Goal: Information Seeking & Learning: Learn about a topic

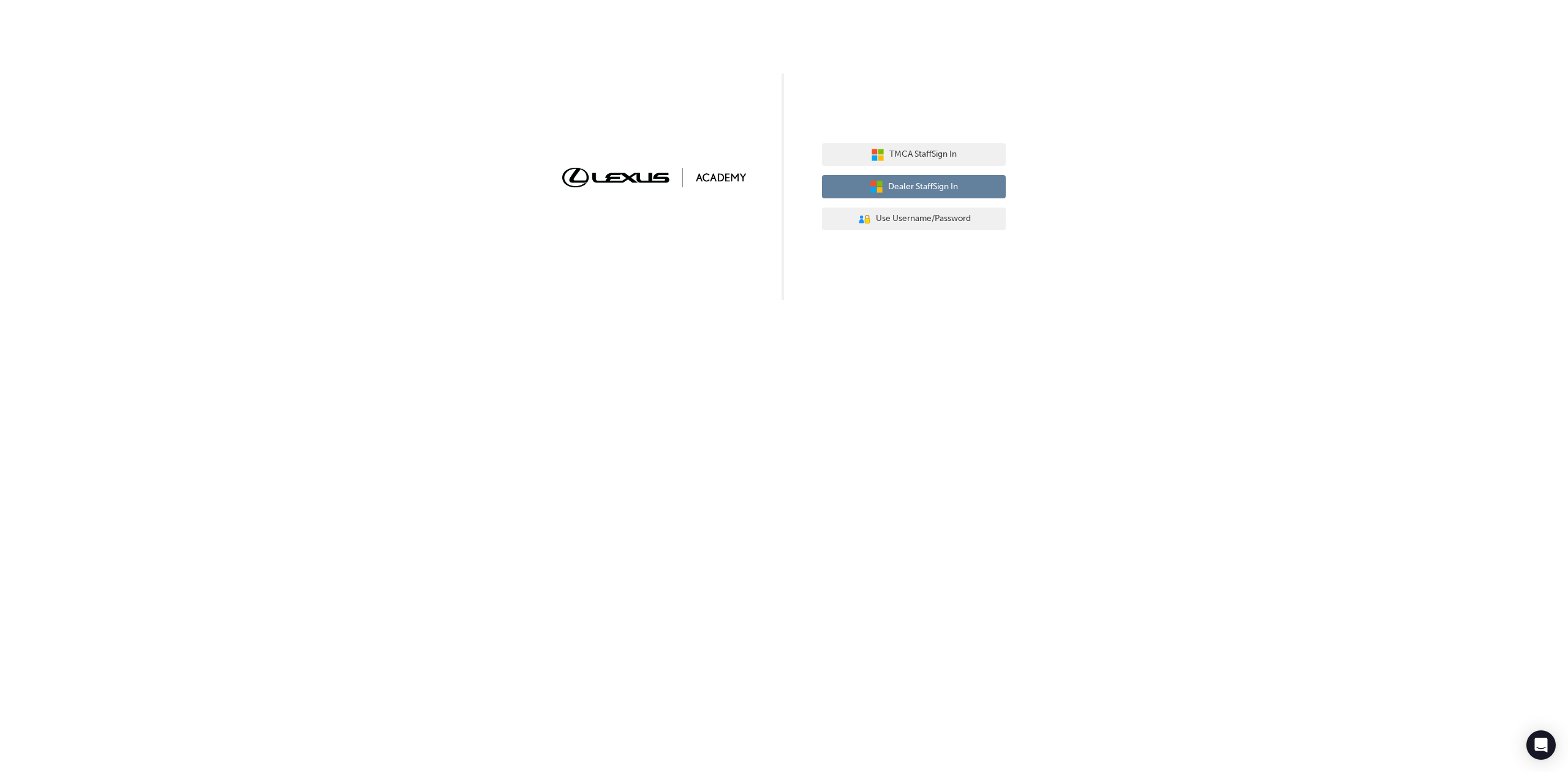
click at [948, 184] on span "Dealer Staff Sign In" at bounding box center [923, 187] width 70 height 14
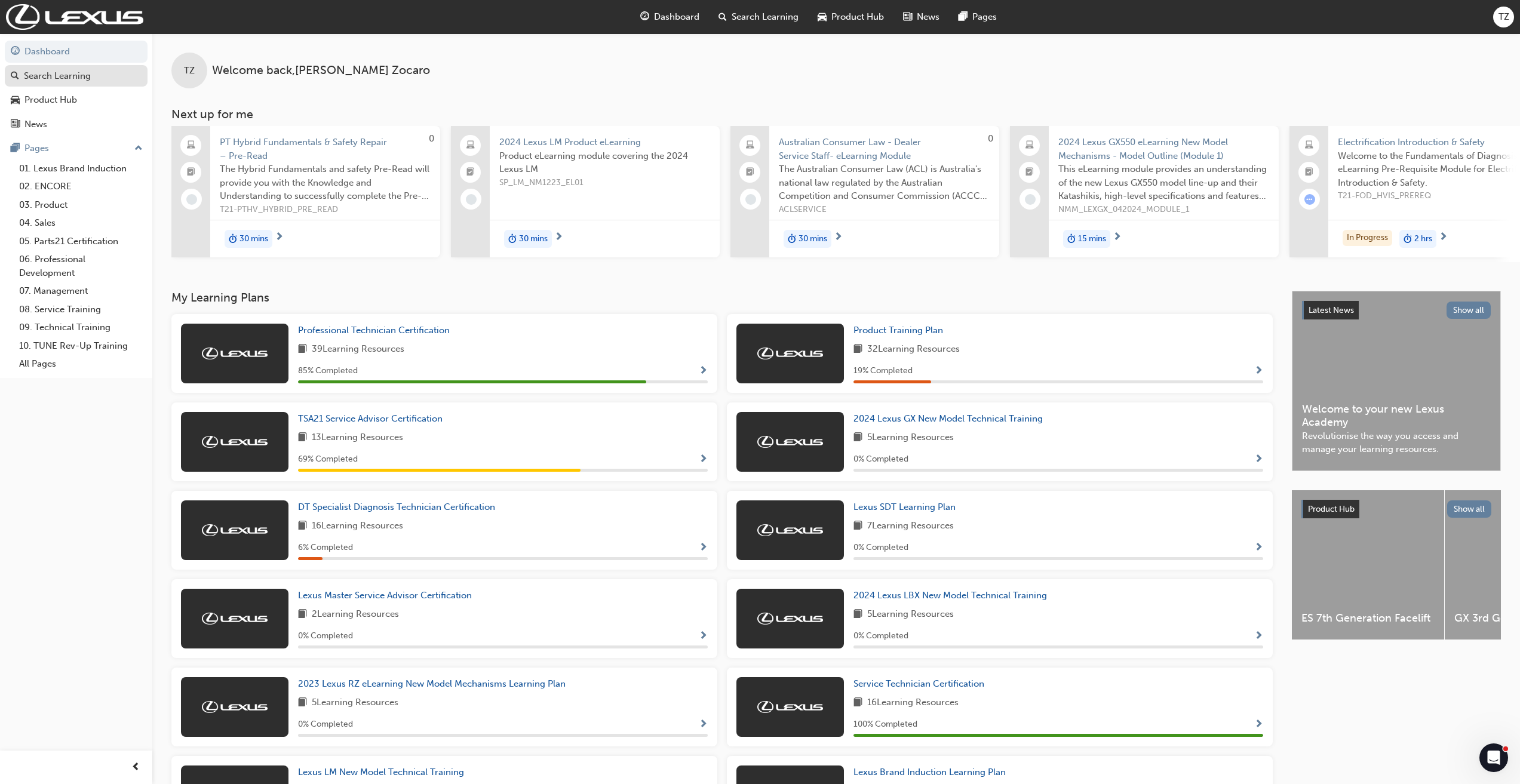
click at [65, 83] on link "Search Learning" at bounding box center [76, 76] width 143 height 22
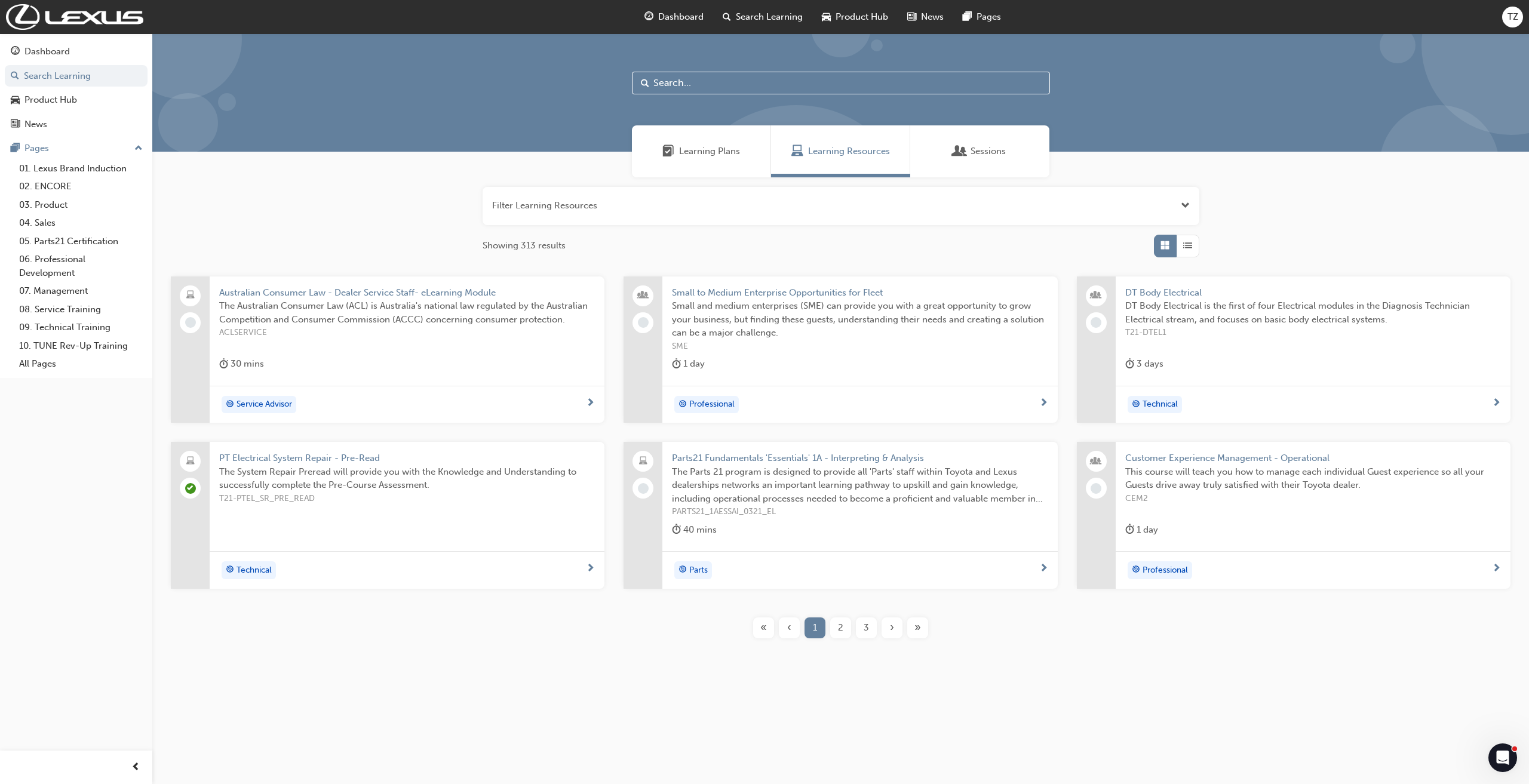
click at [897, 625] on div "›" at bounding box center [892, 627] width 21 height 21
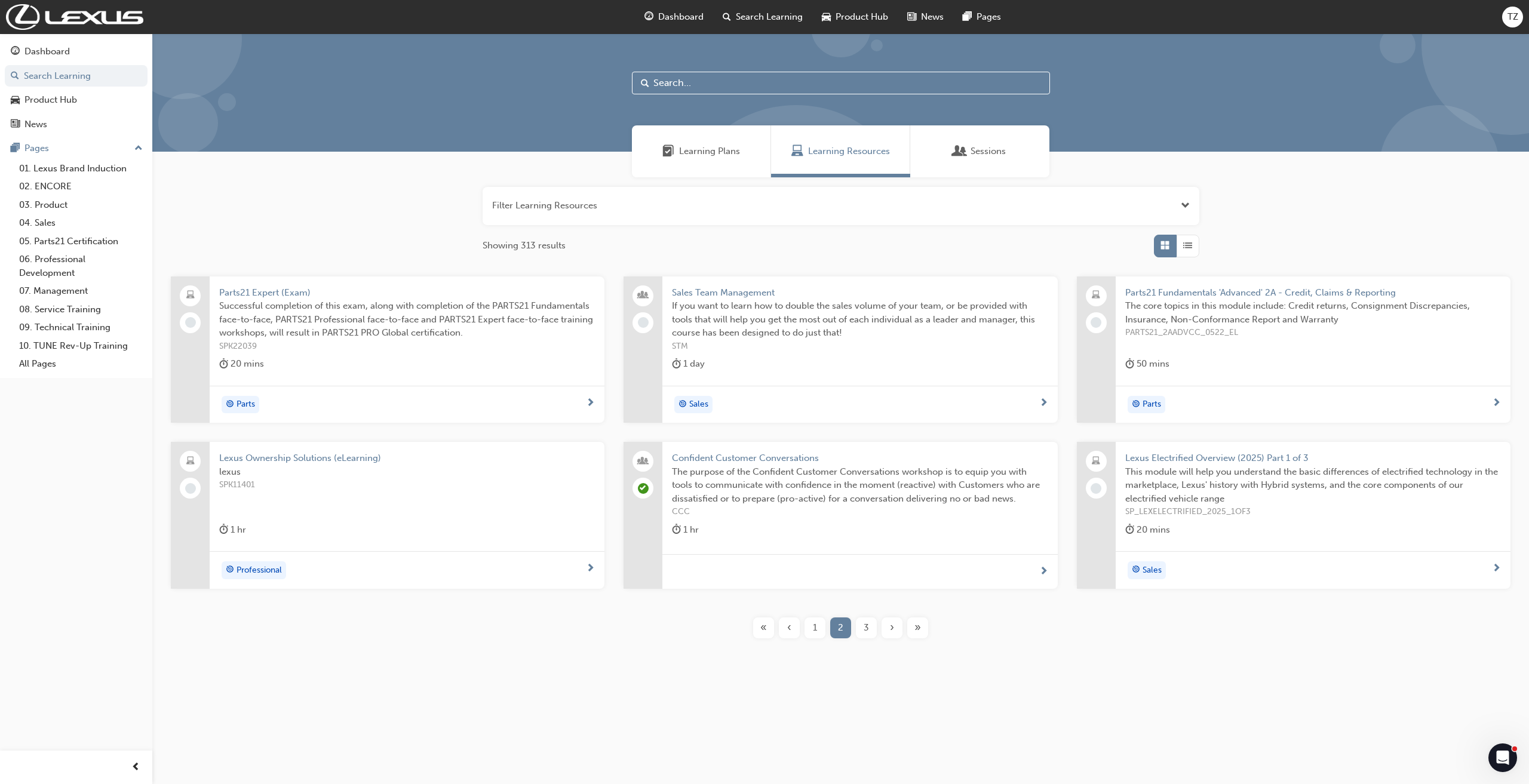
click at [897, 625] on div "›" at bounding box center [892, 627] width 21 height 21
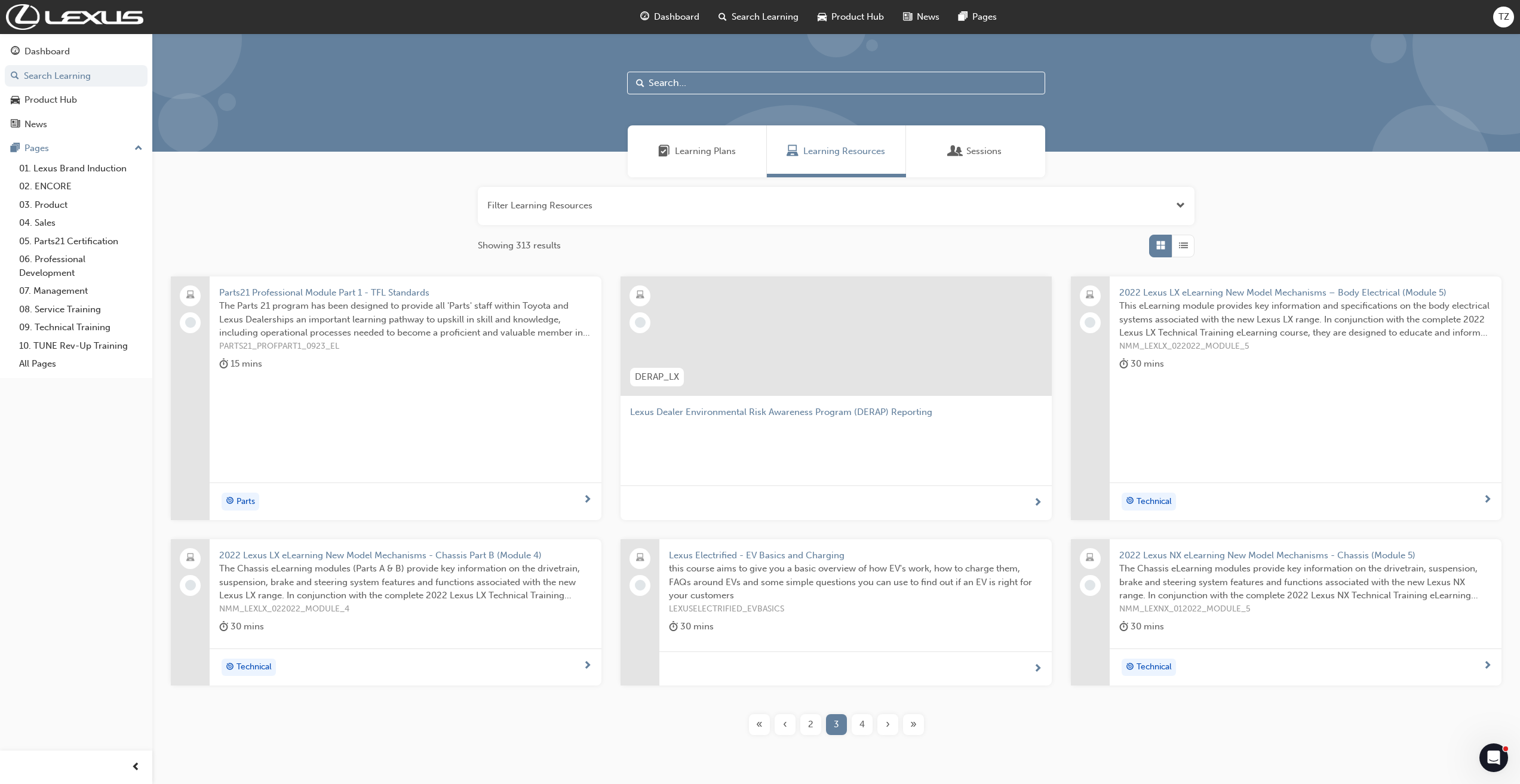
click at [642, 199] on button "button" at bounding box center [836, 206] width 717 height 38
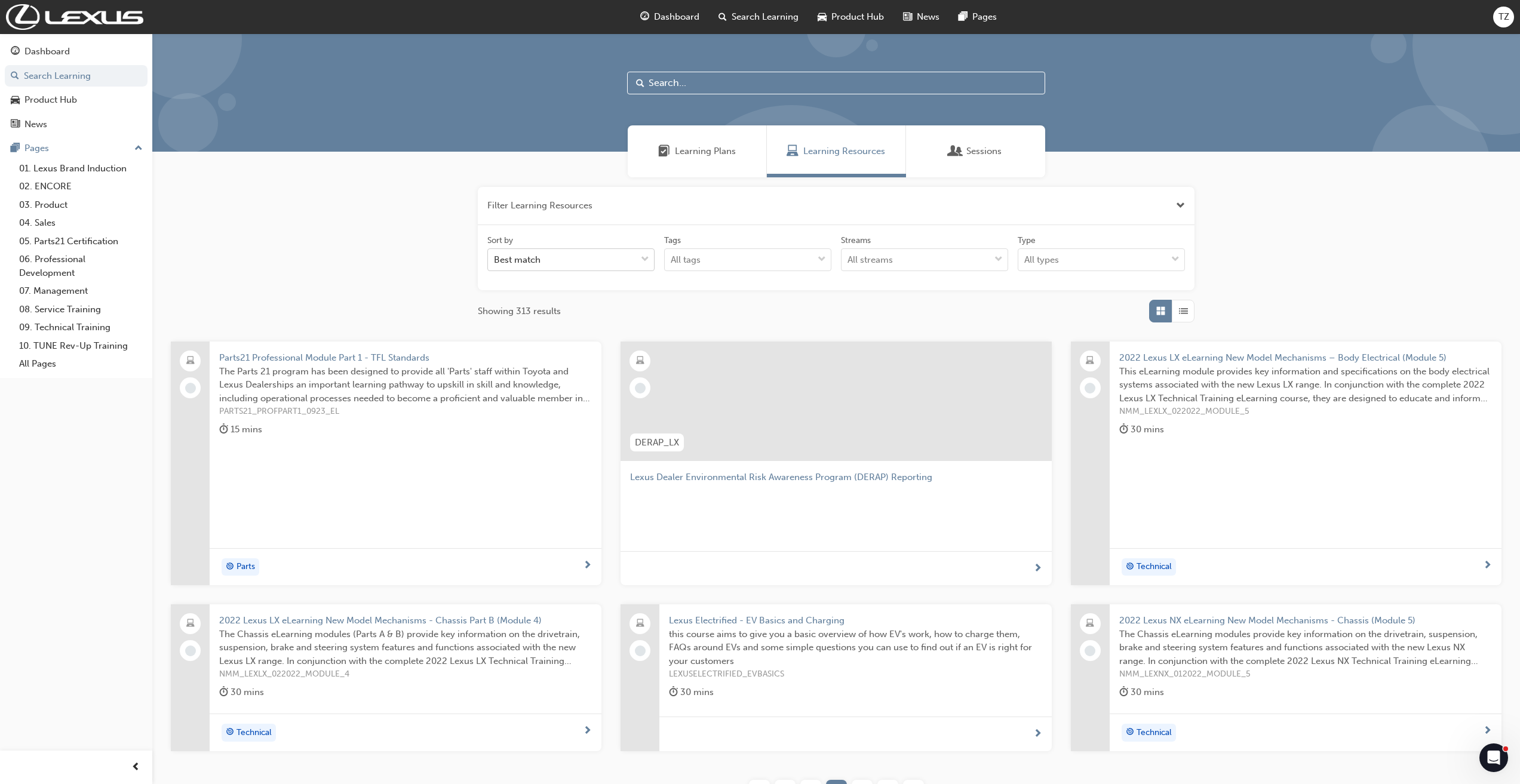
click at [640, 259] on div at bounding box center [645, 260] width 18 height 22
click at [495, 259] on input "Sort by Best match" at bounding box center [494, 260] width 1 height 10
click at [640, 259] on div at bounding box center [645, 260] width 18 height 22
click at [495, 259] on input "Sort by option Best match focused, 1 of 5. 5 results available. Use Up and Down…" at bounding box center [494, 260] width 1 height 10
click at [972, 263] on div "All streams" at bounding box center [915, 260] width 148 height 21
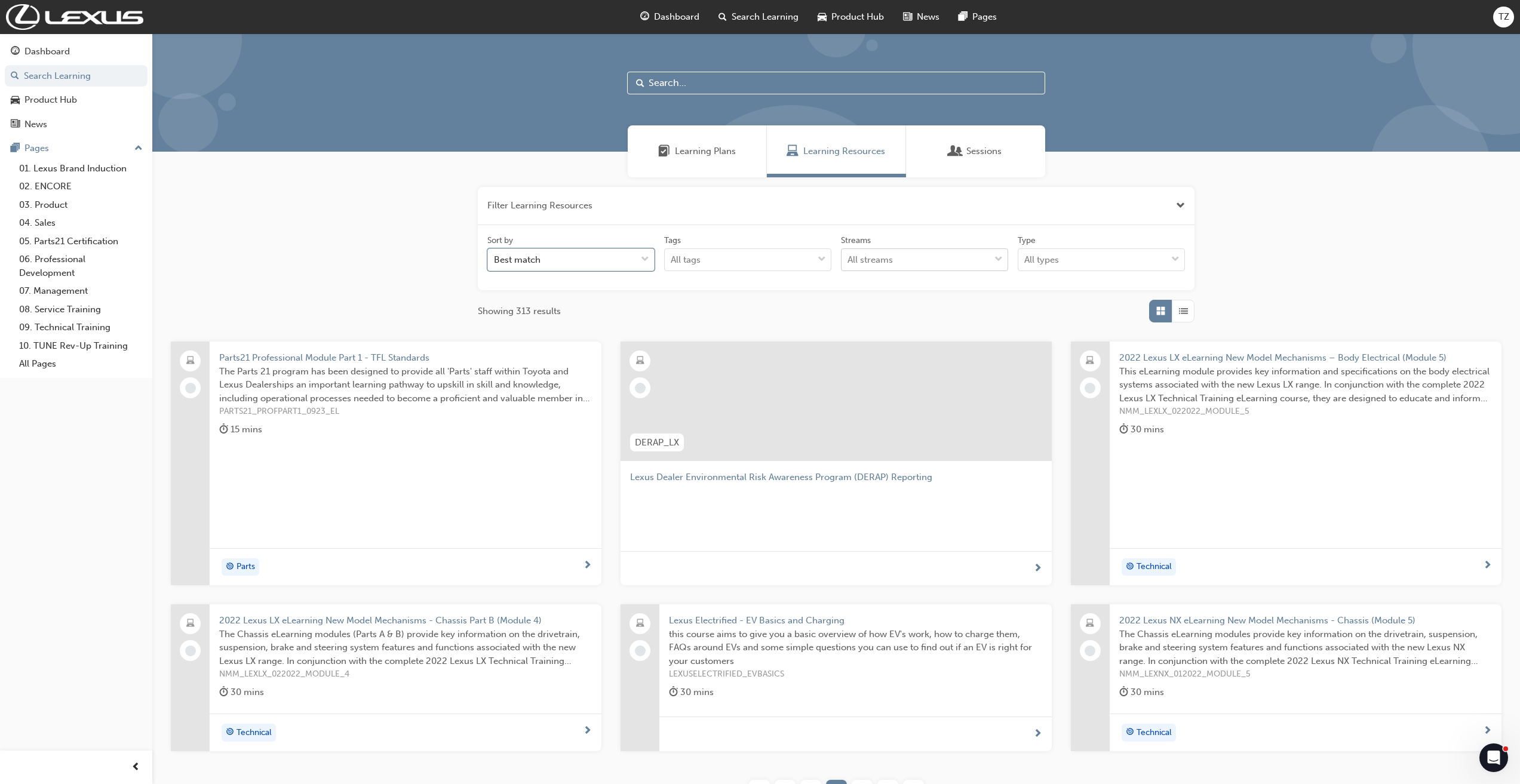
click at [848, 263] on input "Streams All streams" at bounding box center [847, 260] width 1 height 10
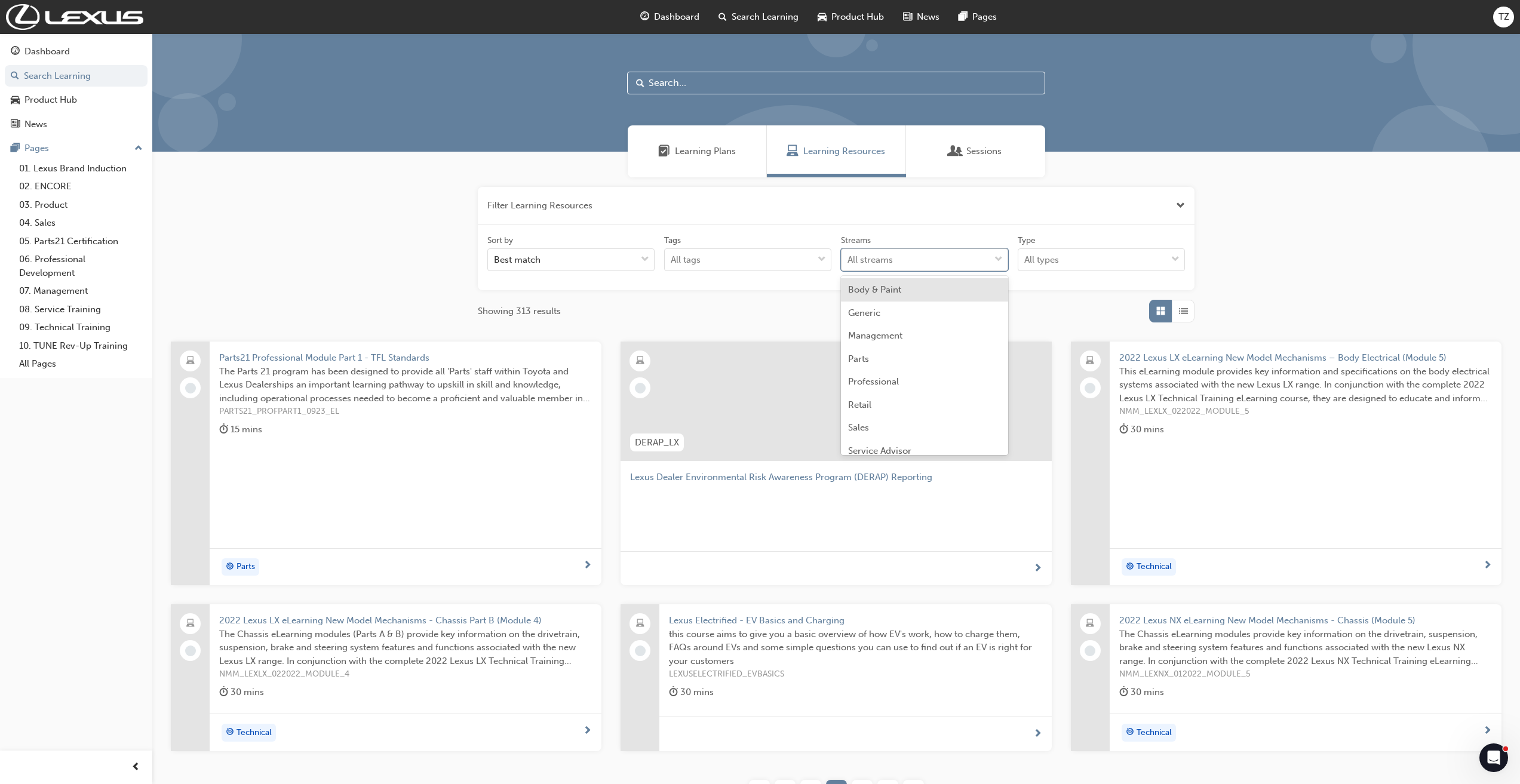
click at [972, 263] on div "All streams" at bounding box center [915, 260] width 148 height 21
click at [848, 263] on input "Streams option Body & Paint focused, 1 of 11. 11 results available. Use Up and …" at bounding box center [847, 260] width 1 height 10
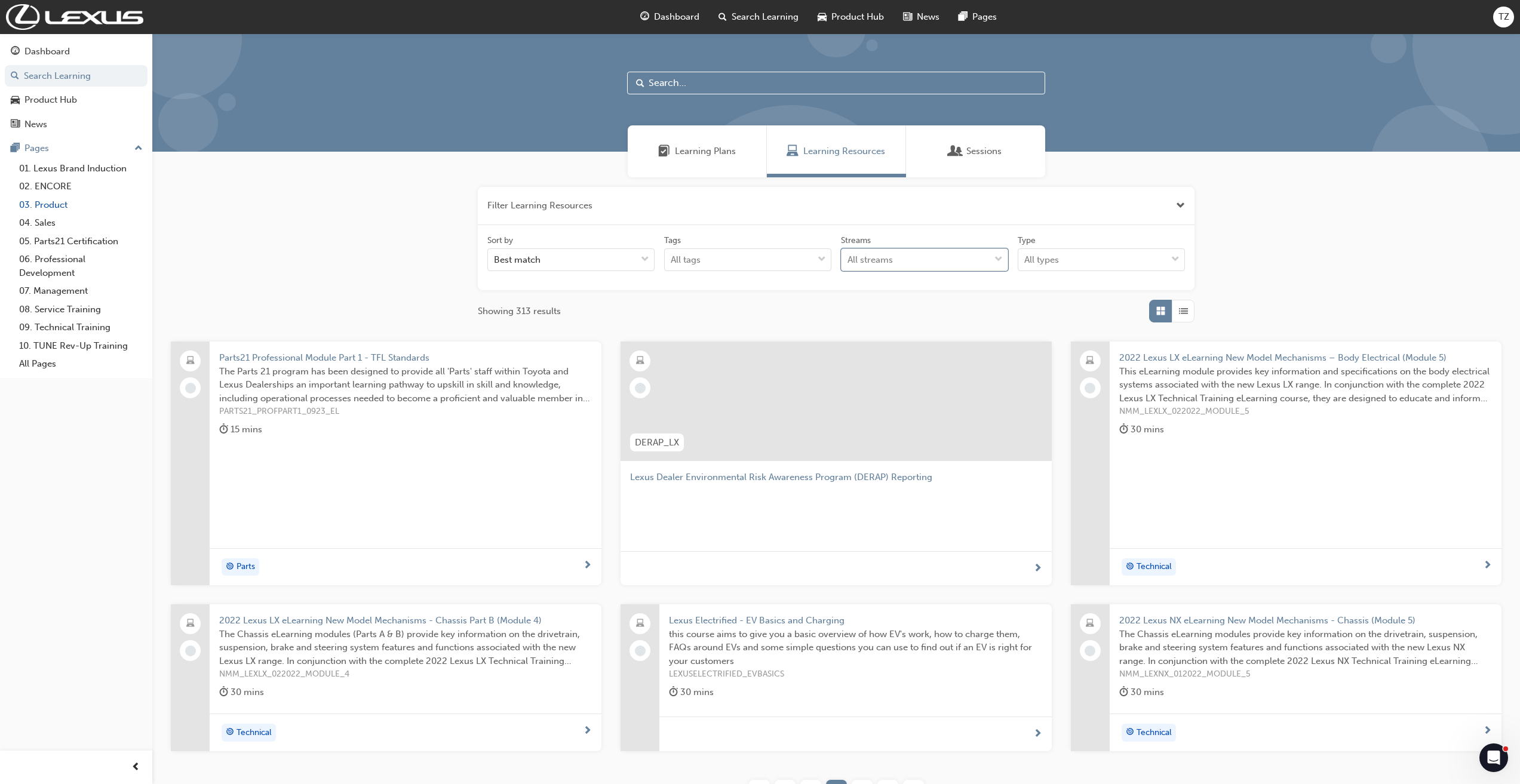
click at [46, 202] on link "03. Product" at bounding box center [81, 204] width 133 height 18
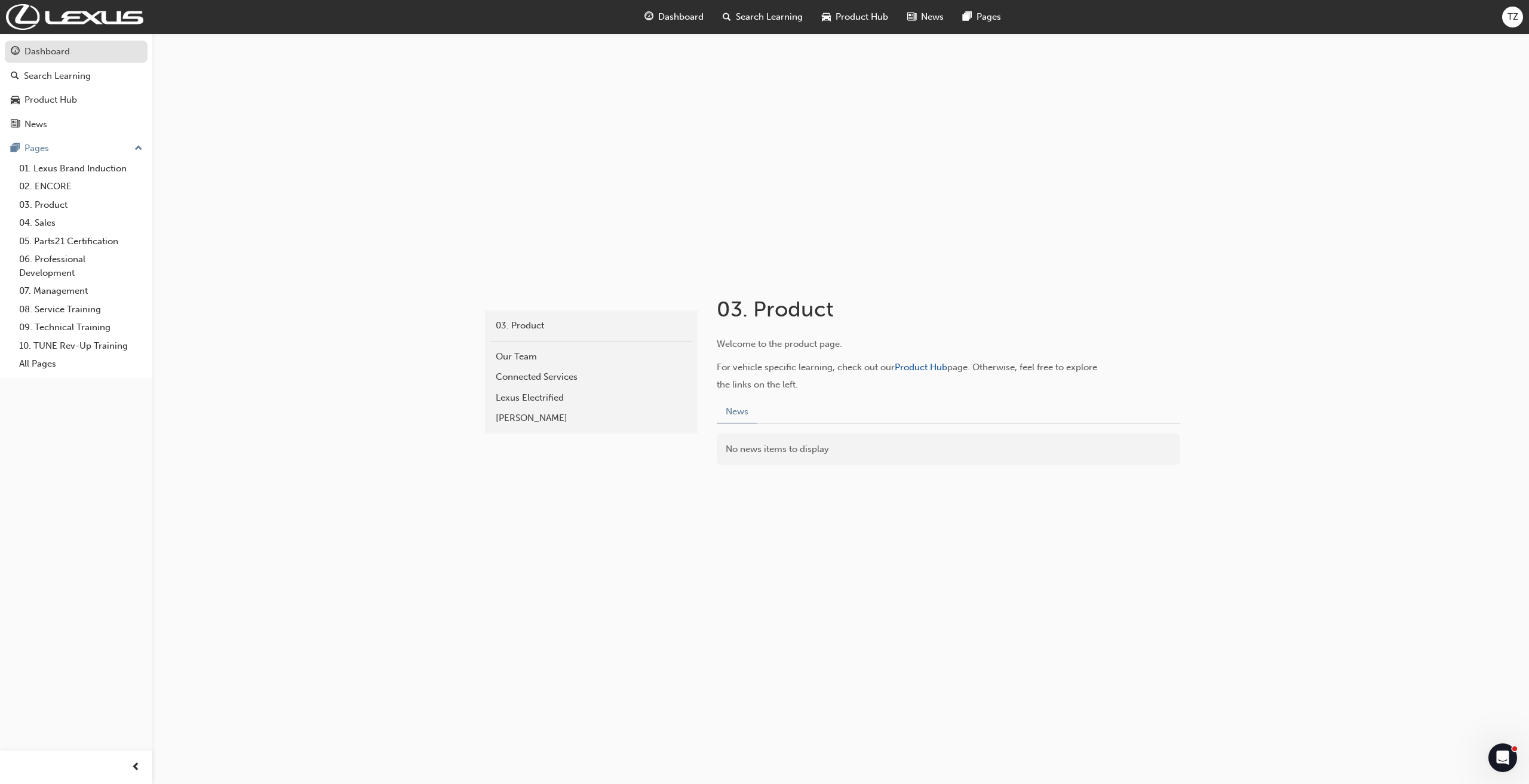
click at [67, 47] on div "Dashboard" at bounding box center [47, 52] width 45 height 14
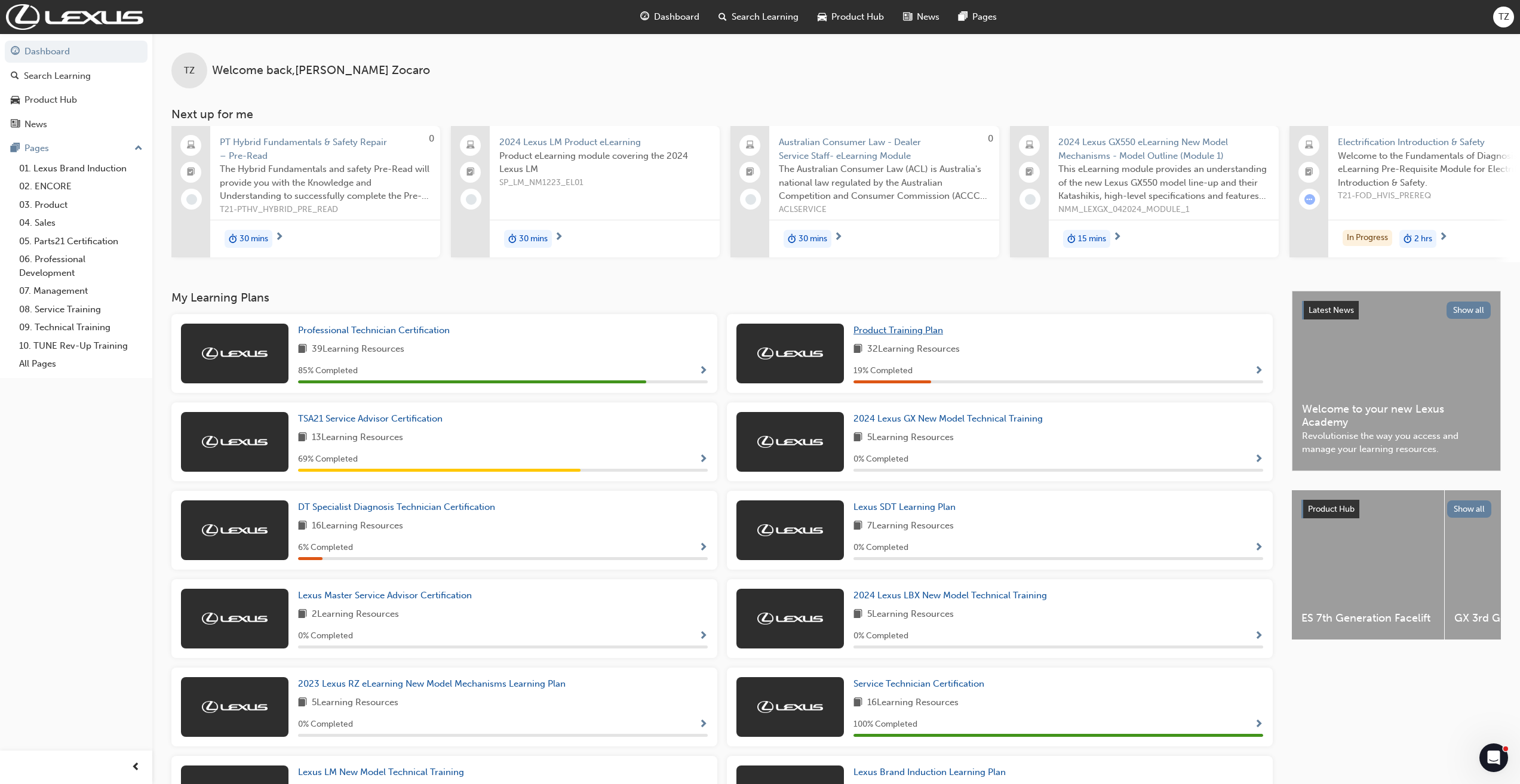
click at [916, 336] on span "Product Training Plan" at bounding box center [898, 330] width 89 height 10
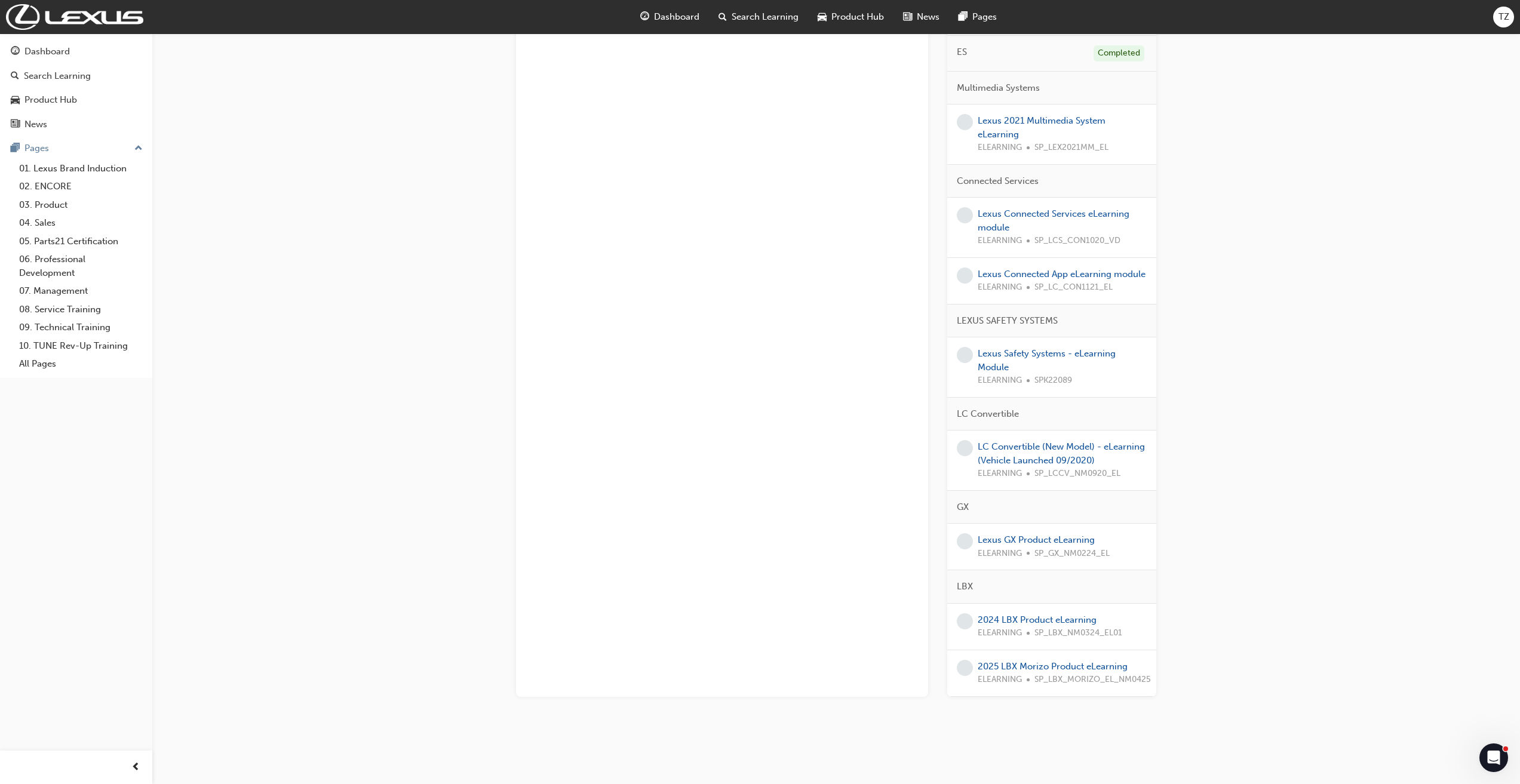
scroll to position [1366, 0]
click at [1078, 661] on link "2025 LBX Morizo Product eLearning" at bounding box center [1052, 666] width 150 height 10
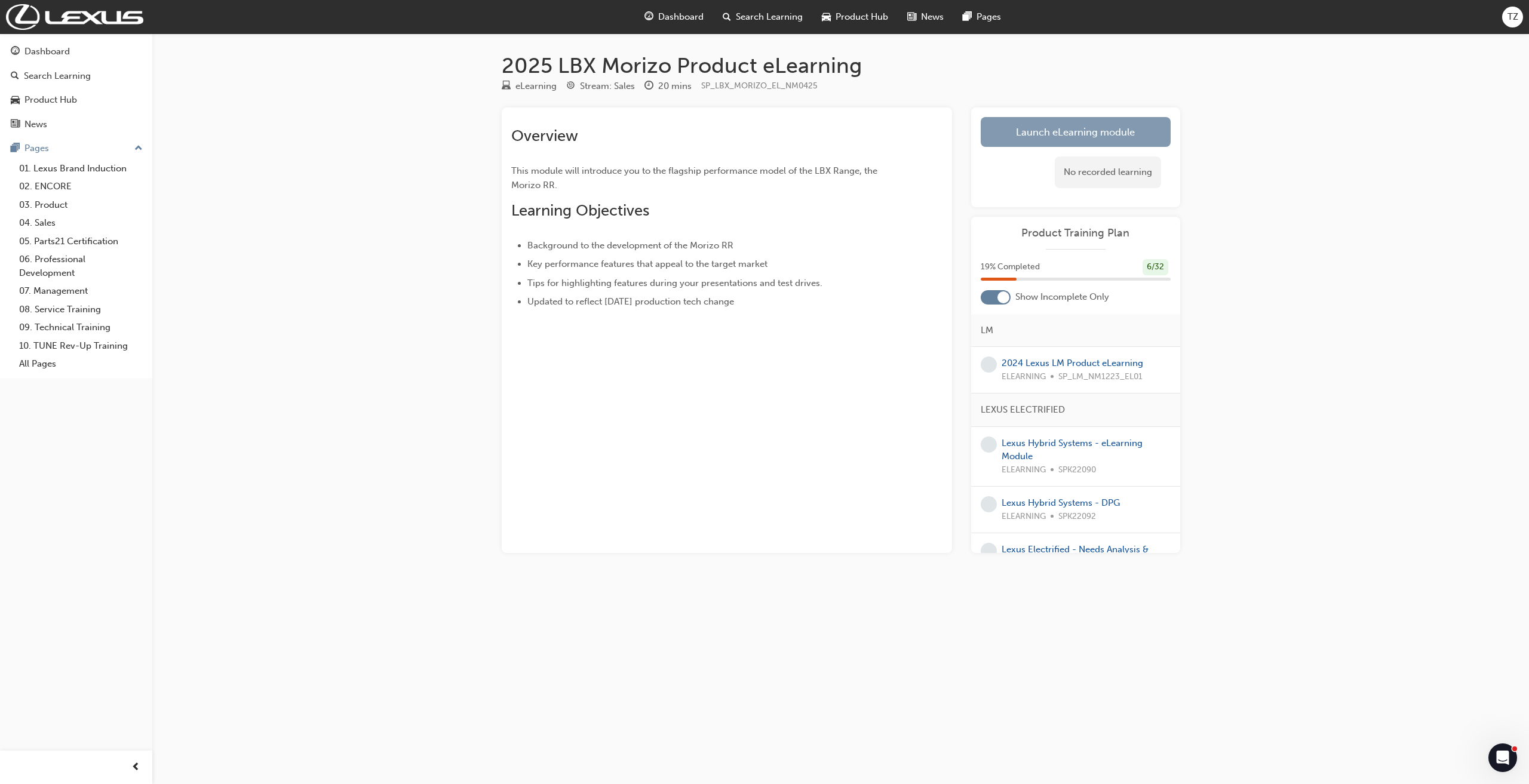
click at [1038, 132] on link "Launch eLearning module" at bounding box center [1075, 132] width 190 height 29
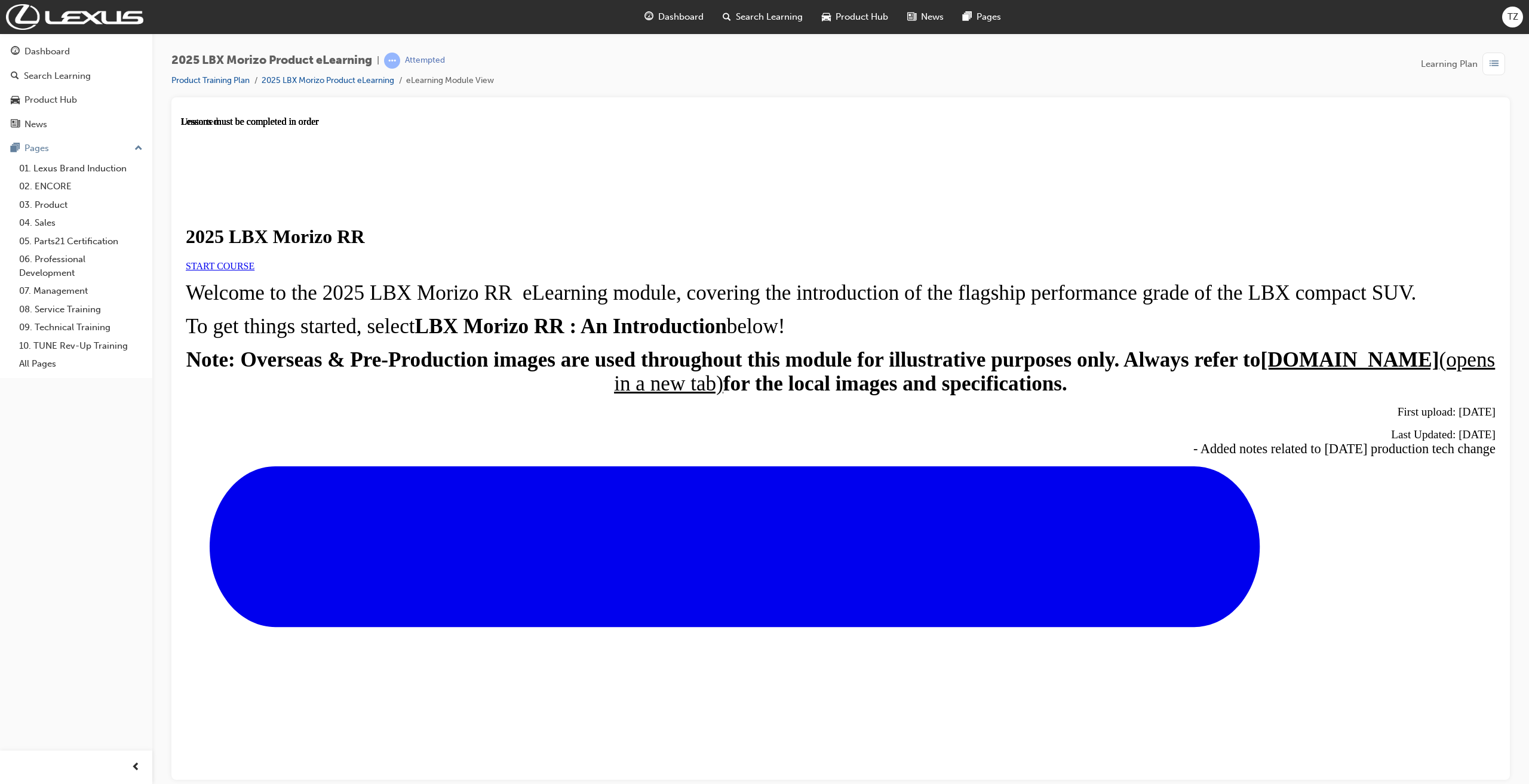
click at [255, 271] on link "START COURSE" at bounding box center [220, 266] width 68 height 10
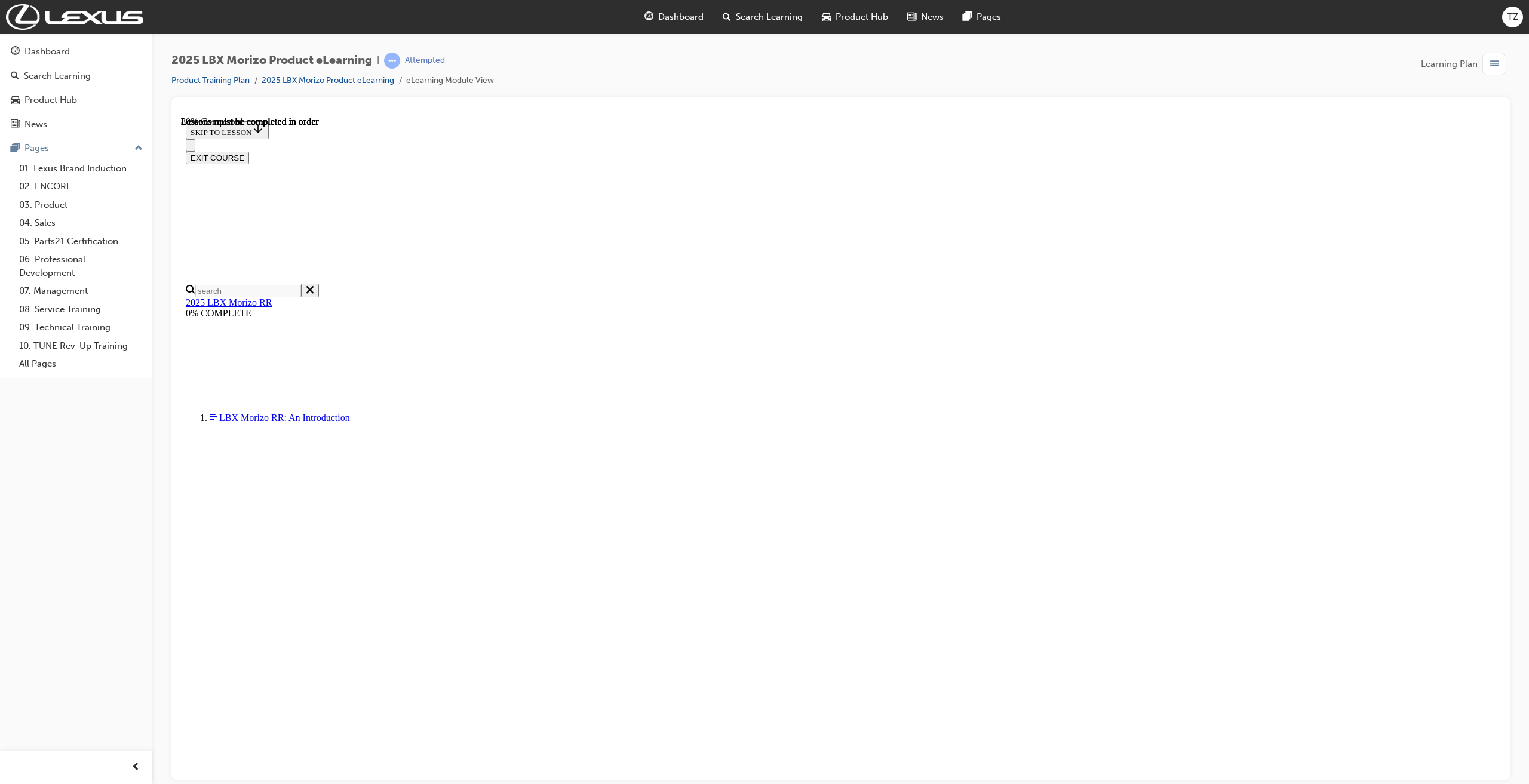
scroll to position [877, 0]
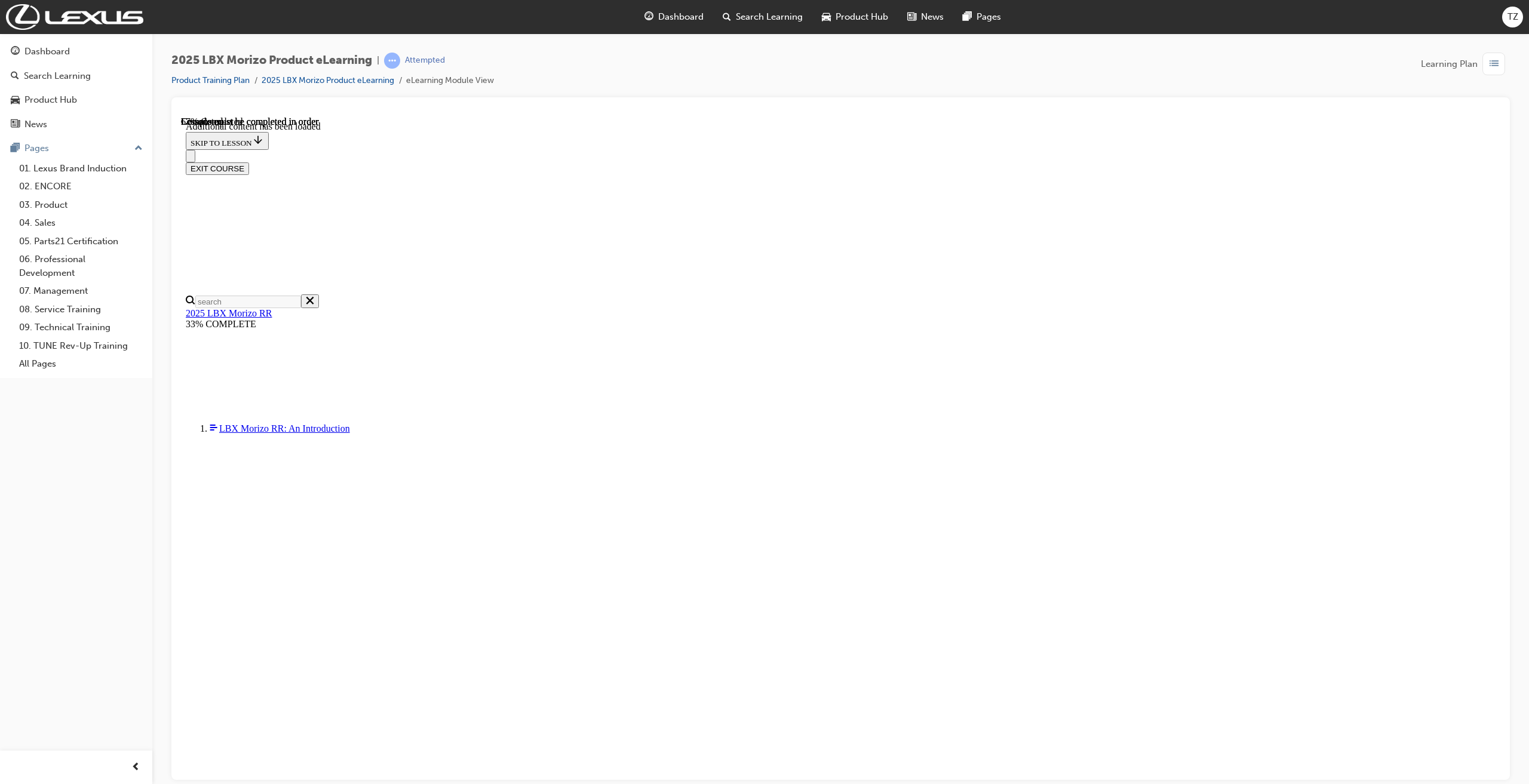
scroll to position [818, 0]
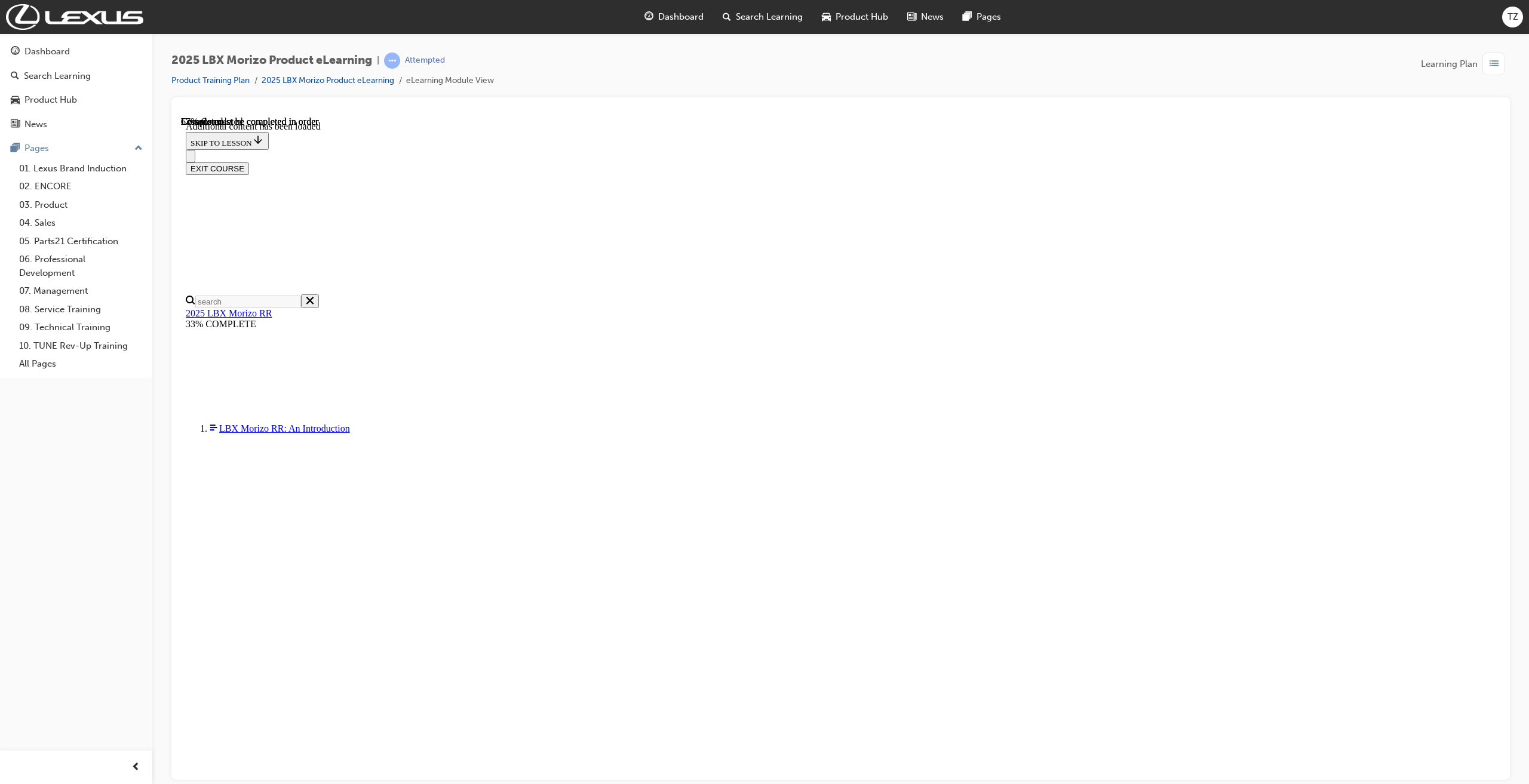
scroll to position [818, 0]
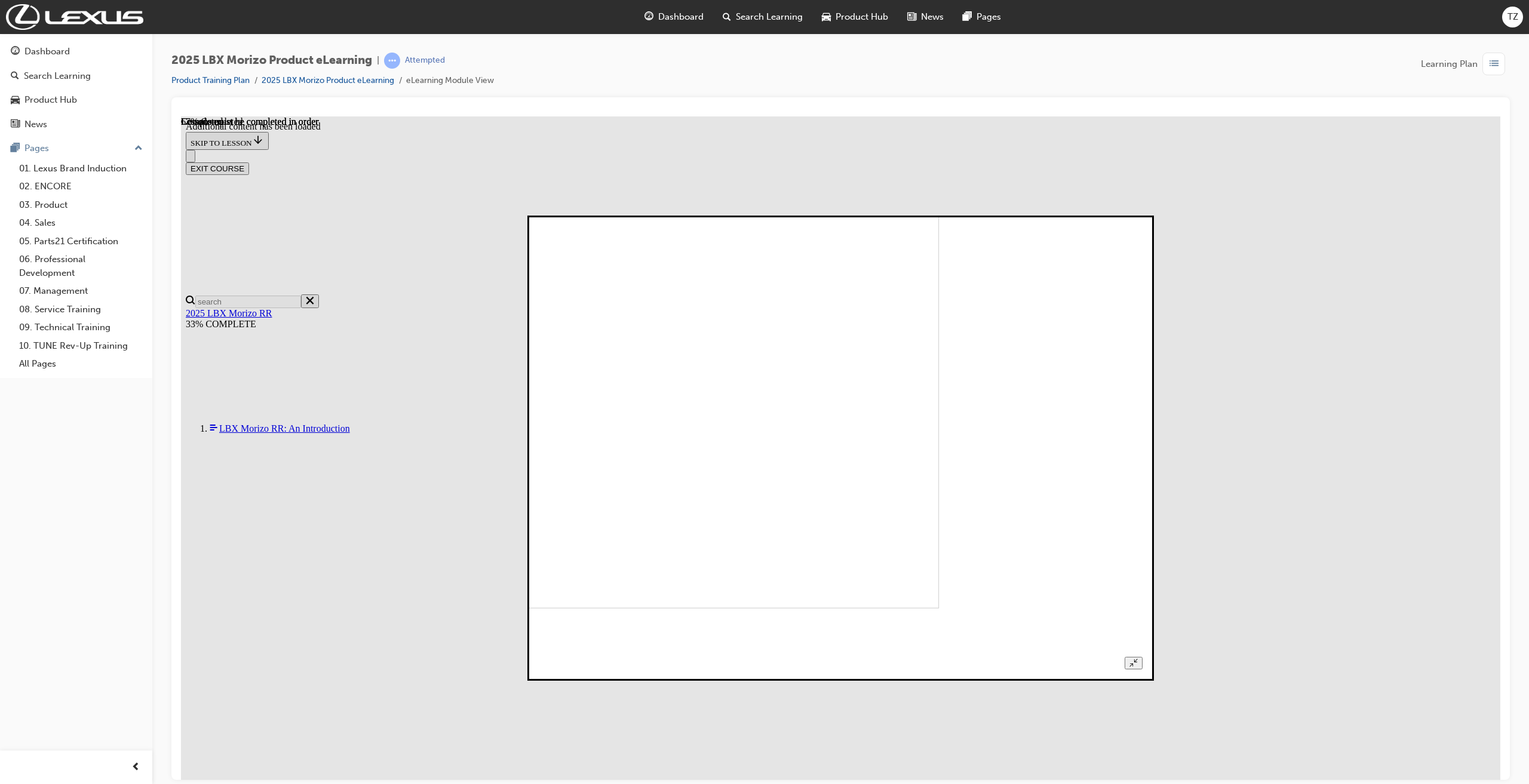
click at [1142, 656] on button "Unzoom image" at bounding box center [1133, 662] width 17 height 12
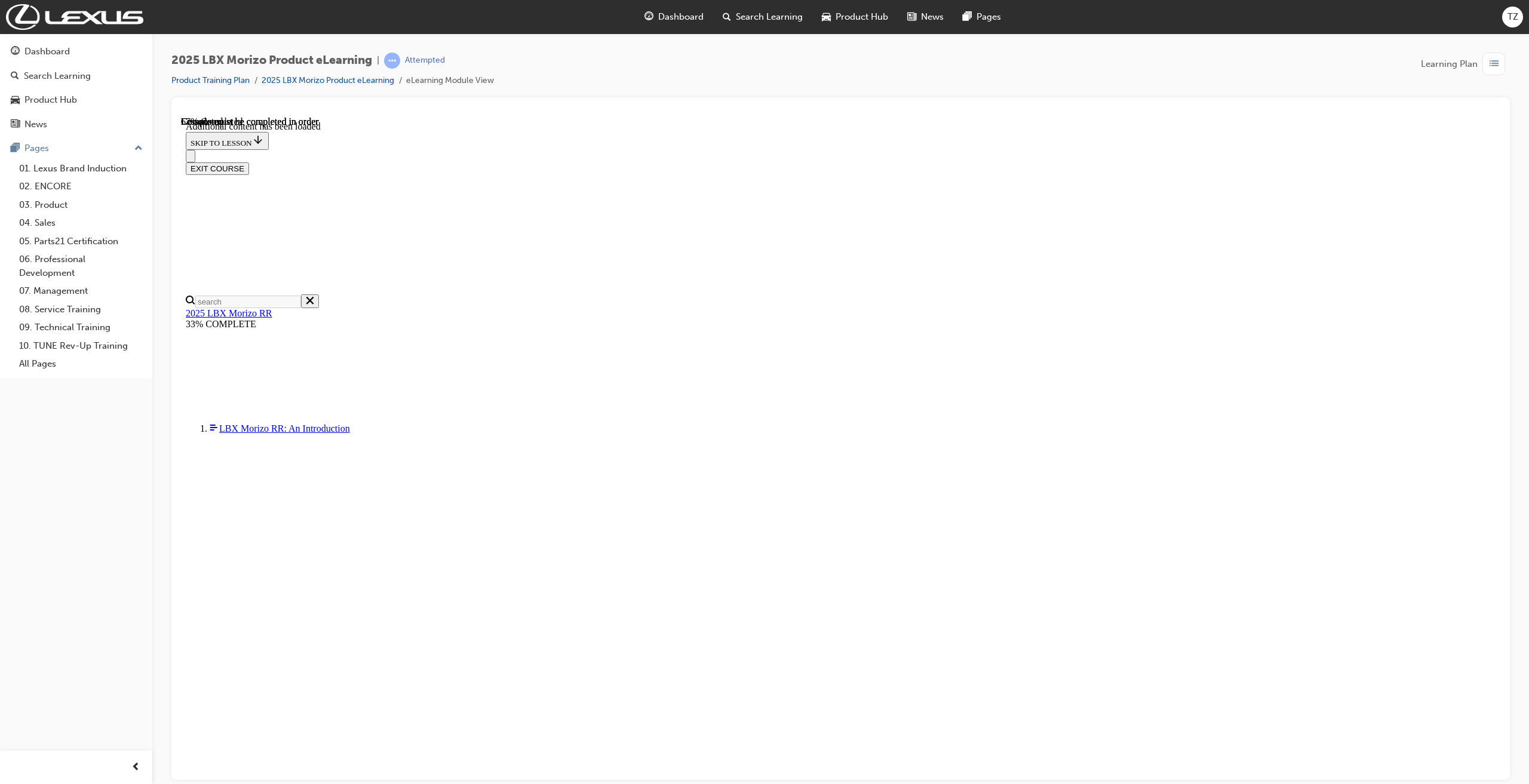
scroll to position [306, 0]
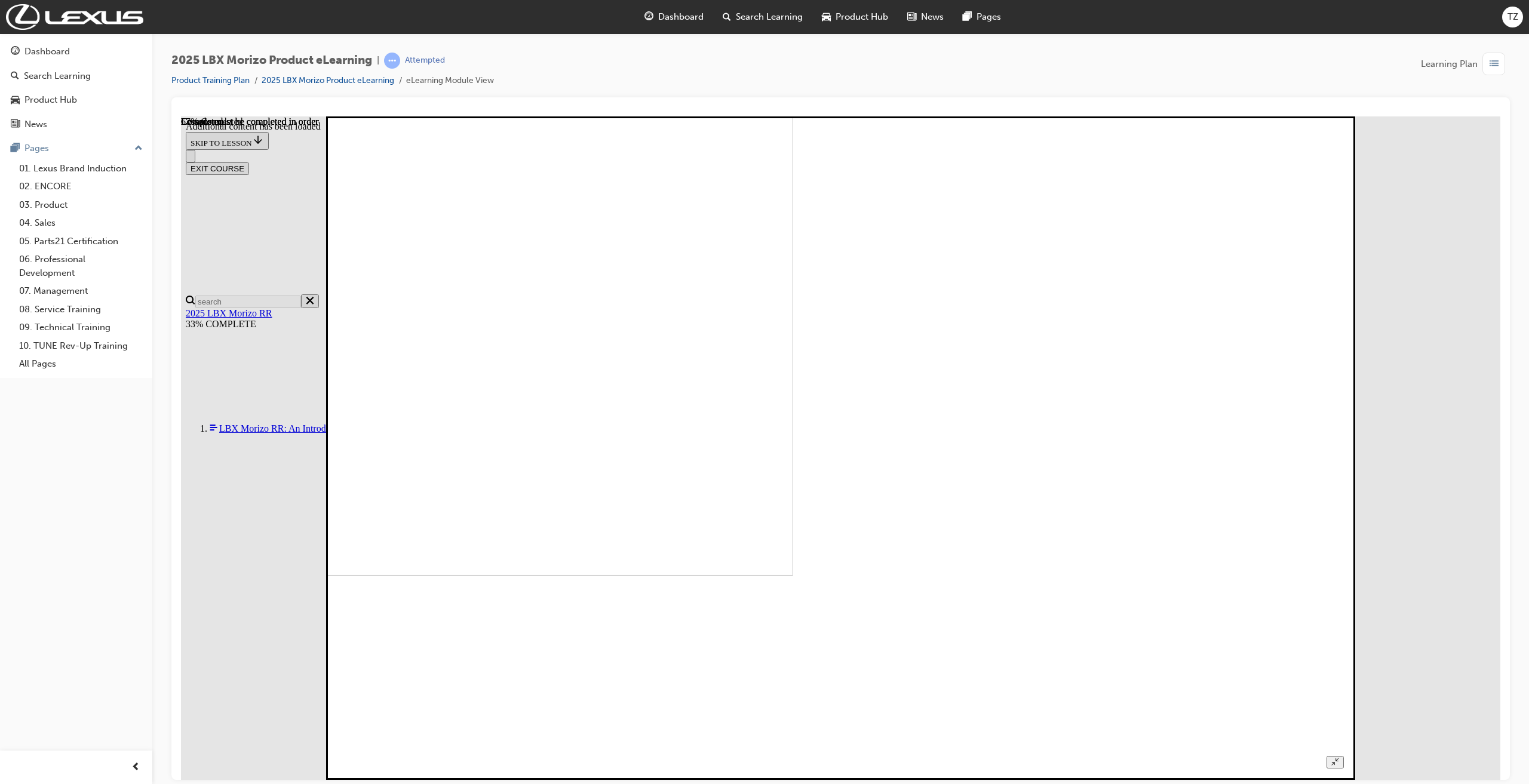
click at [1344, 752] on button "Unzoom image" at bounding box center [1335, 762] width 17 height 12
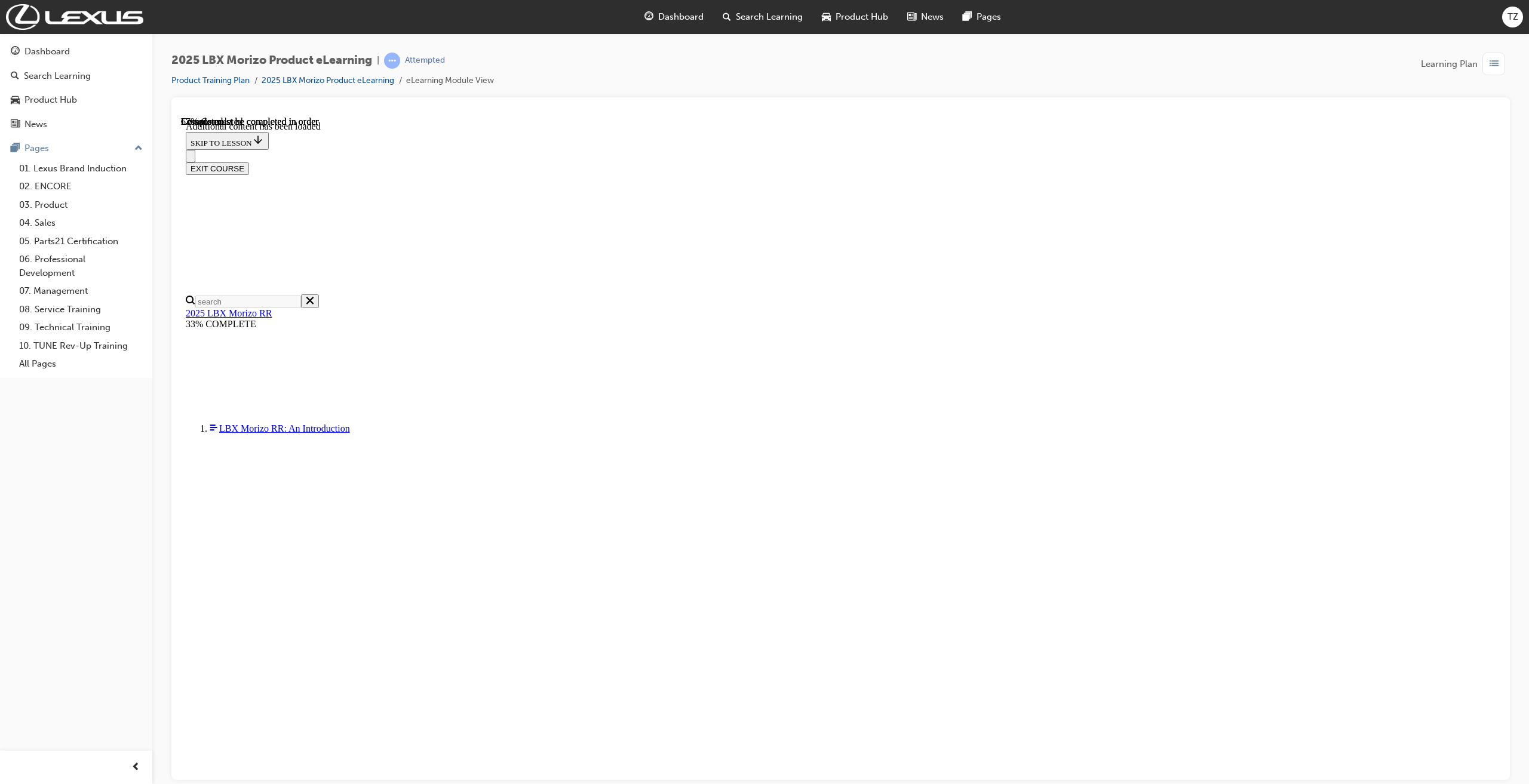
scroll to position [95, 0]
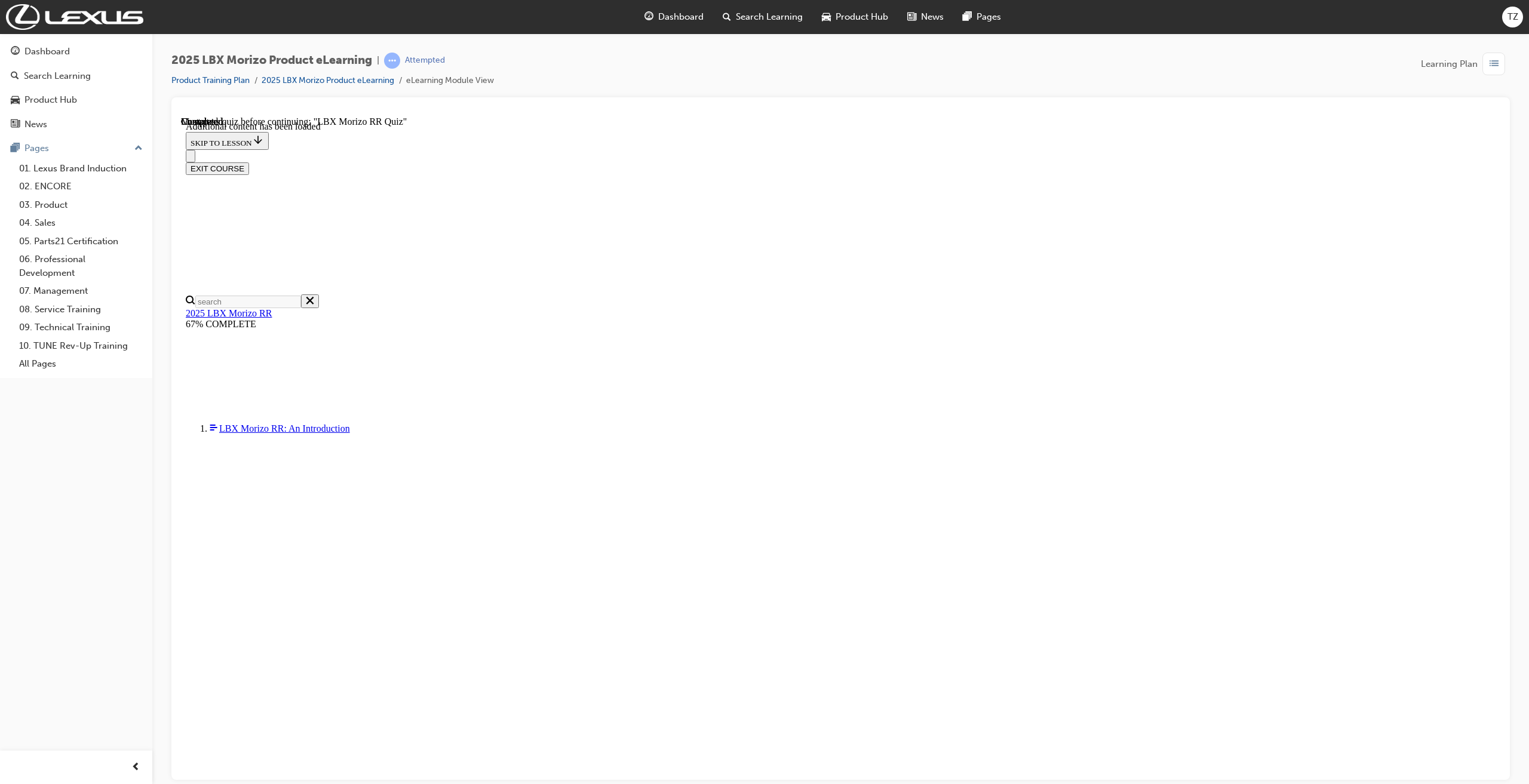
scroll to position [584, 0]
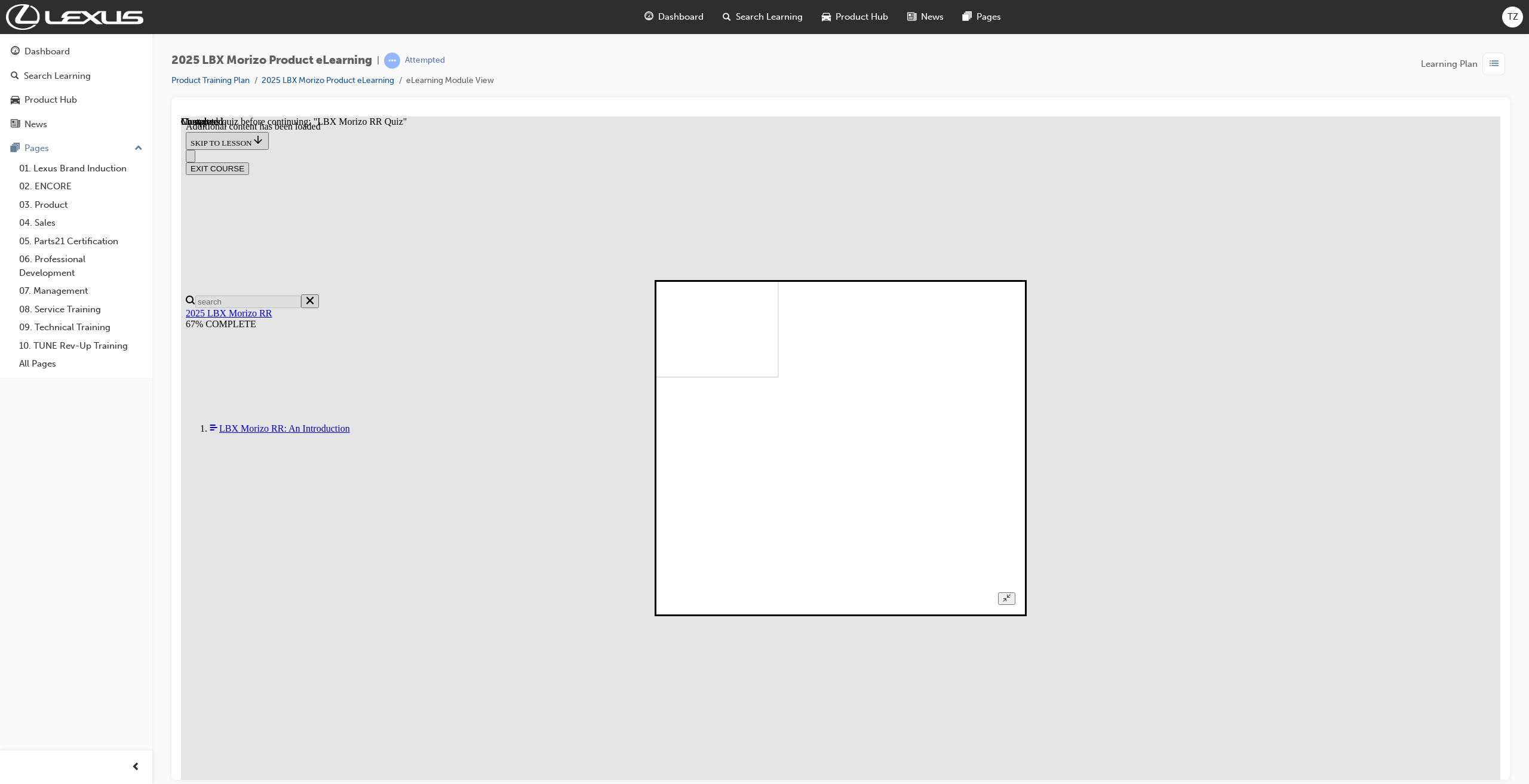
click at [1016, 592] on button "Unzoom image" at bounding box center [1007, 598] width 17 height 12
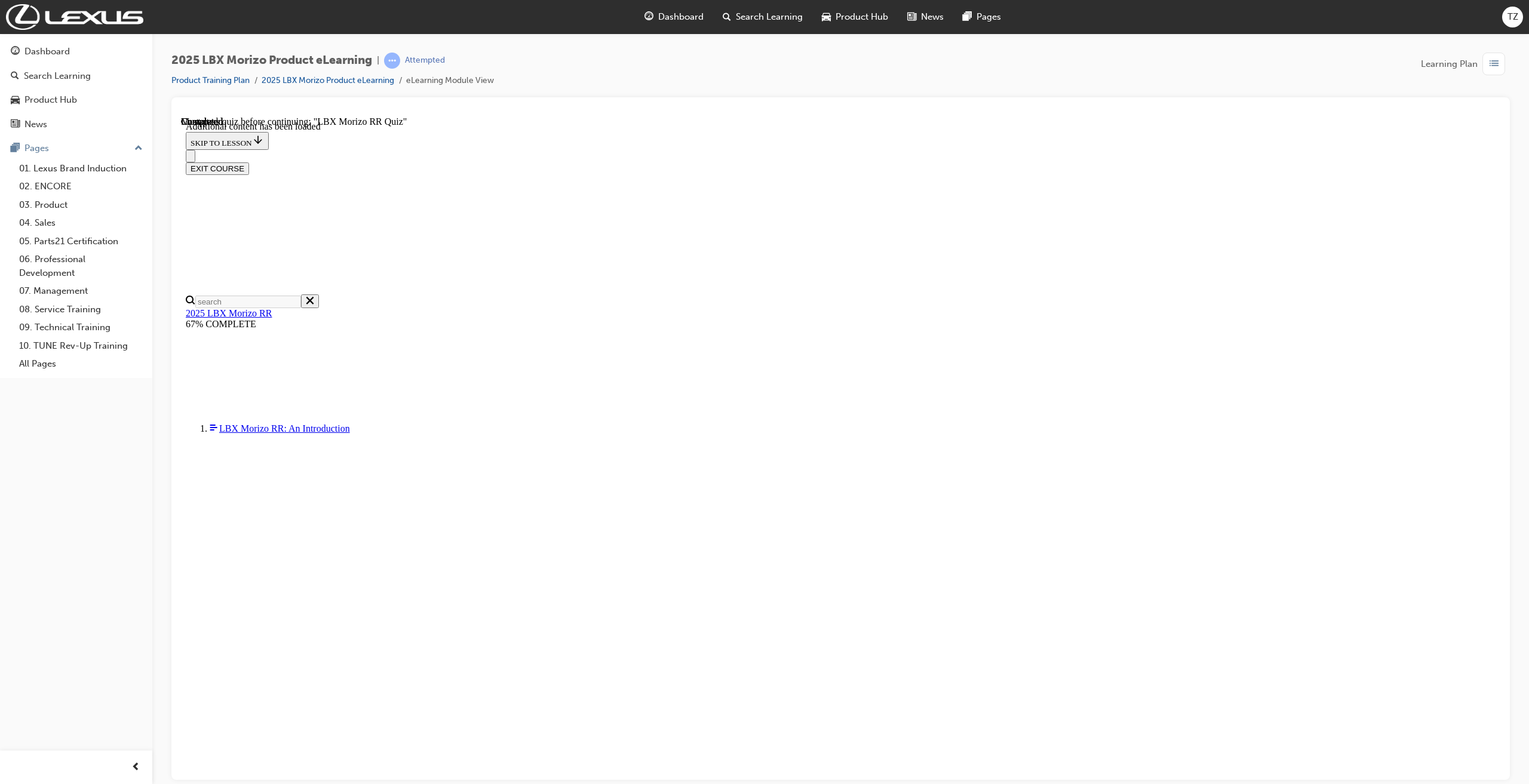
scroll to position [92, 0]
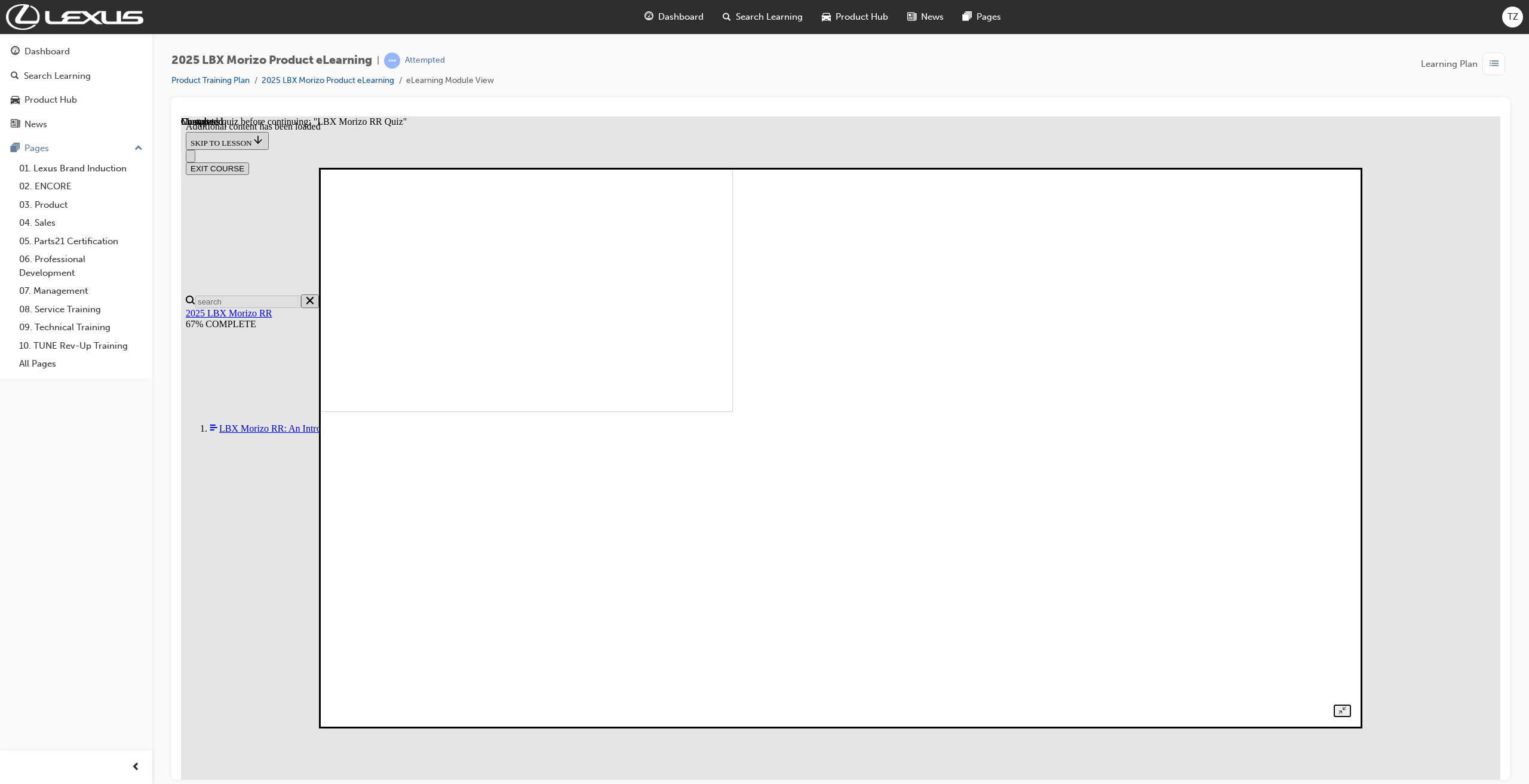
click at [733, 411] on img at bounding box center [230, 145] width 1003 height 535
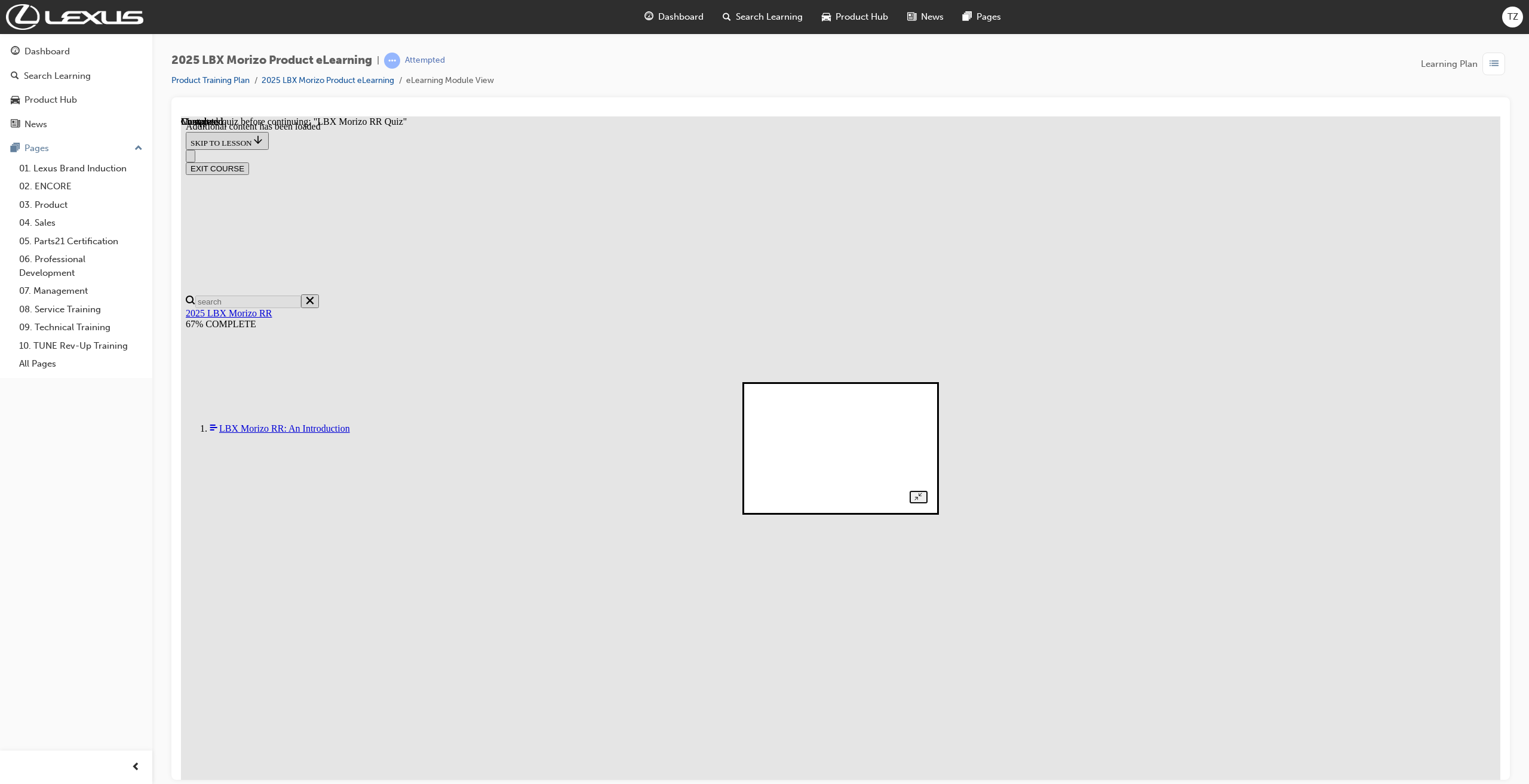
click at [710, 420] on img at bounding box center [632, 366] width 156 height 106
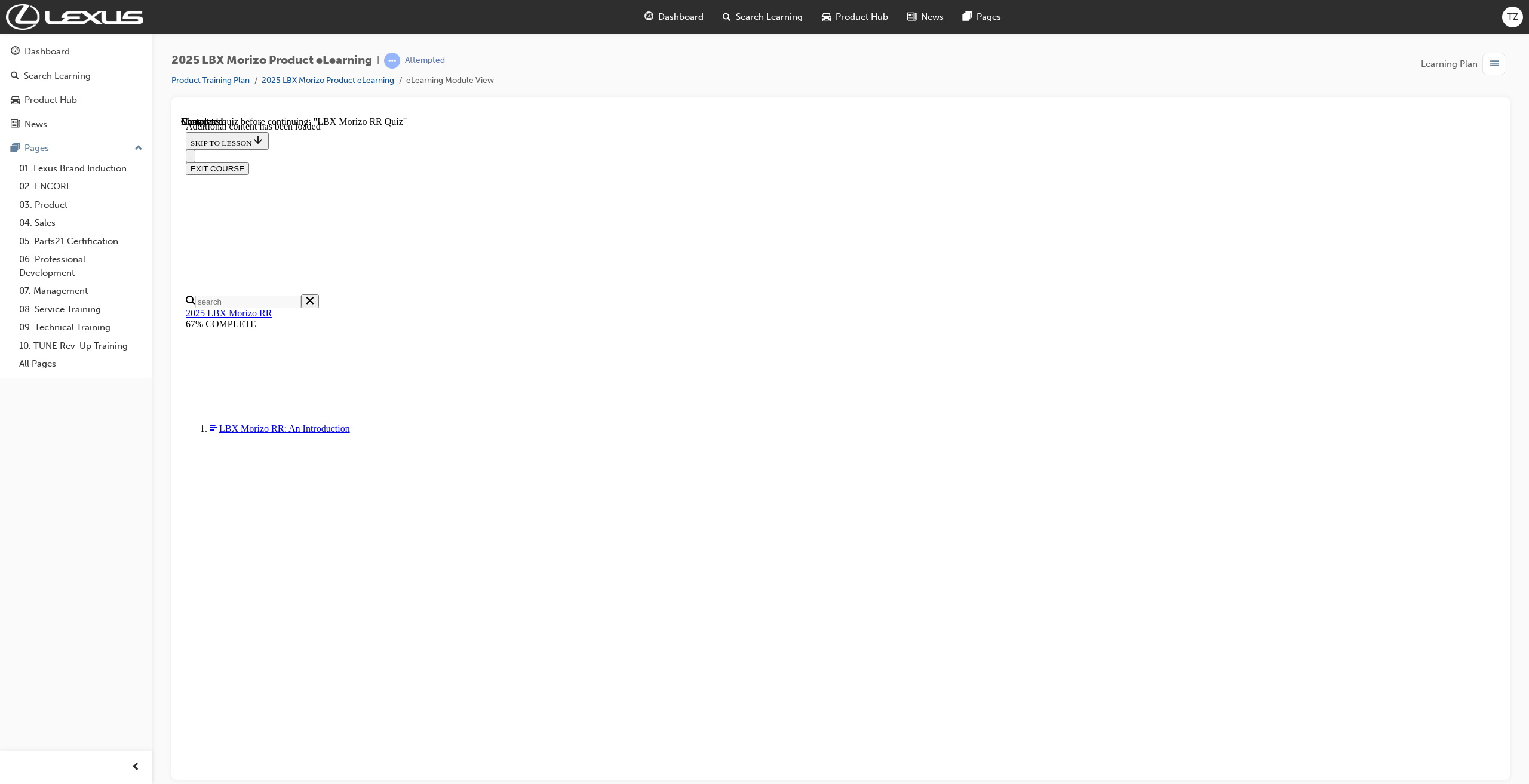
scroll to position [161, 0]
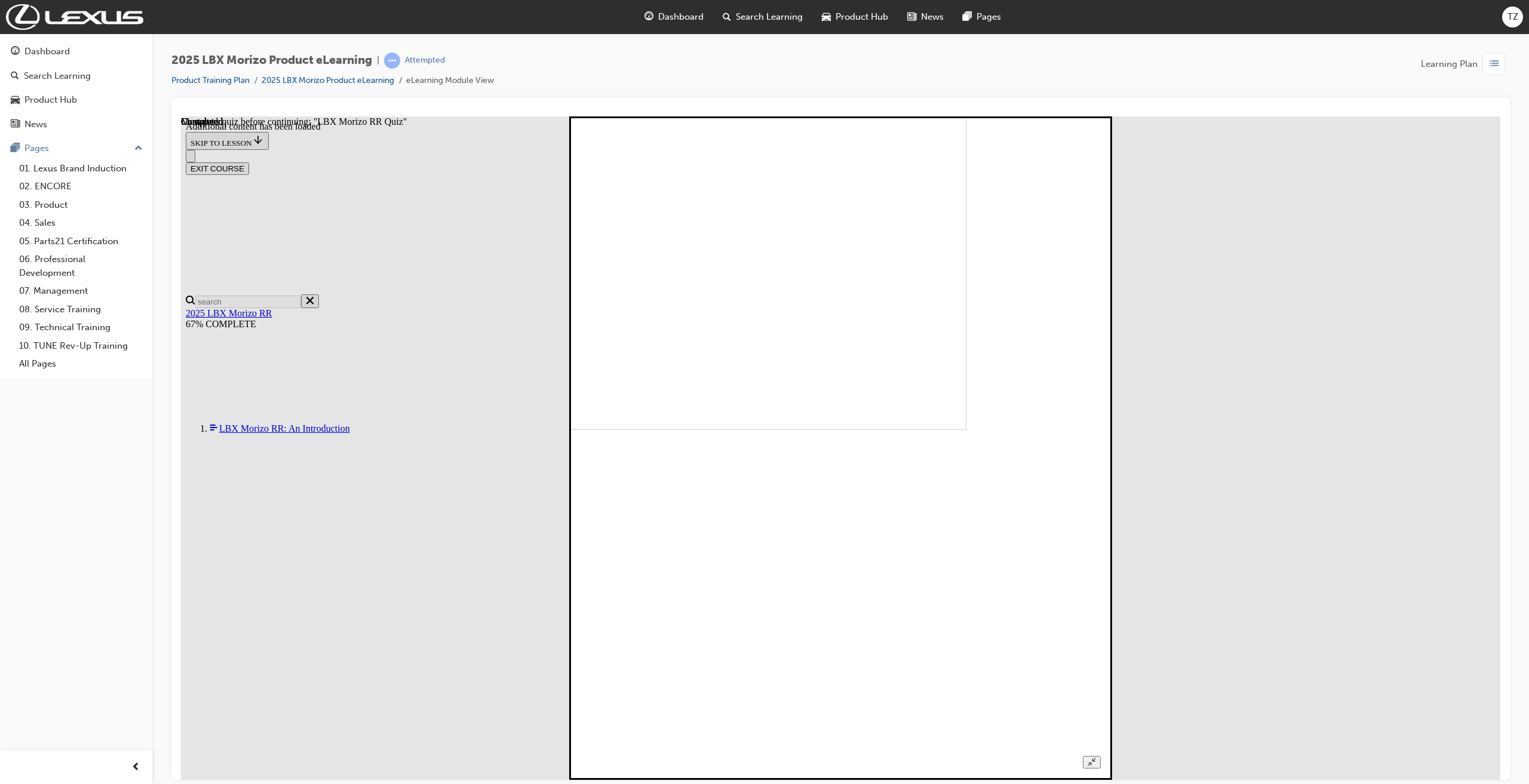
click at [1095, 752] on icon "Unzoom image" at bounding box center [1091, 761] width 8 height 8
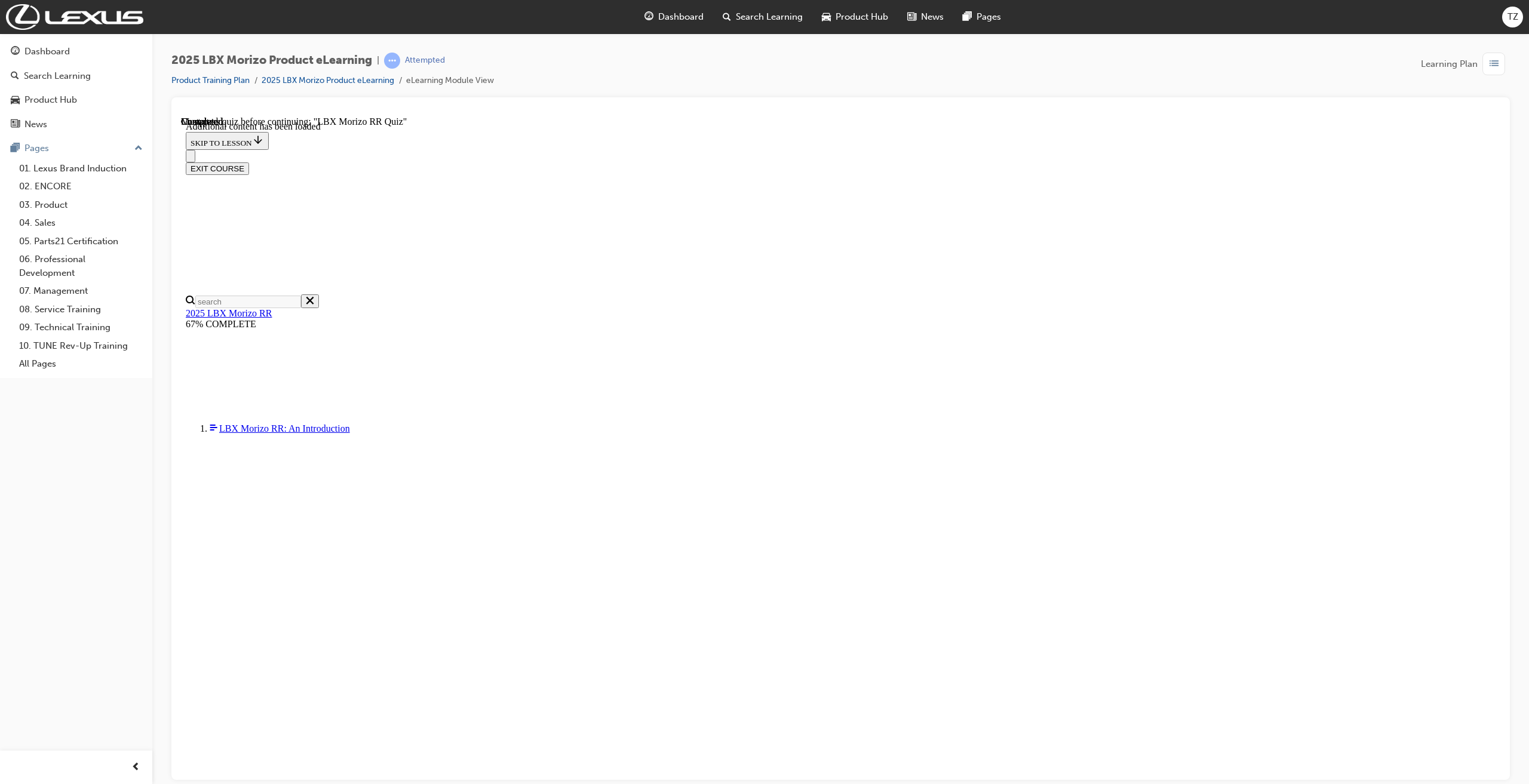
scroll to position [351, 0]
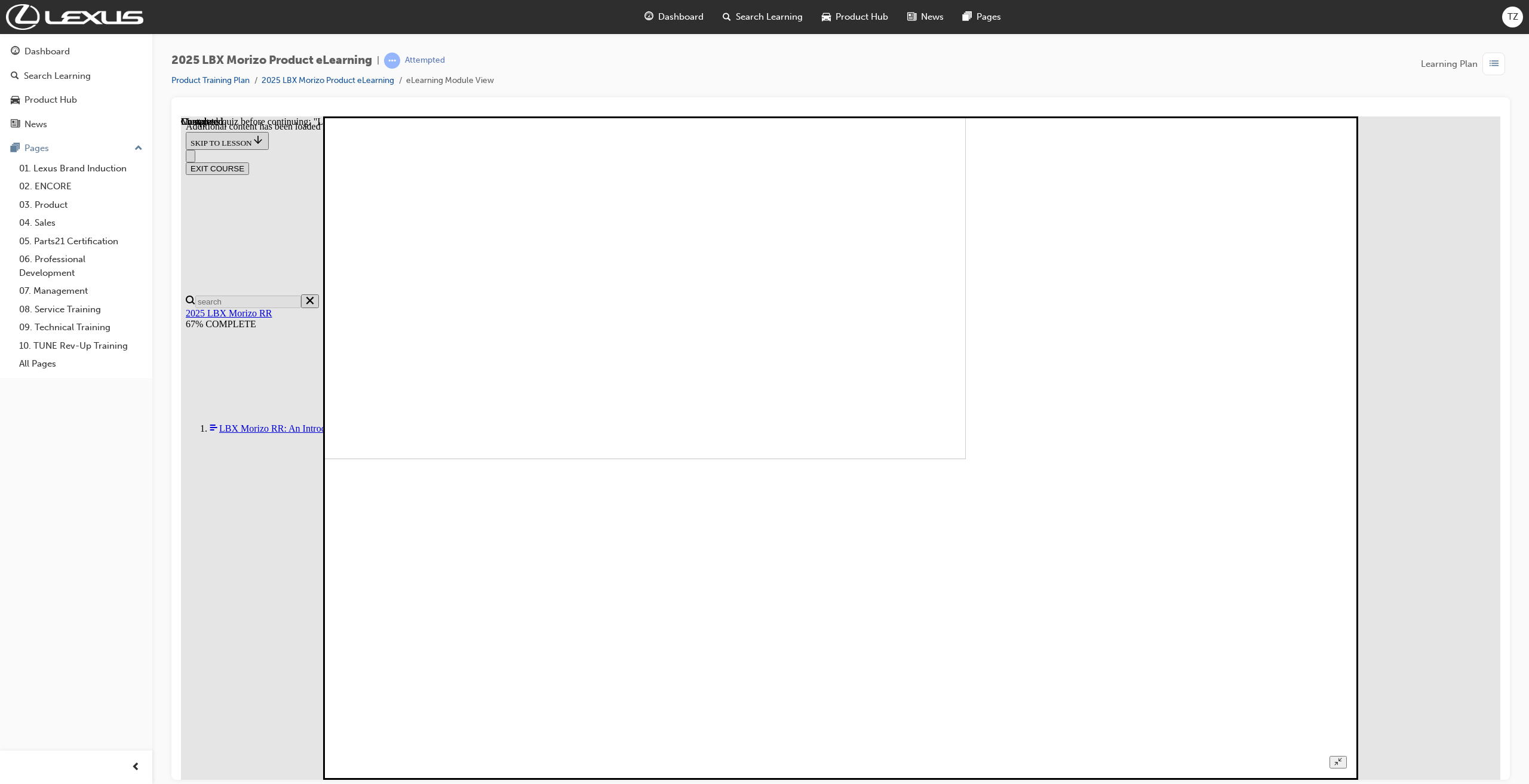
click at [1347, 752] on button "Unzoom image" at bounding box center [1339, 762] width 17 height 12
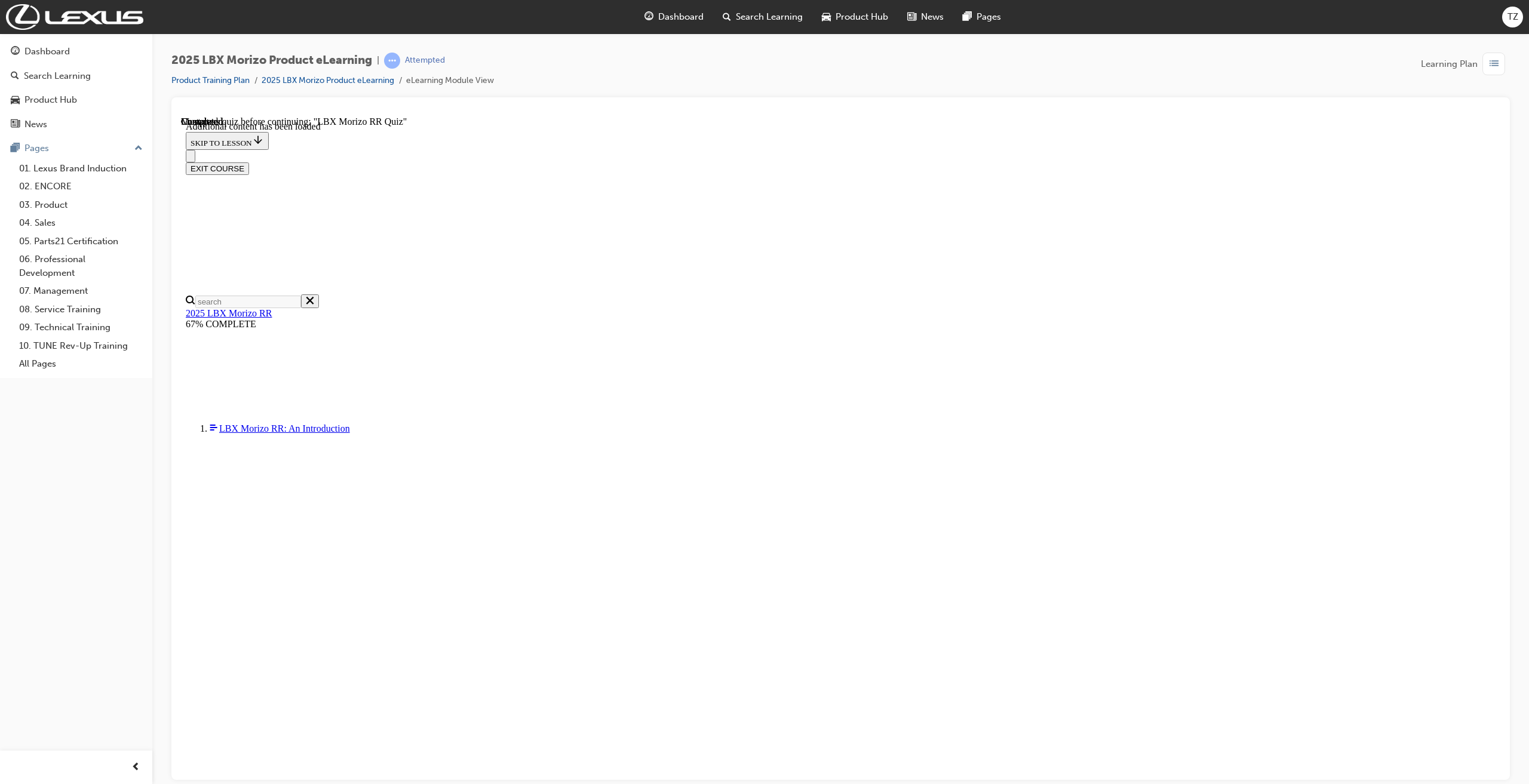
scroll to position [25, 0]
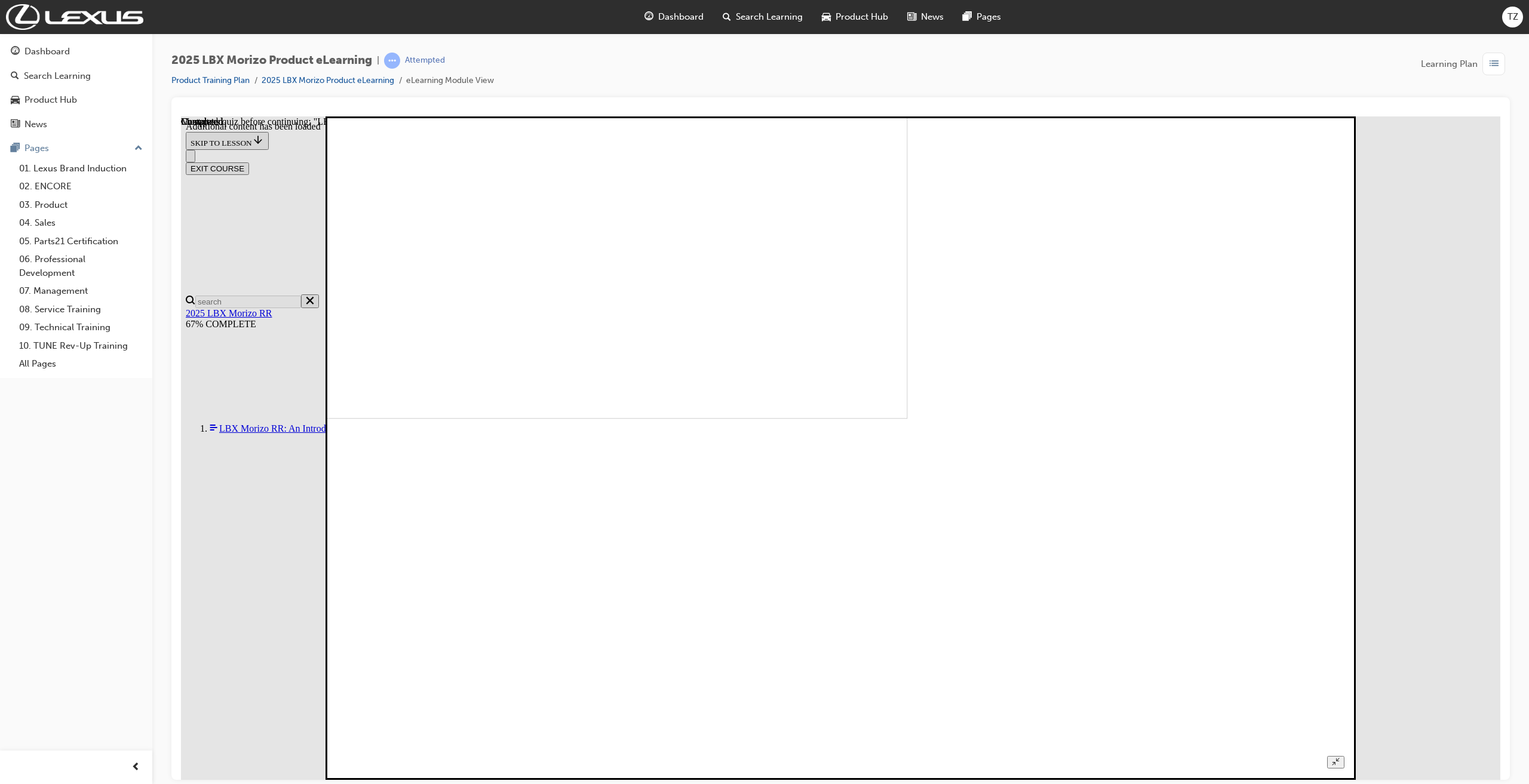
click at [1340, 752] on icon "Unzoom image" at bounding box center [1336, 761] width 8 height 8
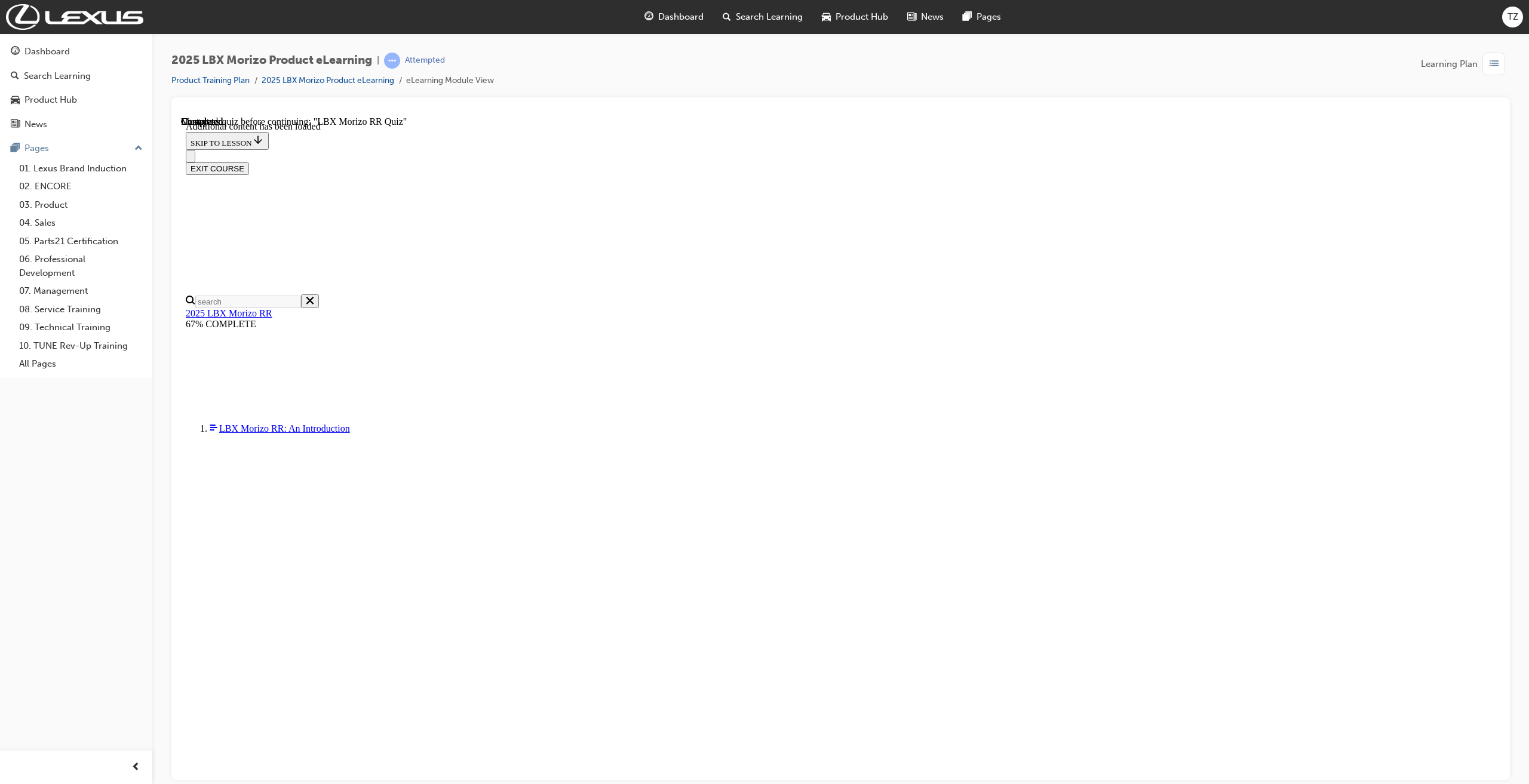
scroll to position [10, 0]
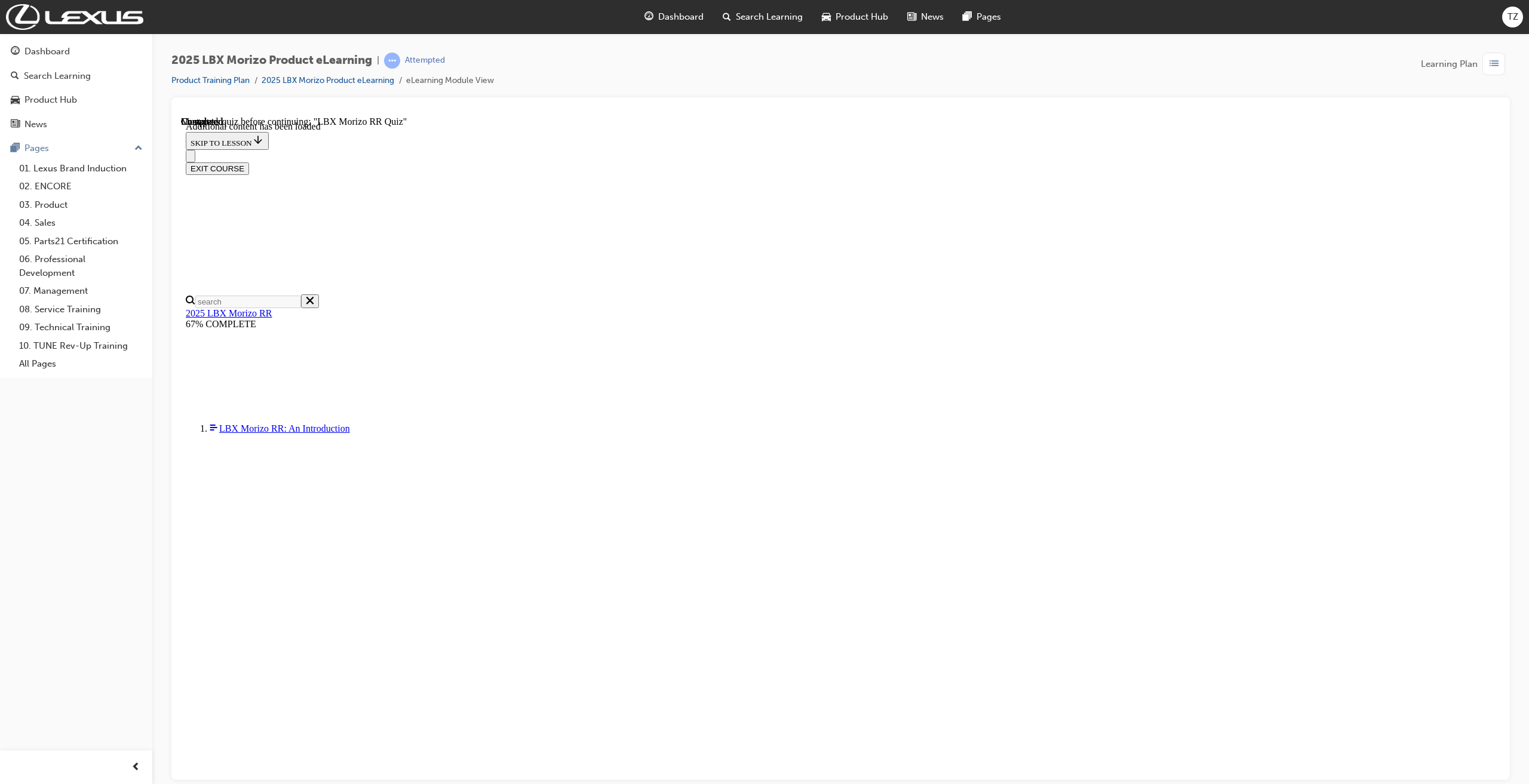
scroll to position [42, 0]
radio input "true"
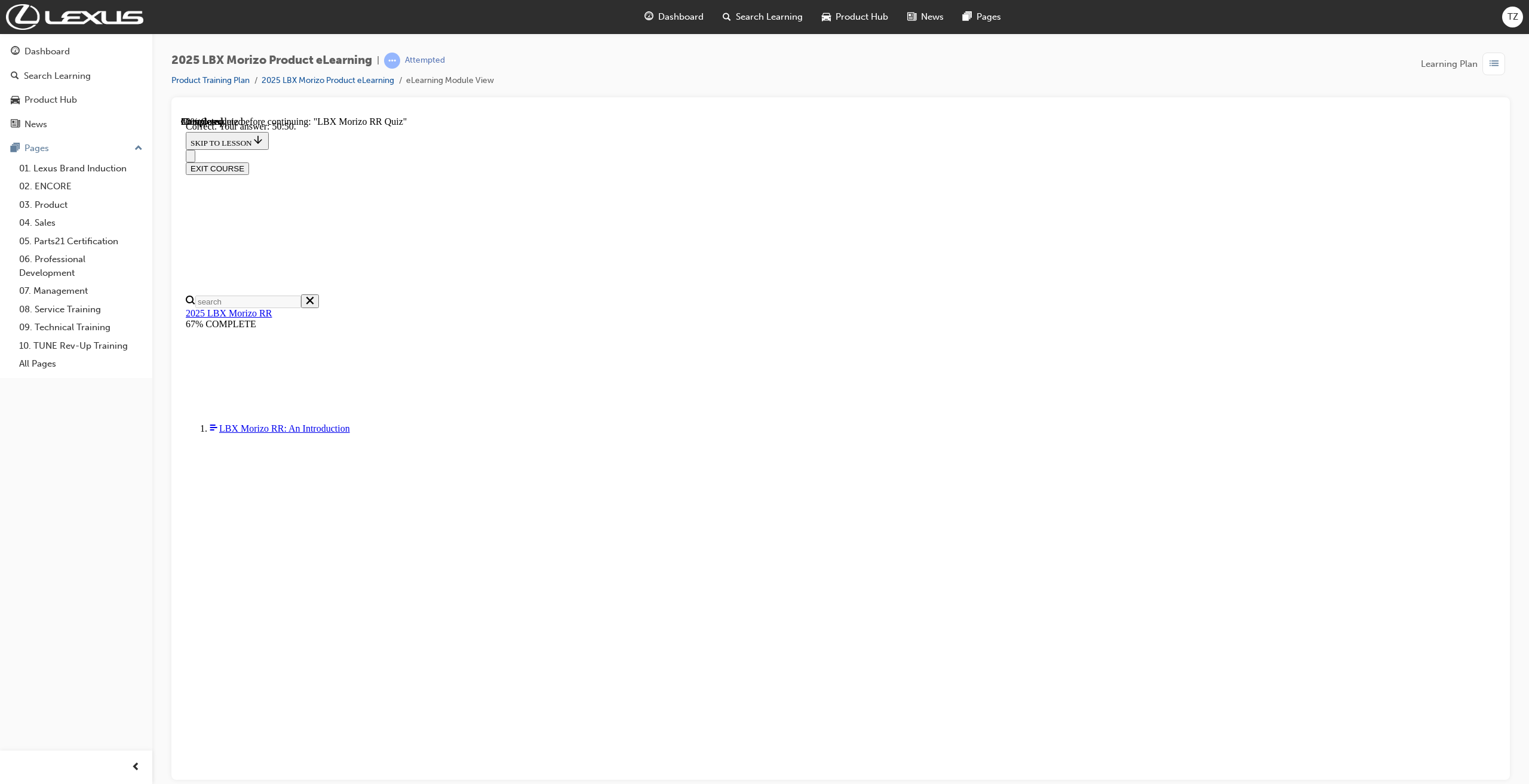
radio input "true"
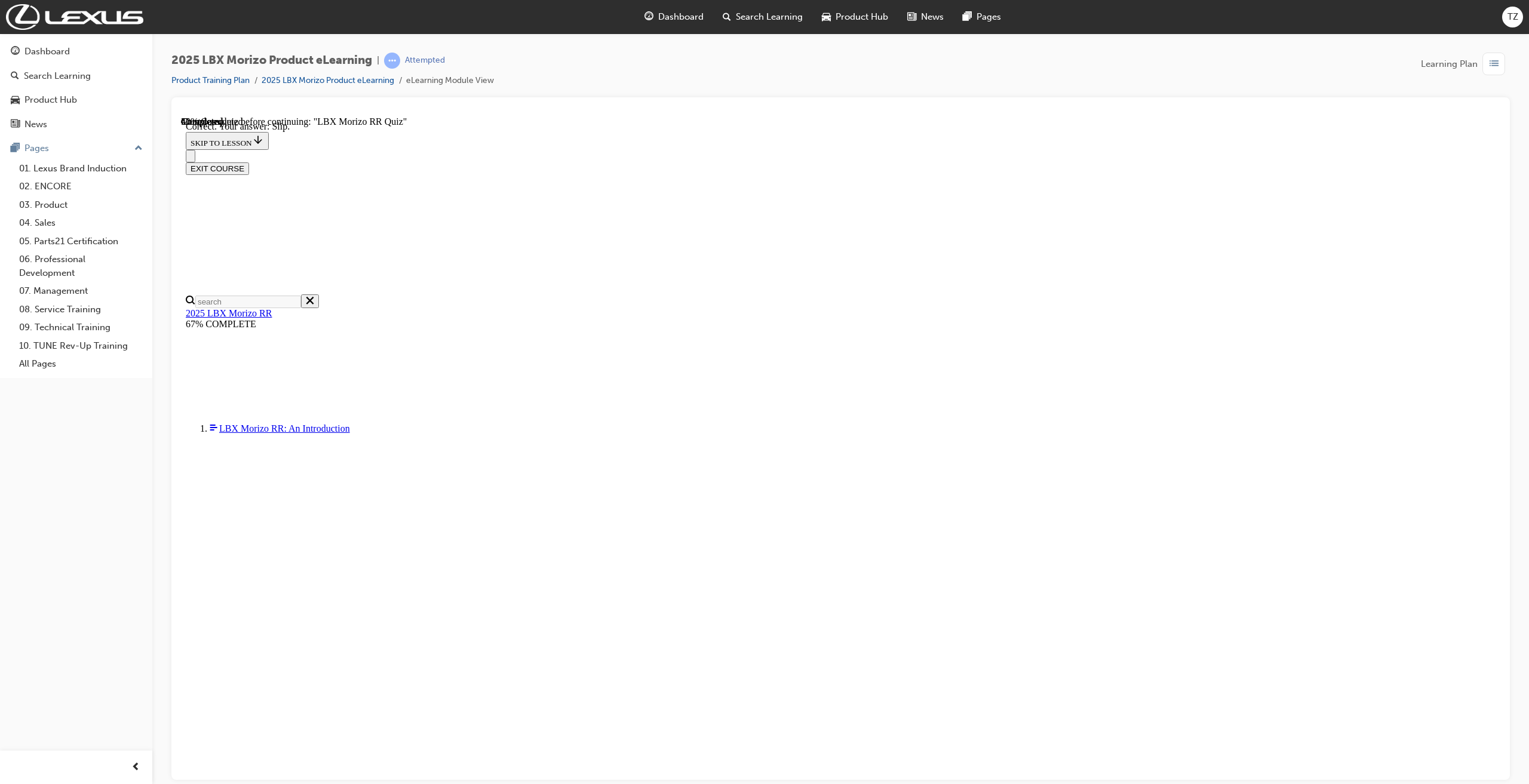
scroll to position [42, 0]
radio input "true"
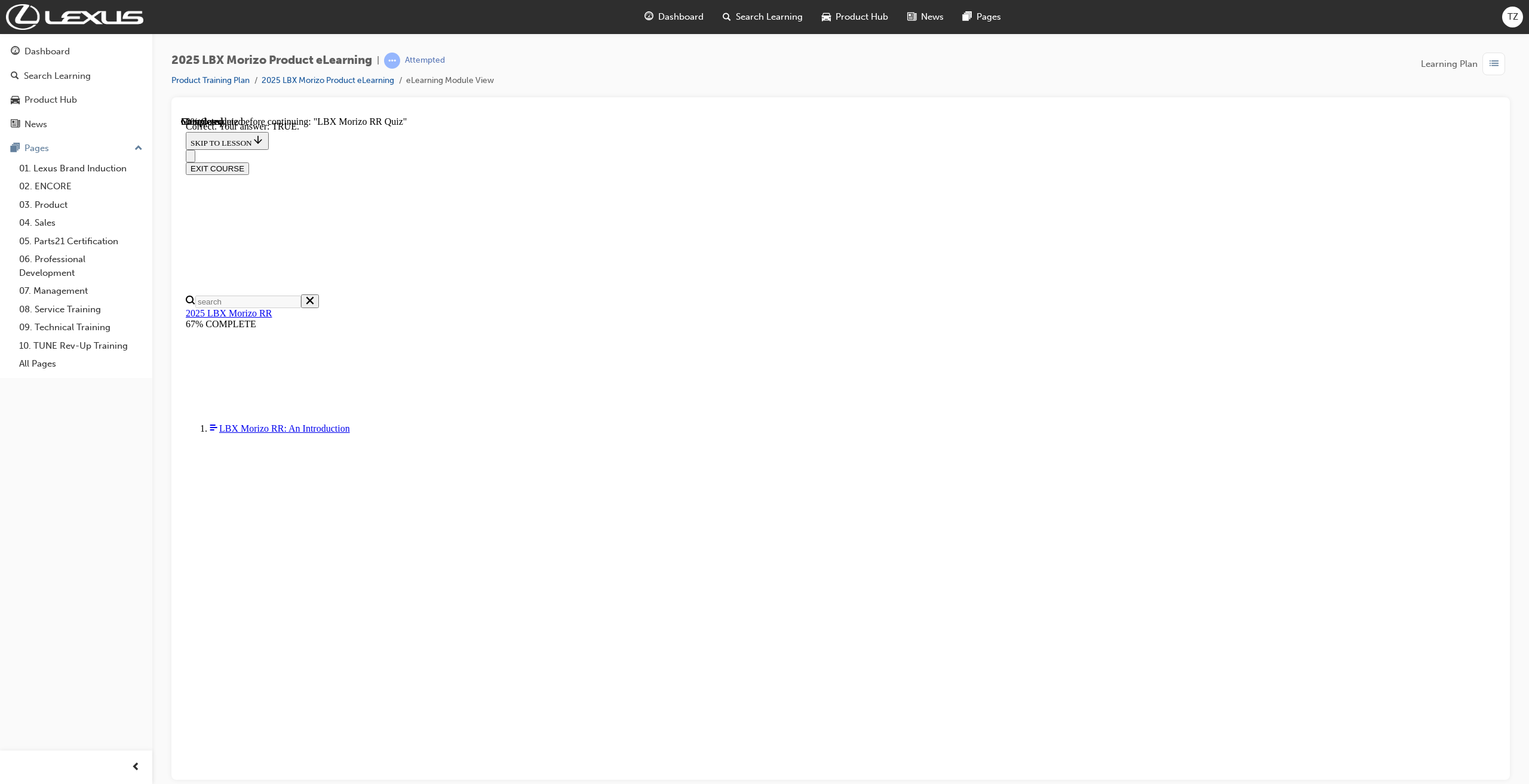
scroll to position [109, 0]
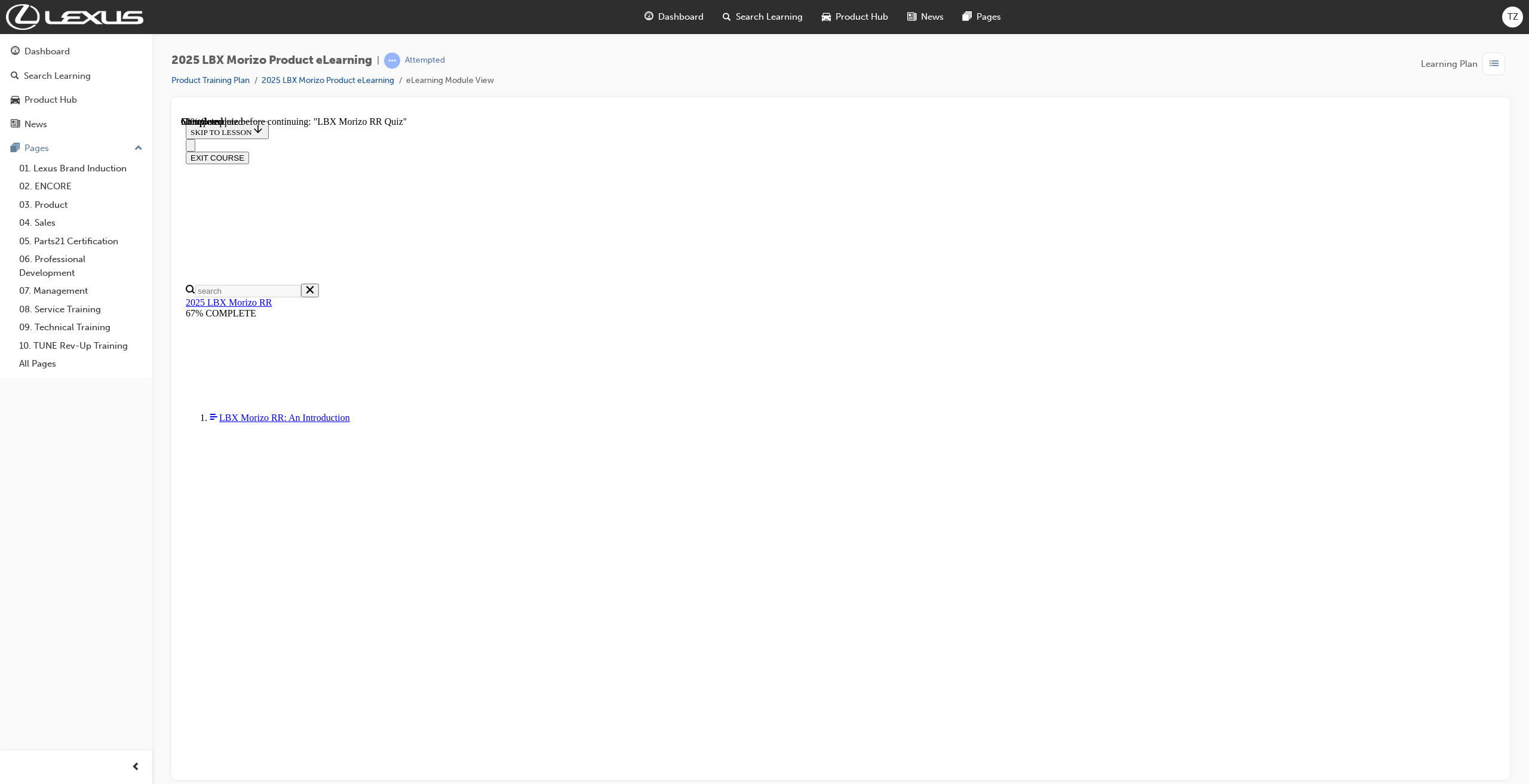
radio input "true"
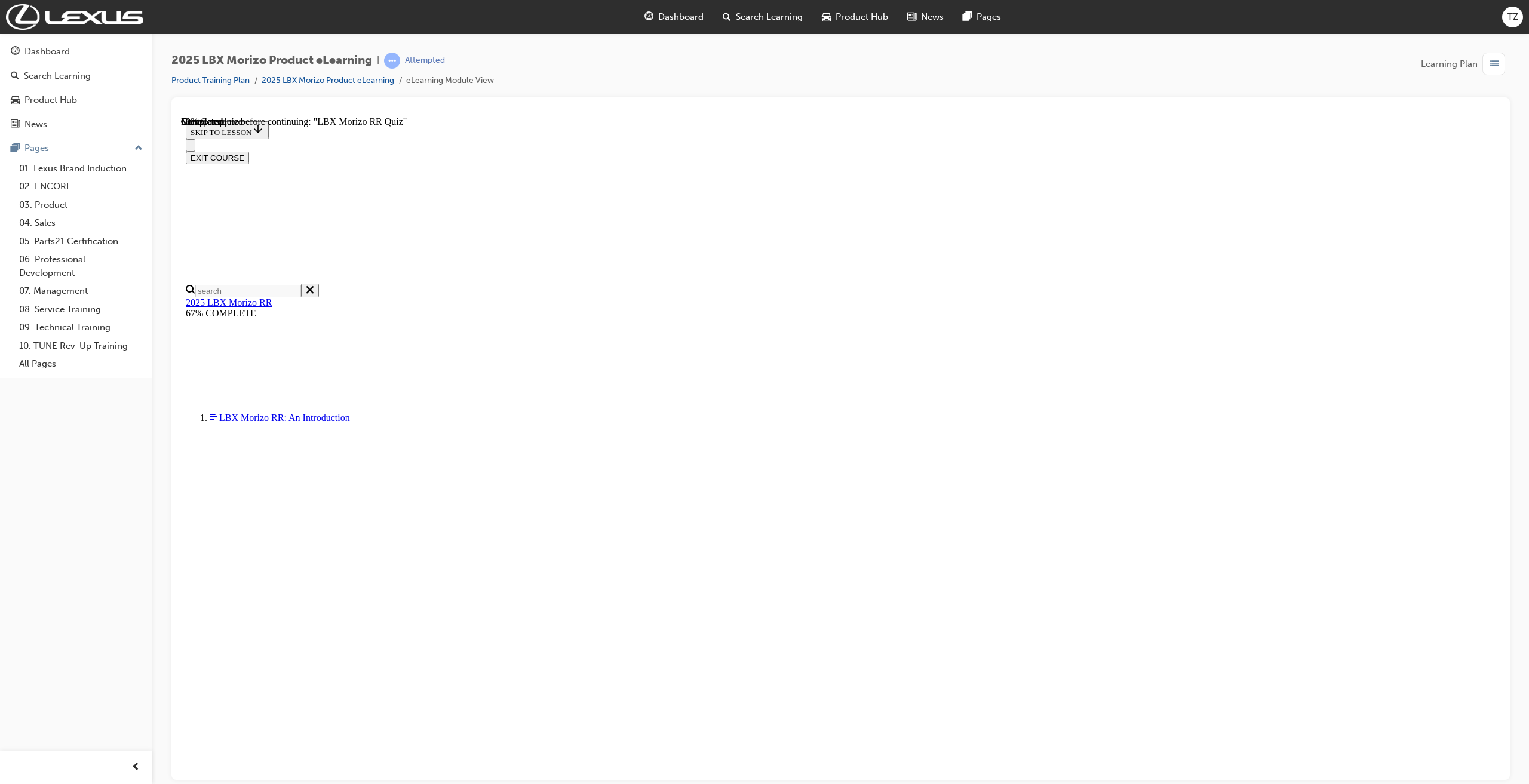
radio input "true"
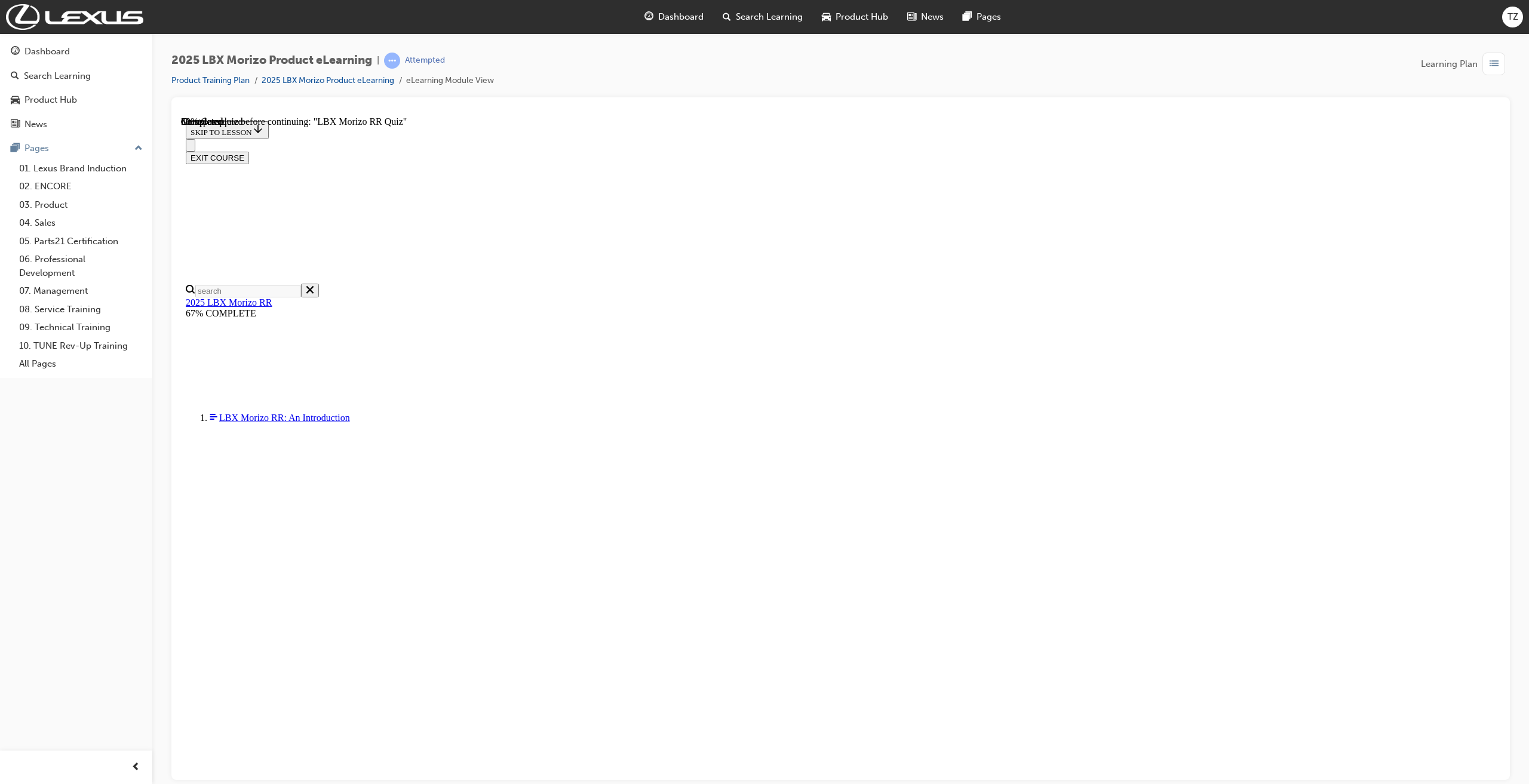
radio input "true"
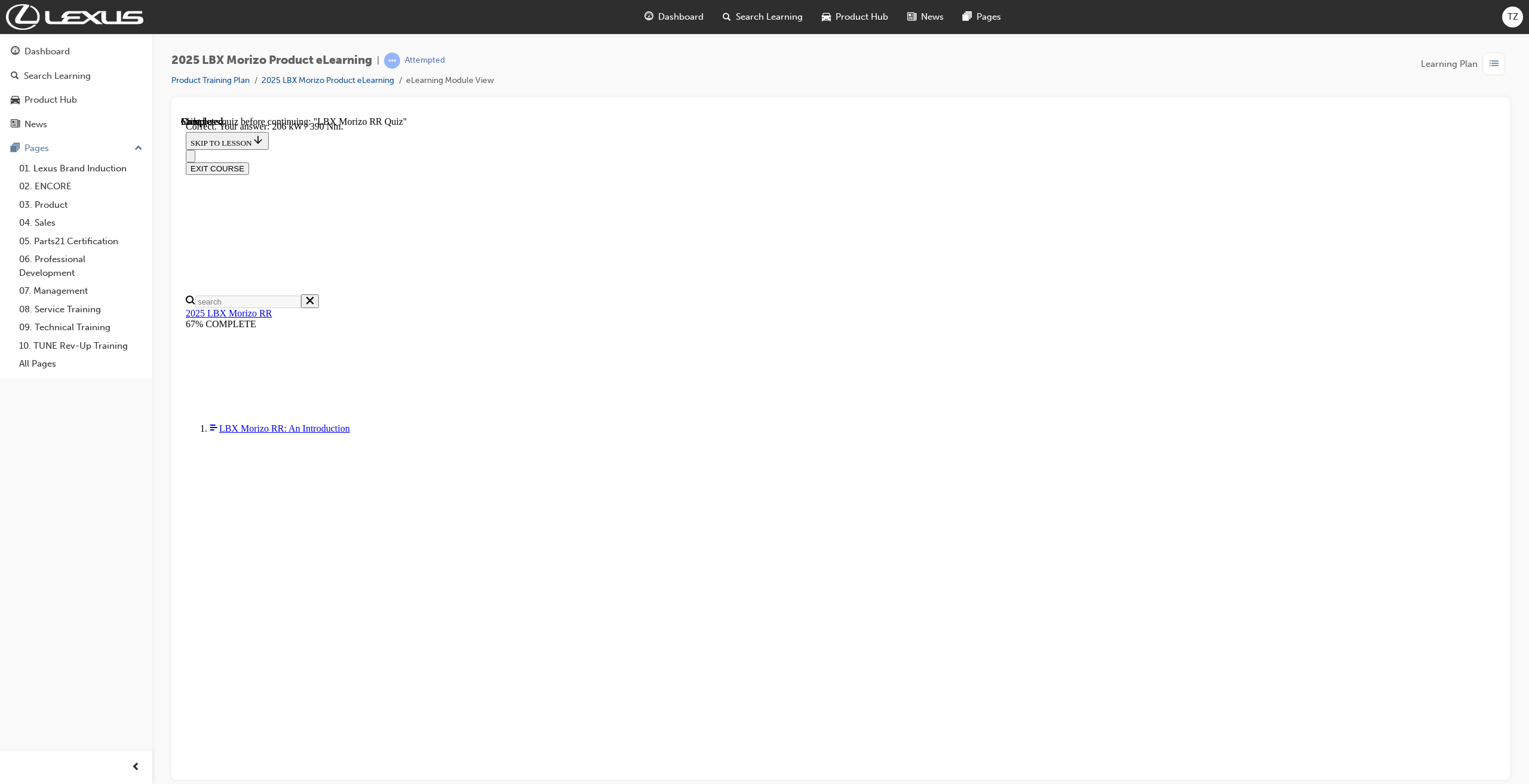
scroll to position [82, 0]
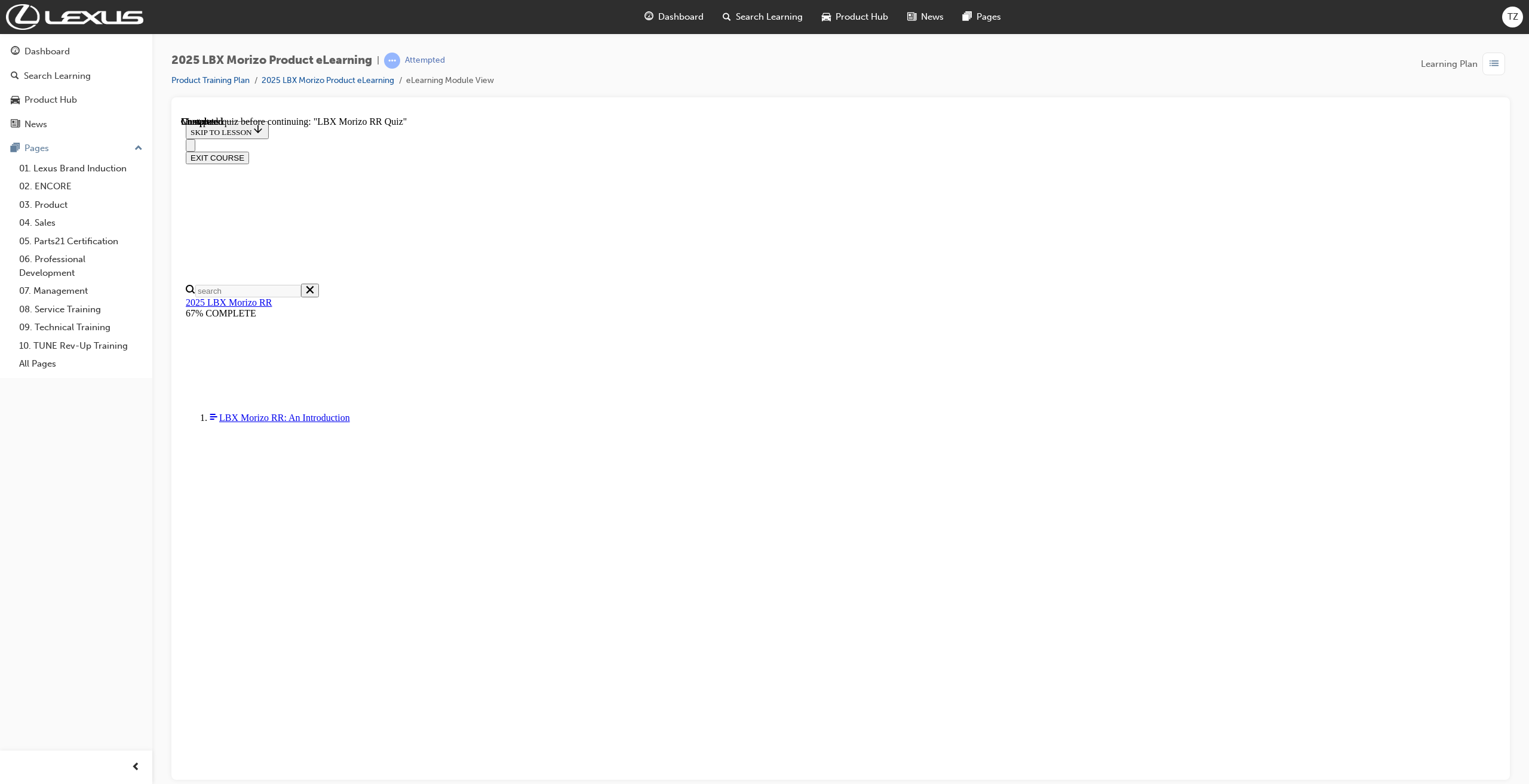
radio input "true"
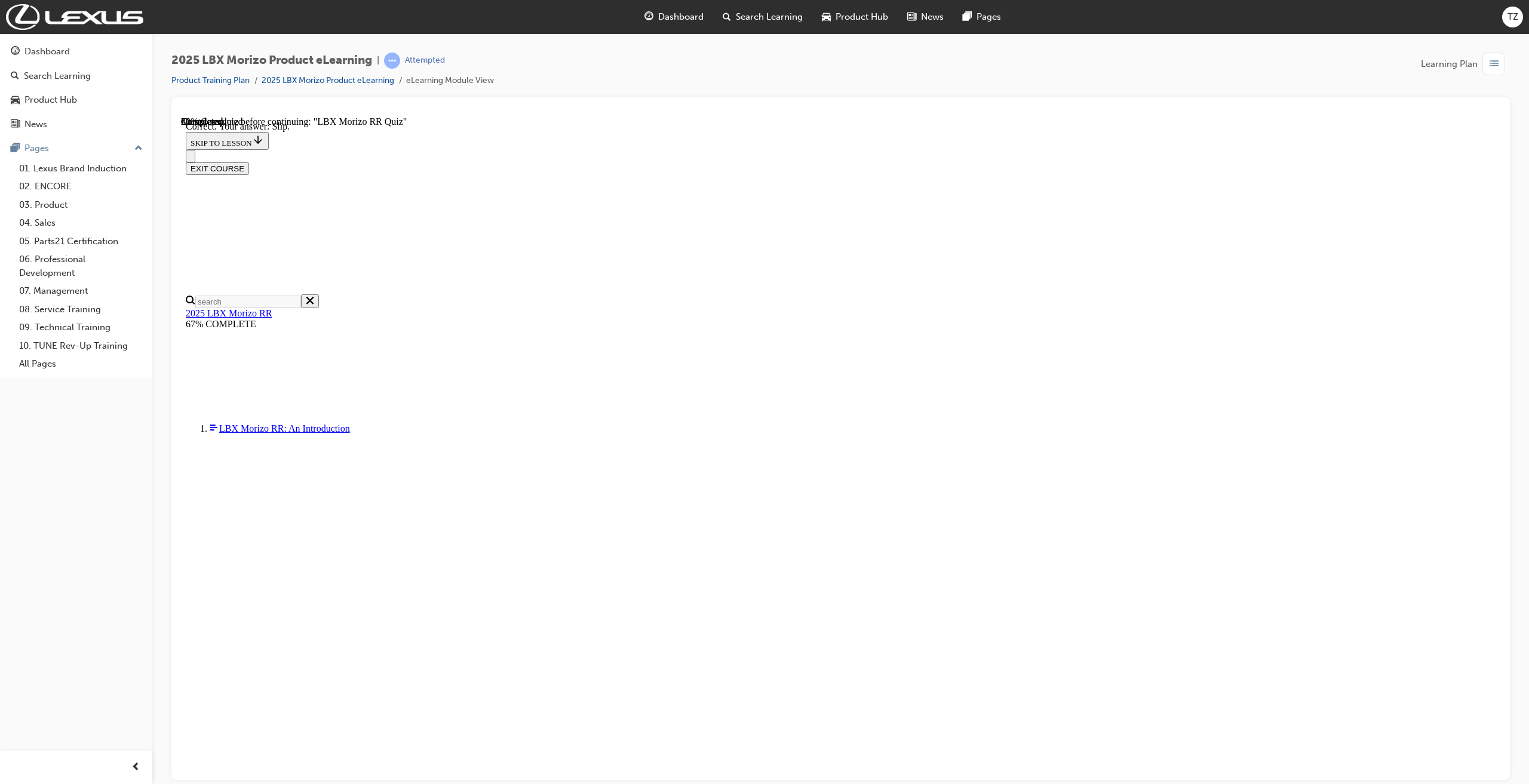
scroll to position [42, 0]
radio input "true"
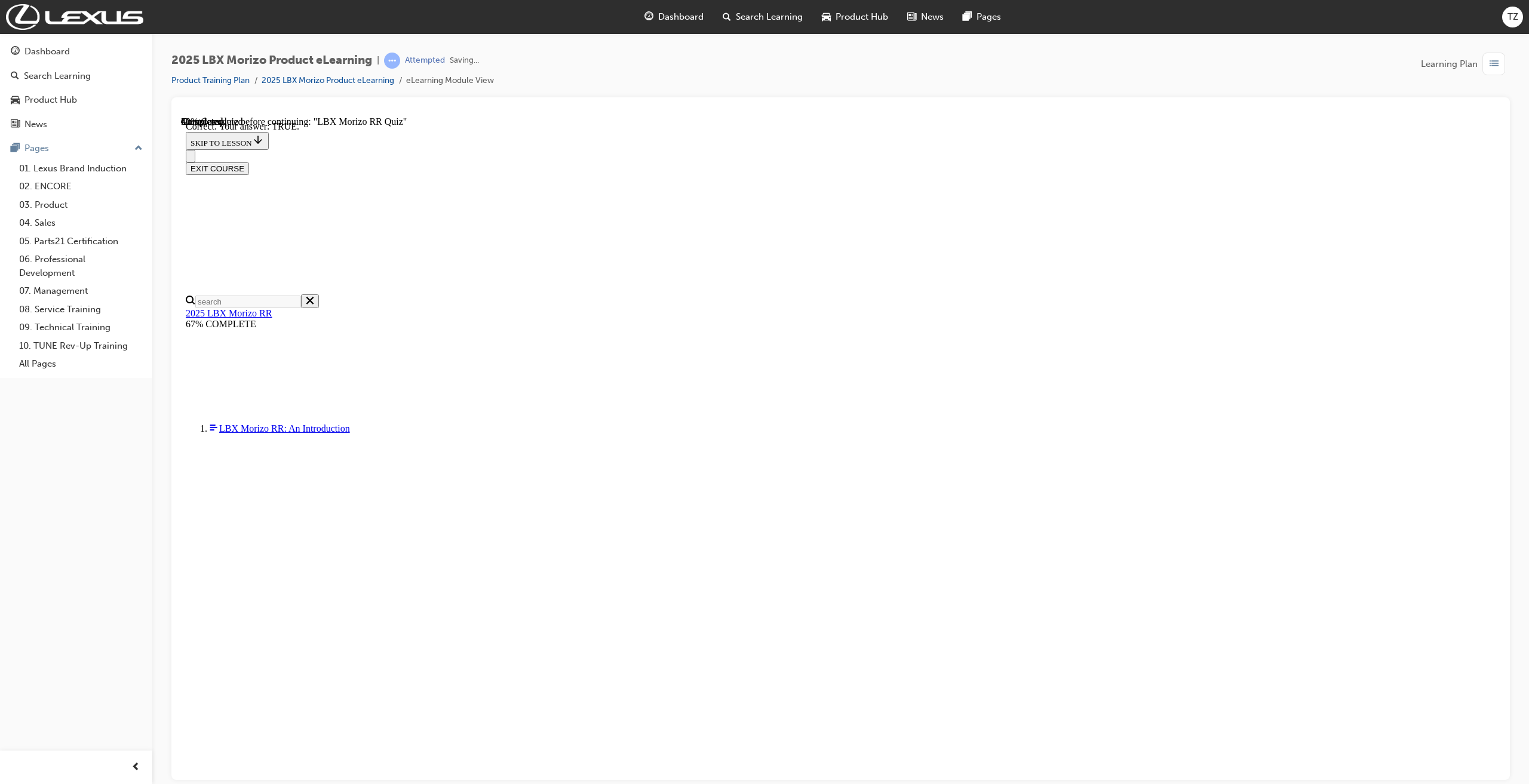
scroll to position [109, 0]
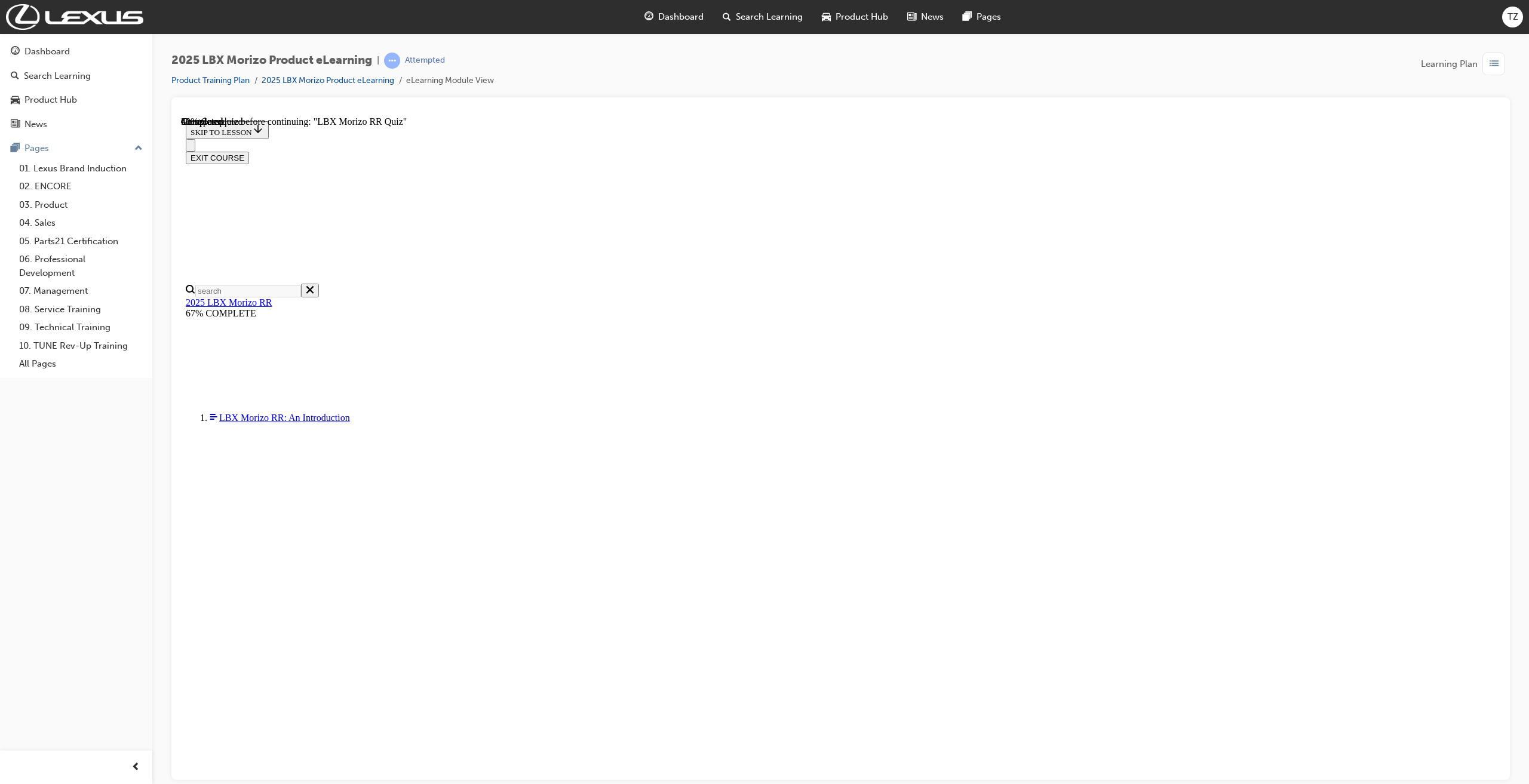
radio input "true"
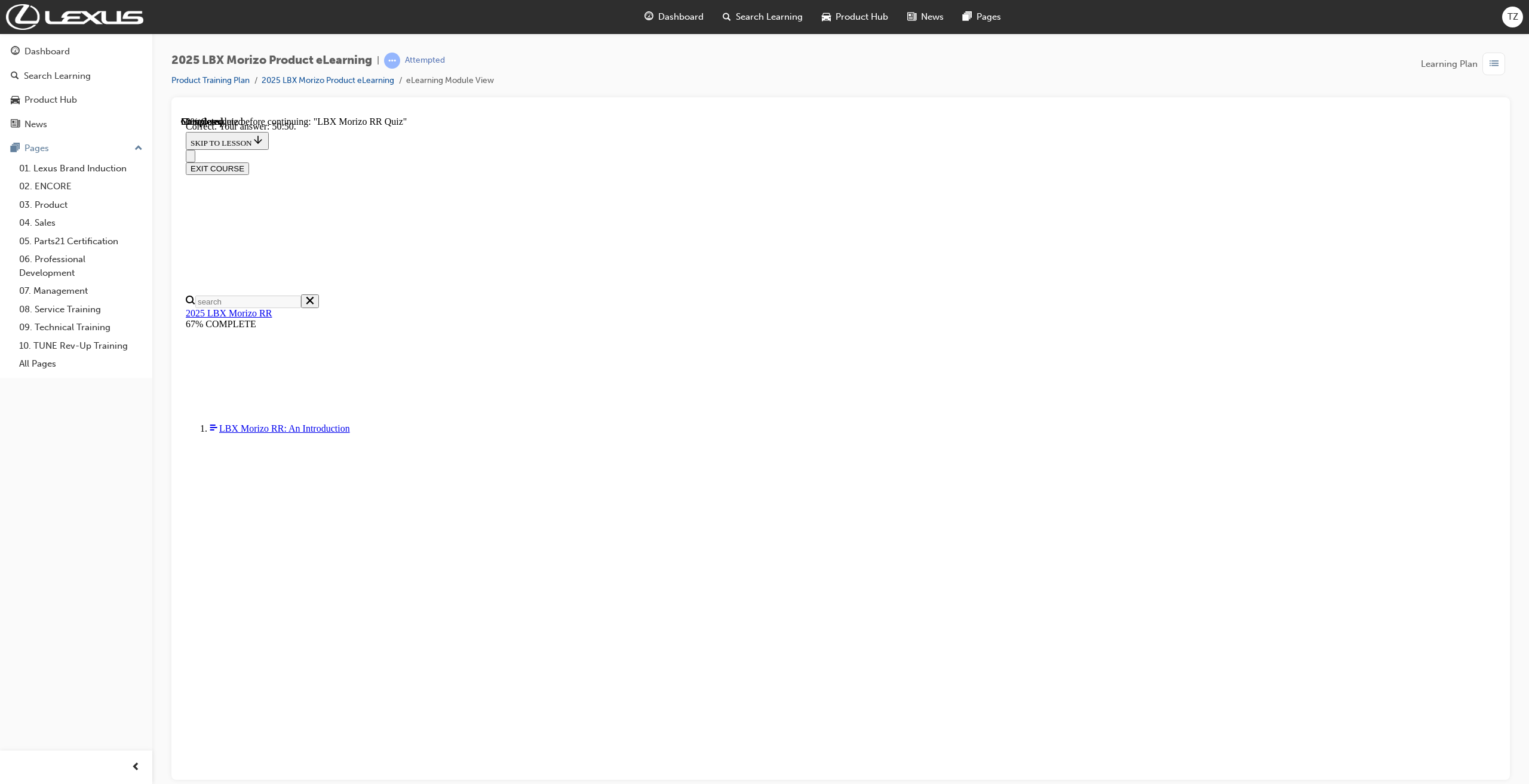
scroll to position [109, 0]
radio input "true"
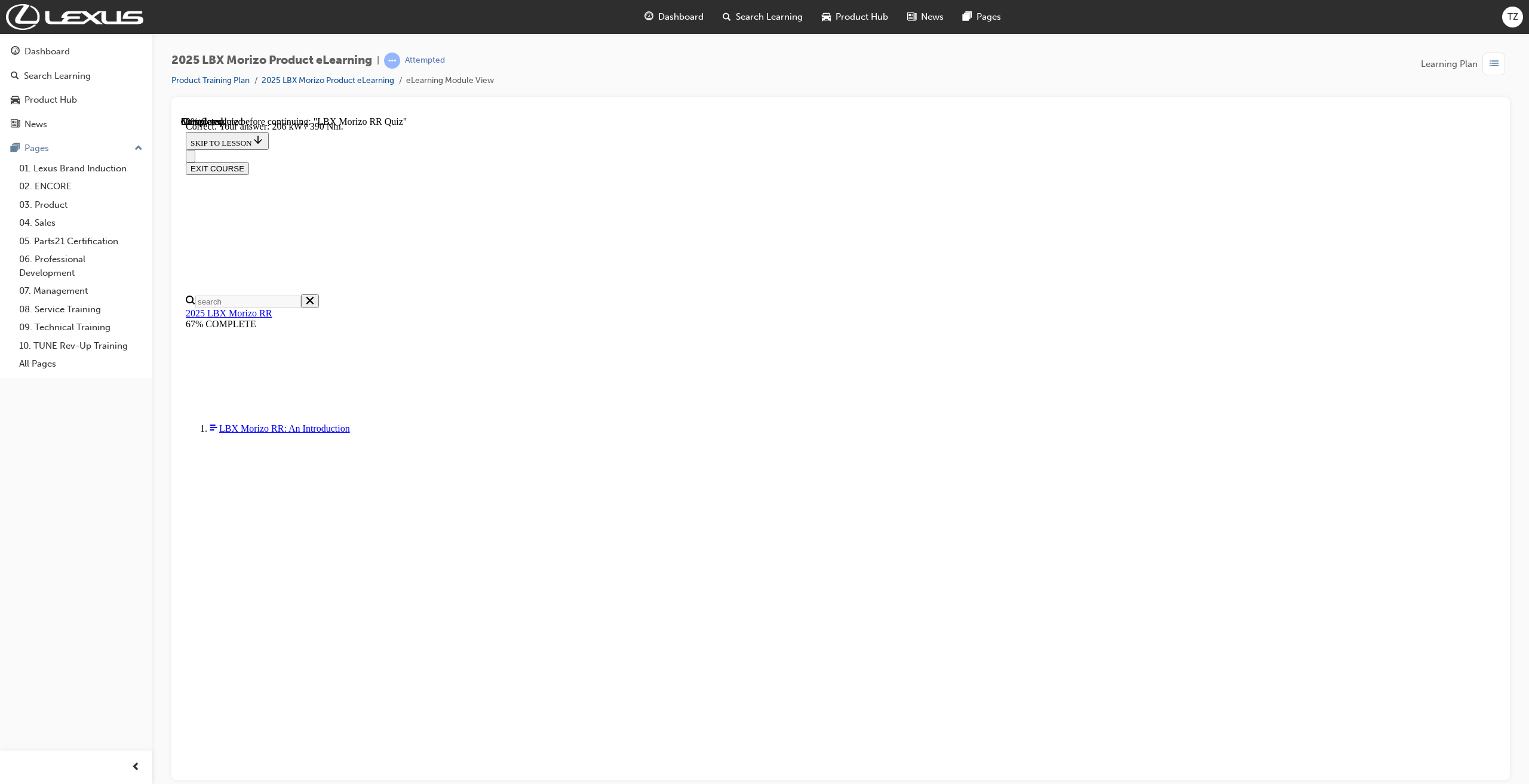
scroll to position [182, 0]
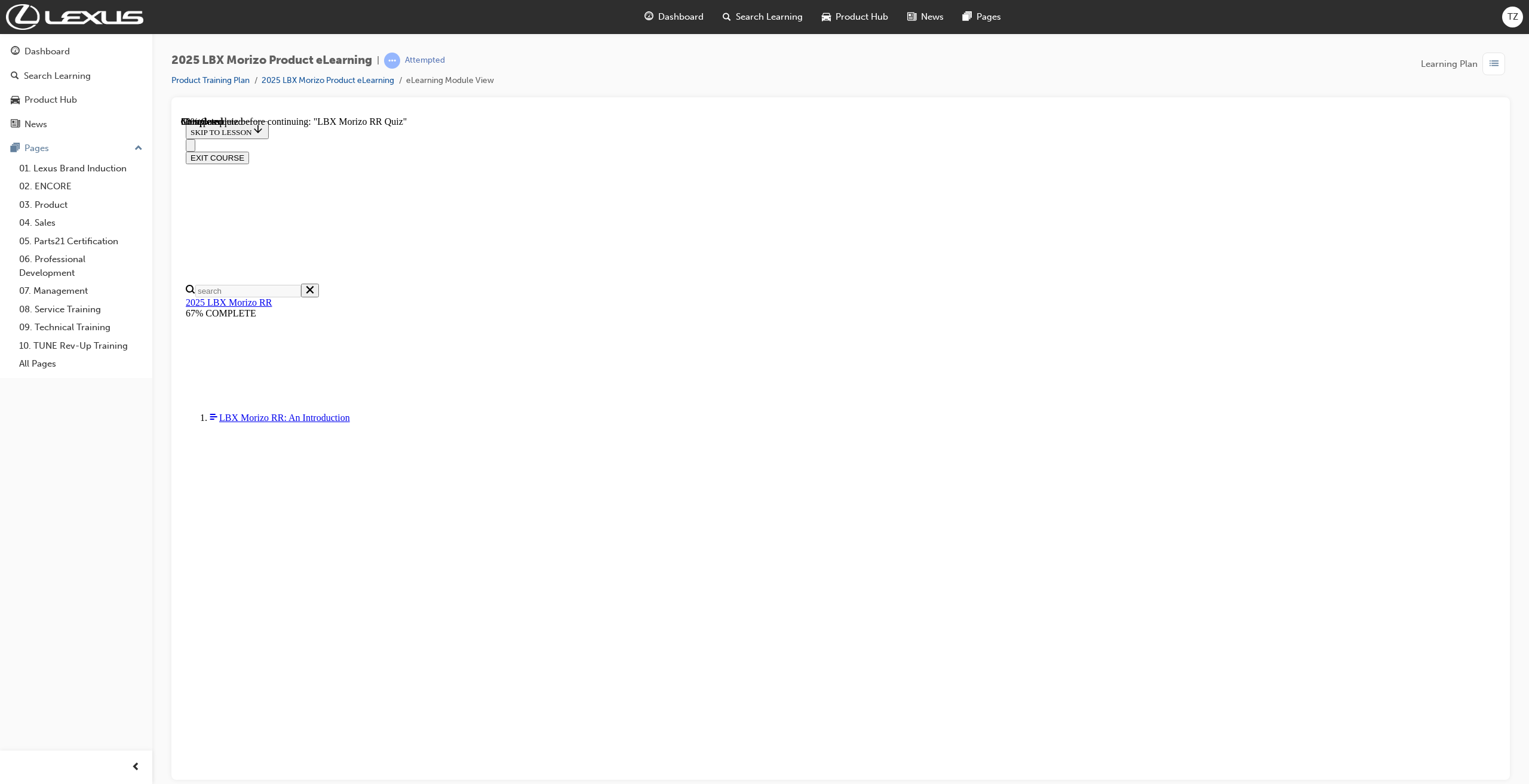
radio input "true"
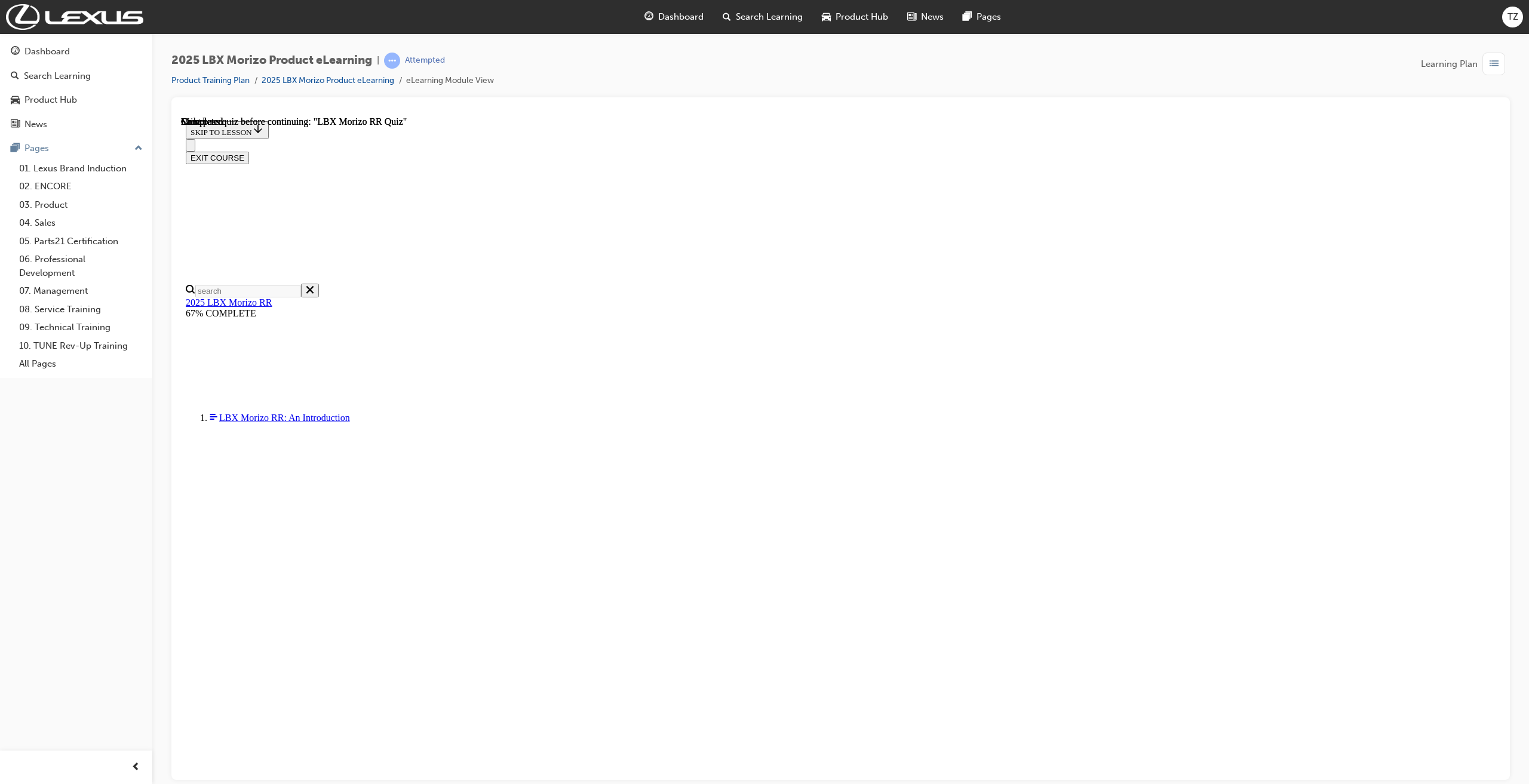
scroll to position [42, 0]
radio input "true"
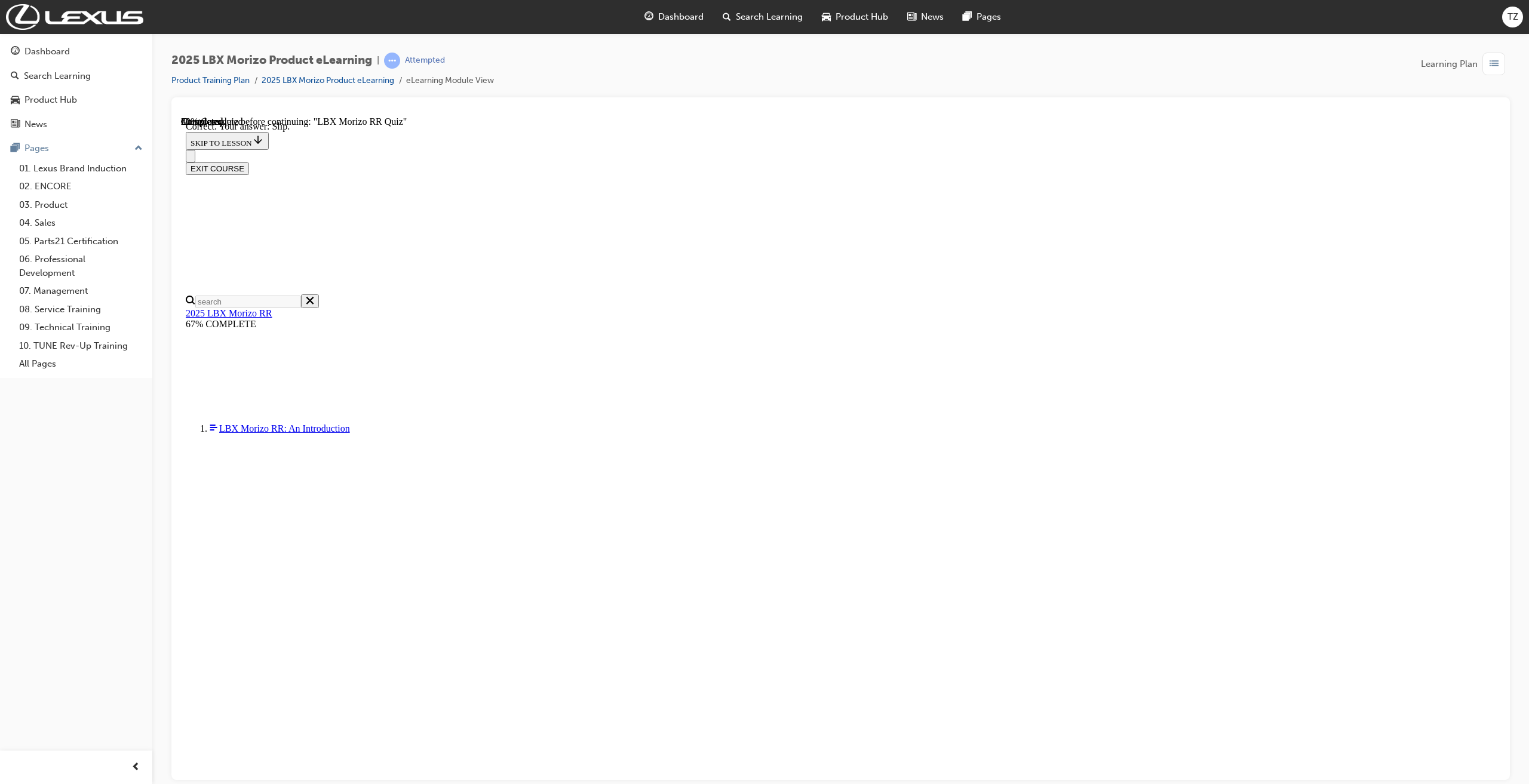
radio input "true"
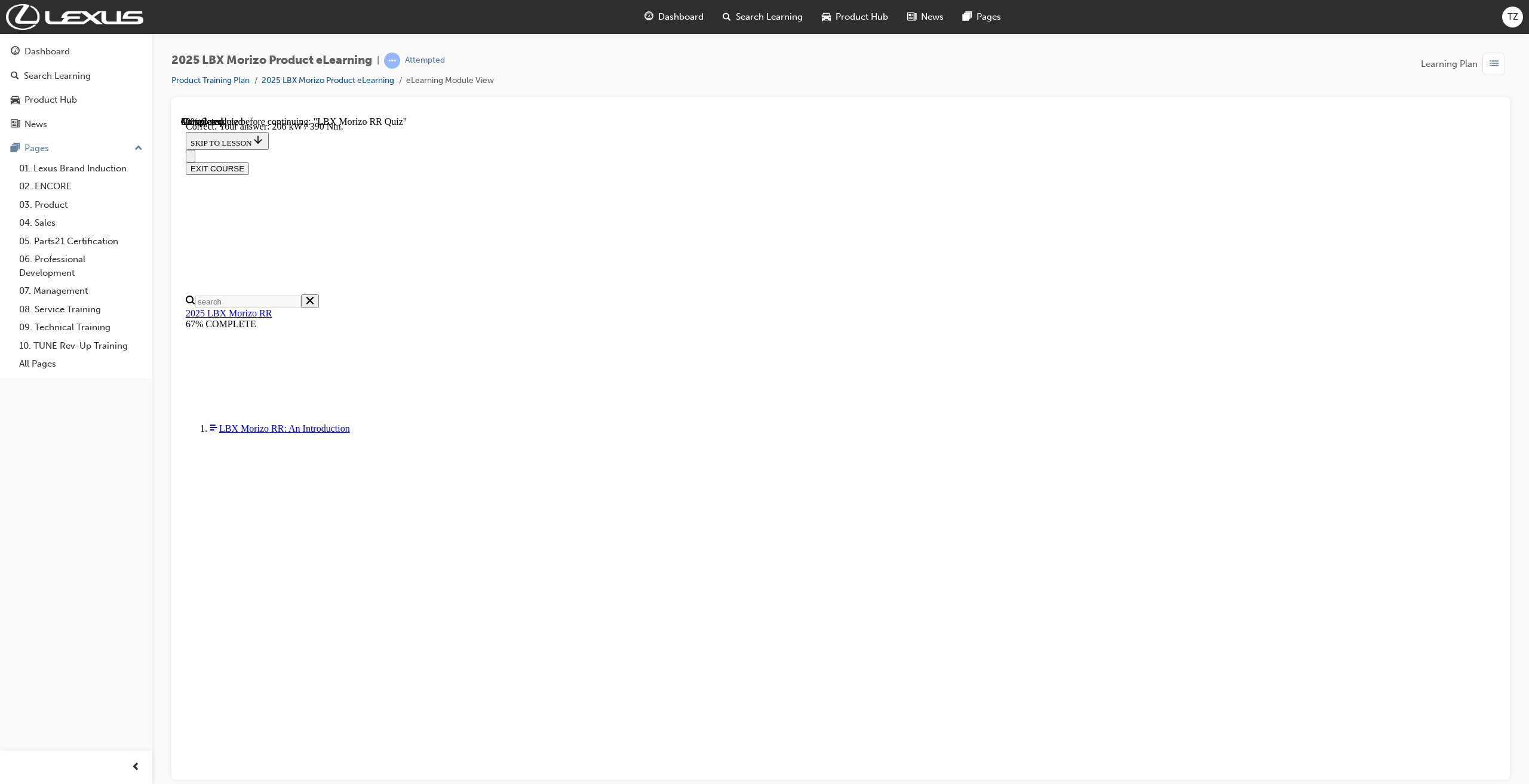
scroll to position [42, 0]
radio input "true"
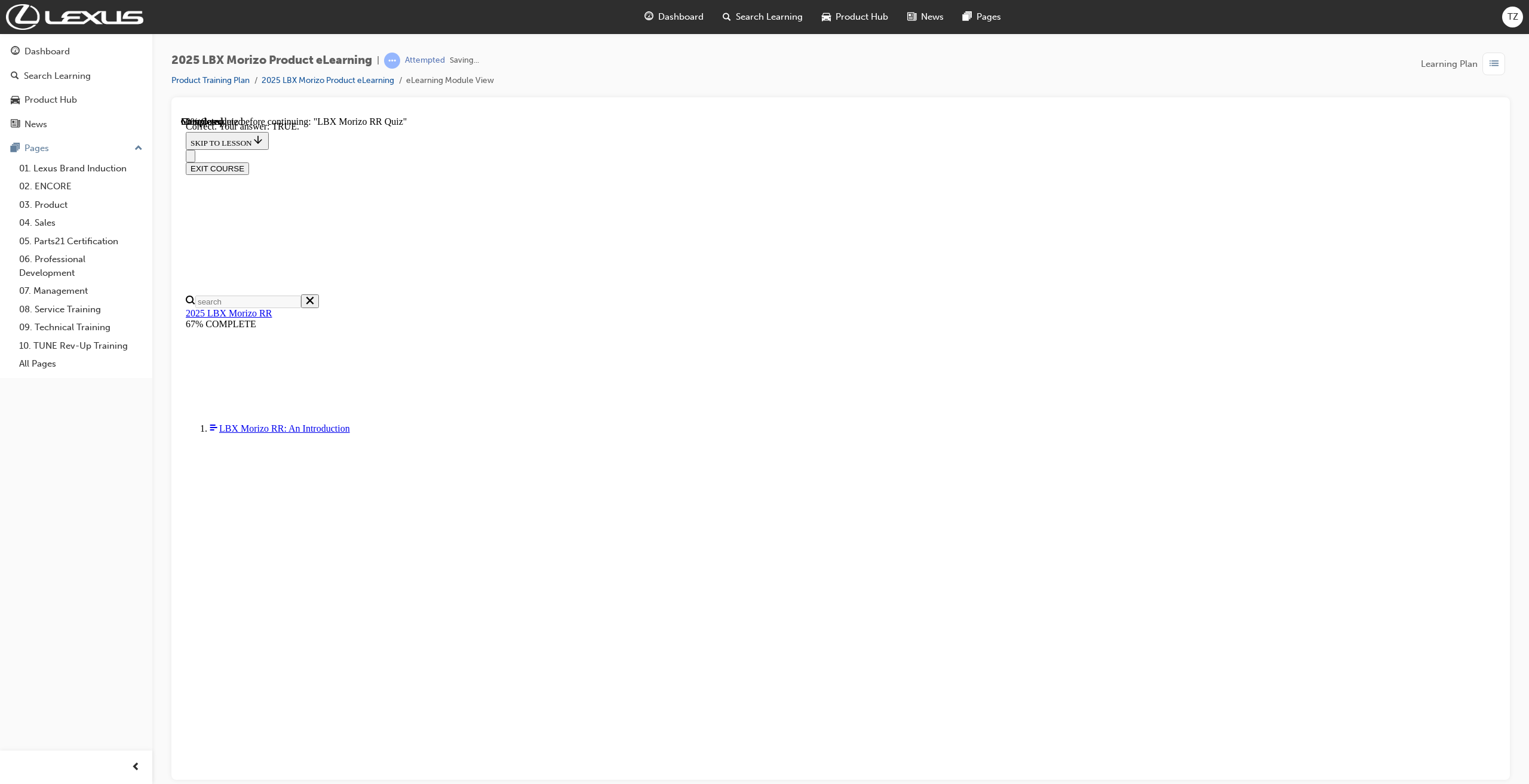
scroll to position [109, 0]
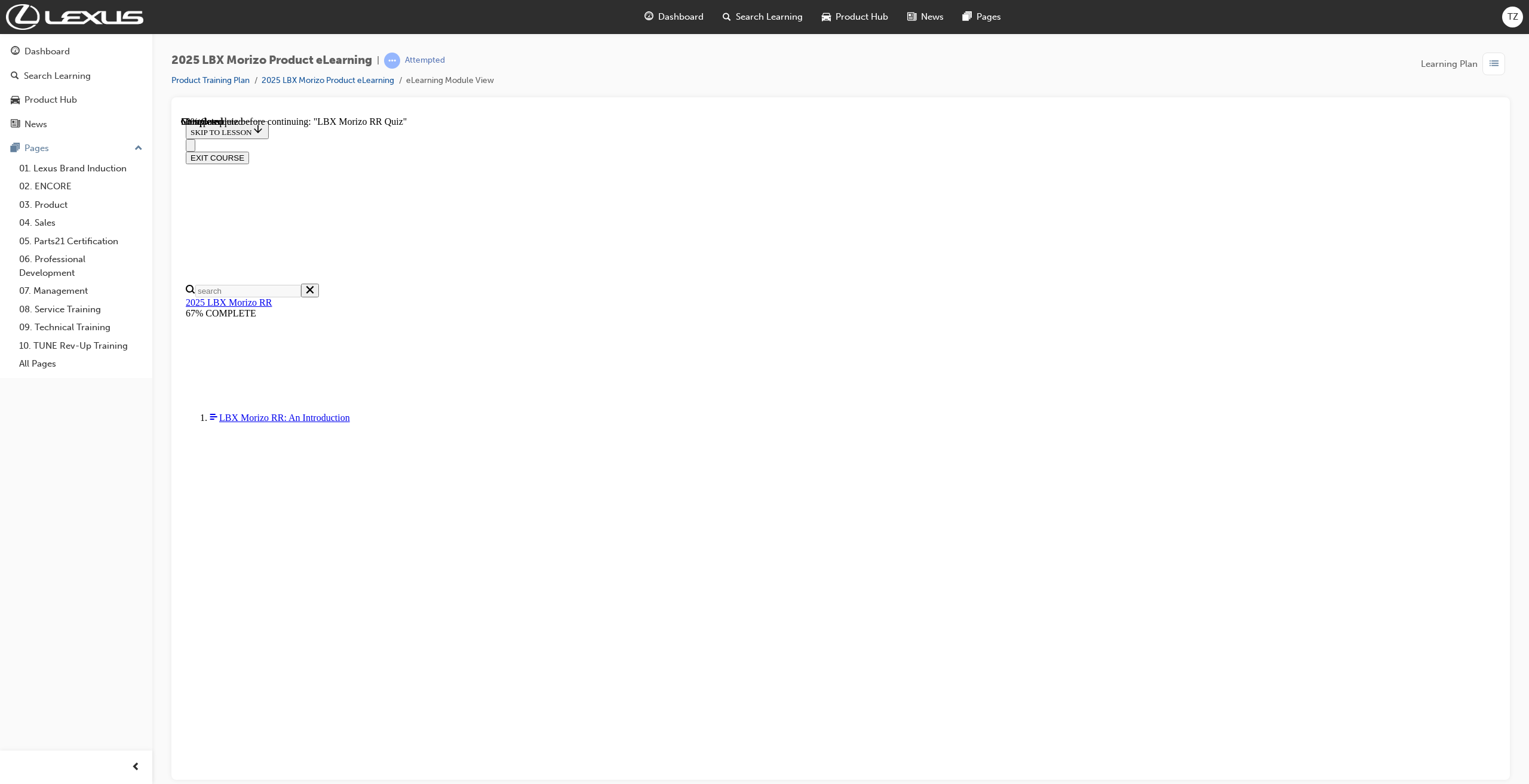
radio input "true"
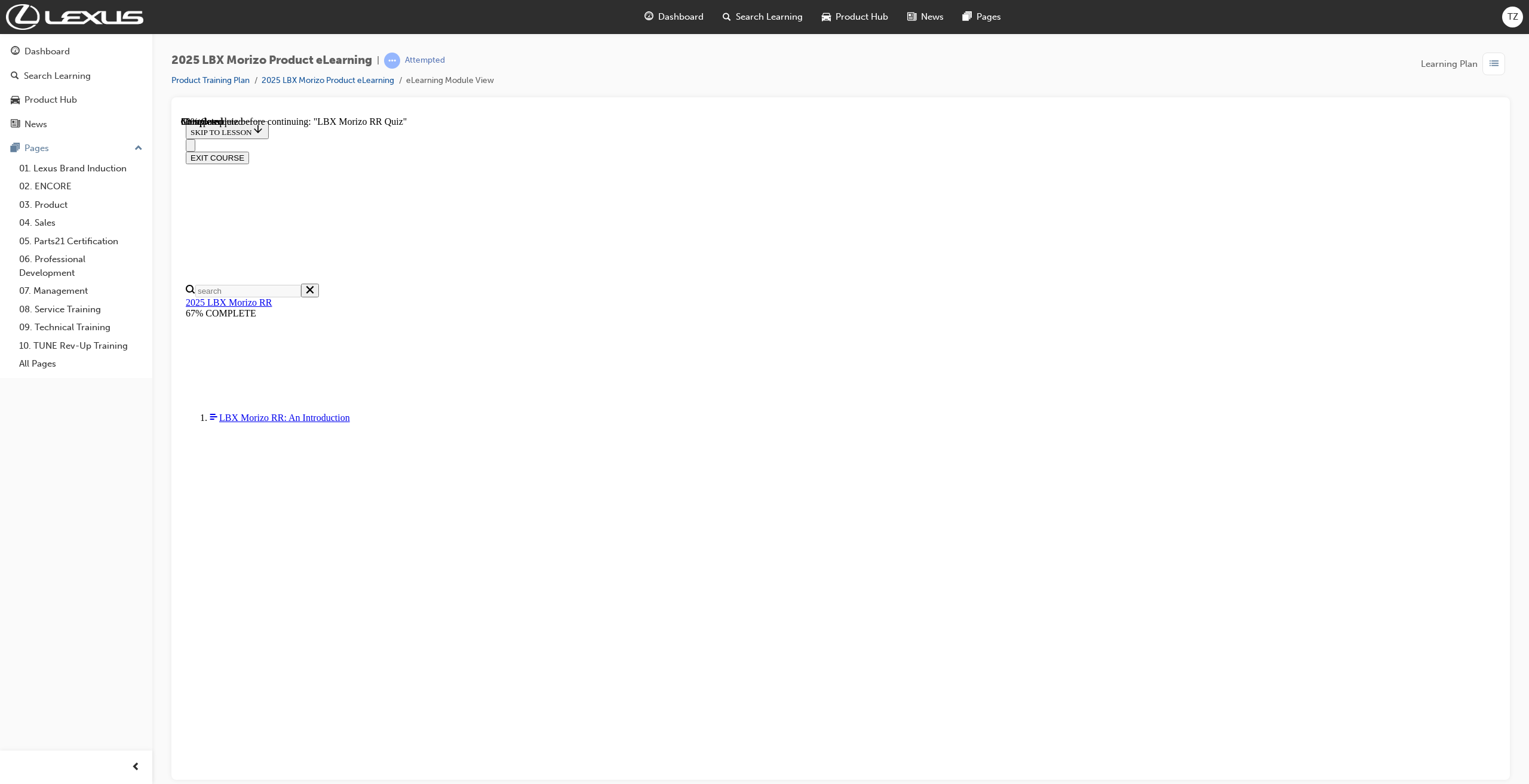
radio input "true"
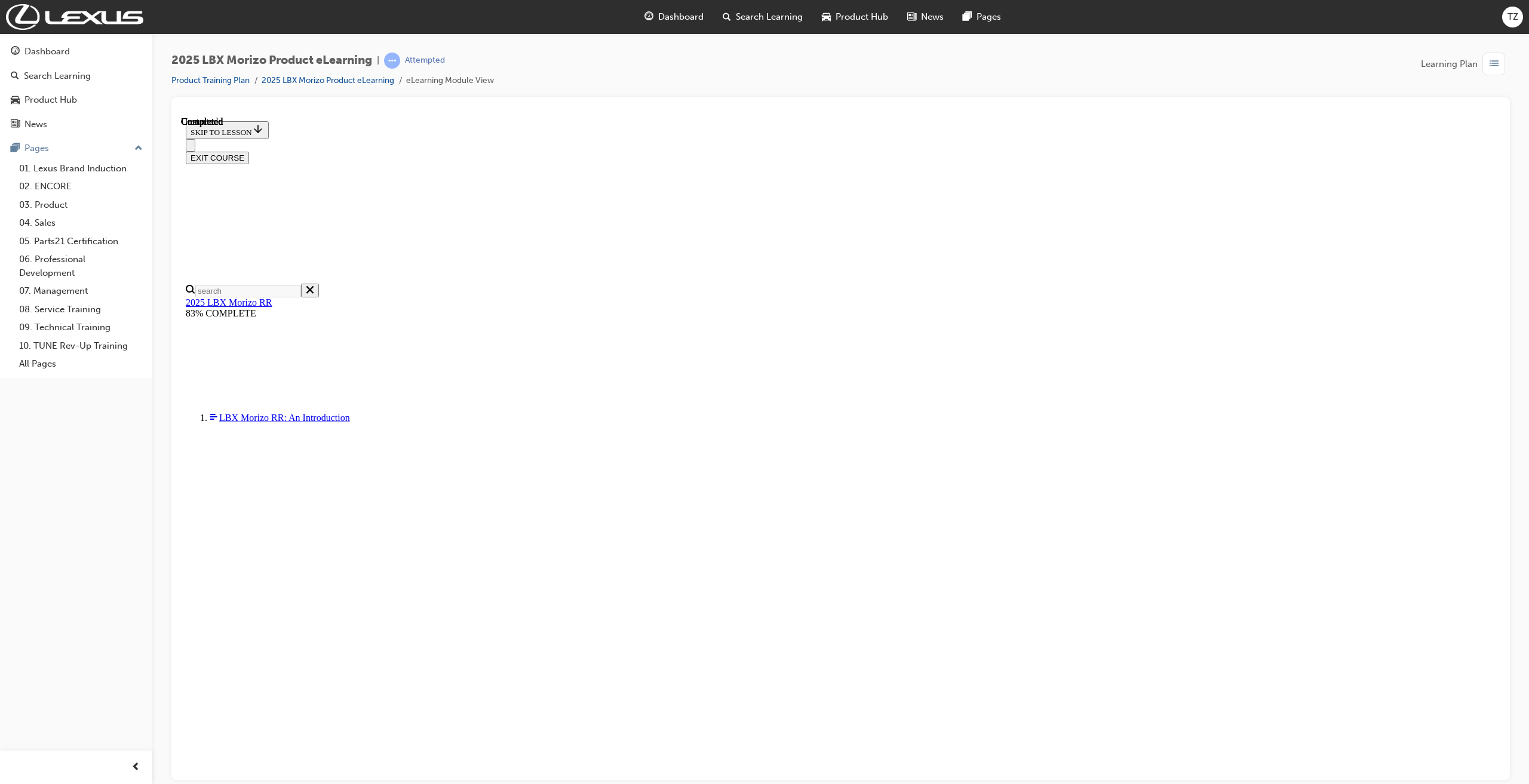
scroll to position [82, 0]
click at [249, 151] on button "EXIT COURSE" at bounding box center [217, 157] width 63 height 12
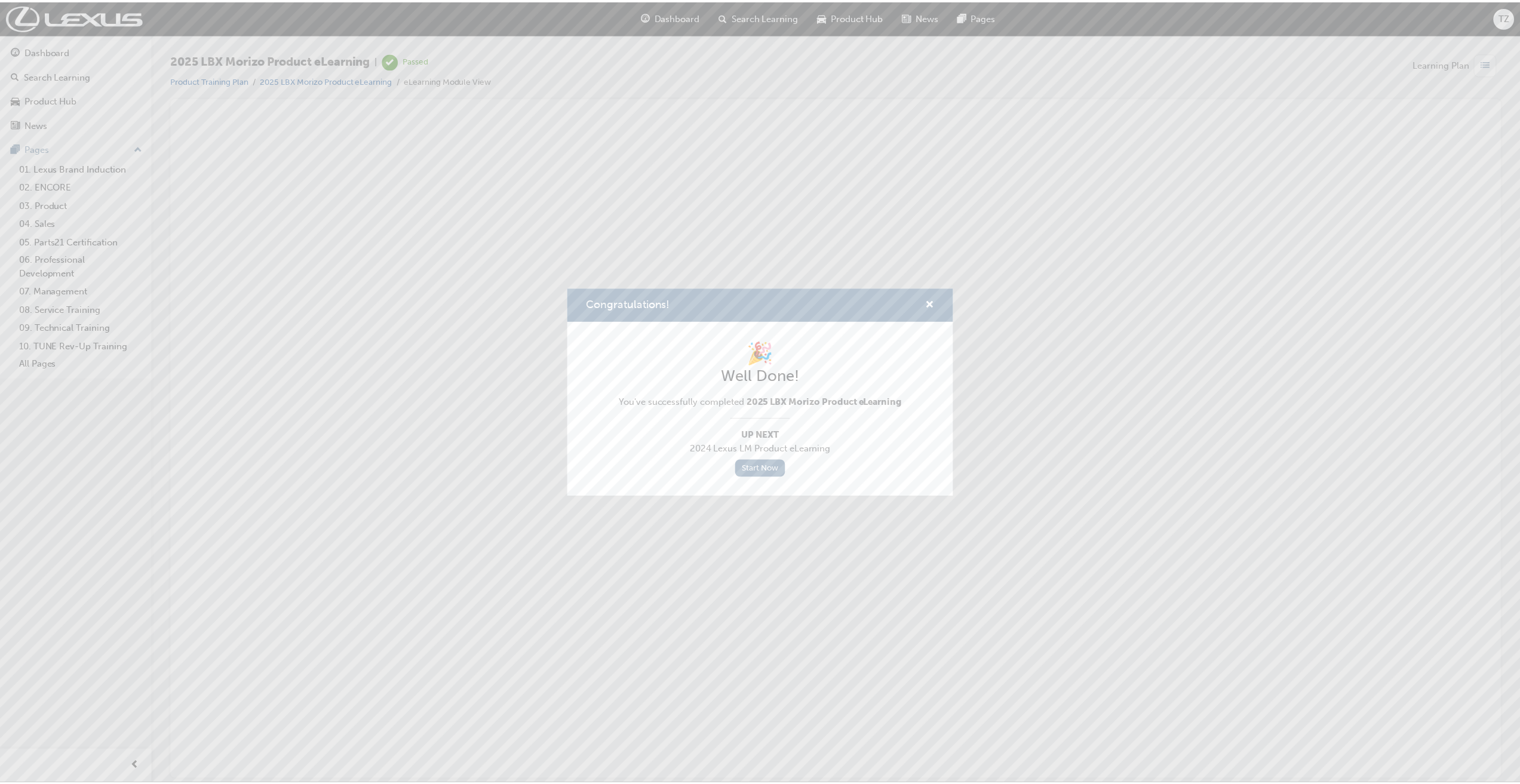
scroll to position [0, 0]
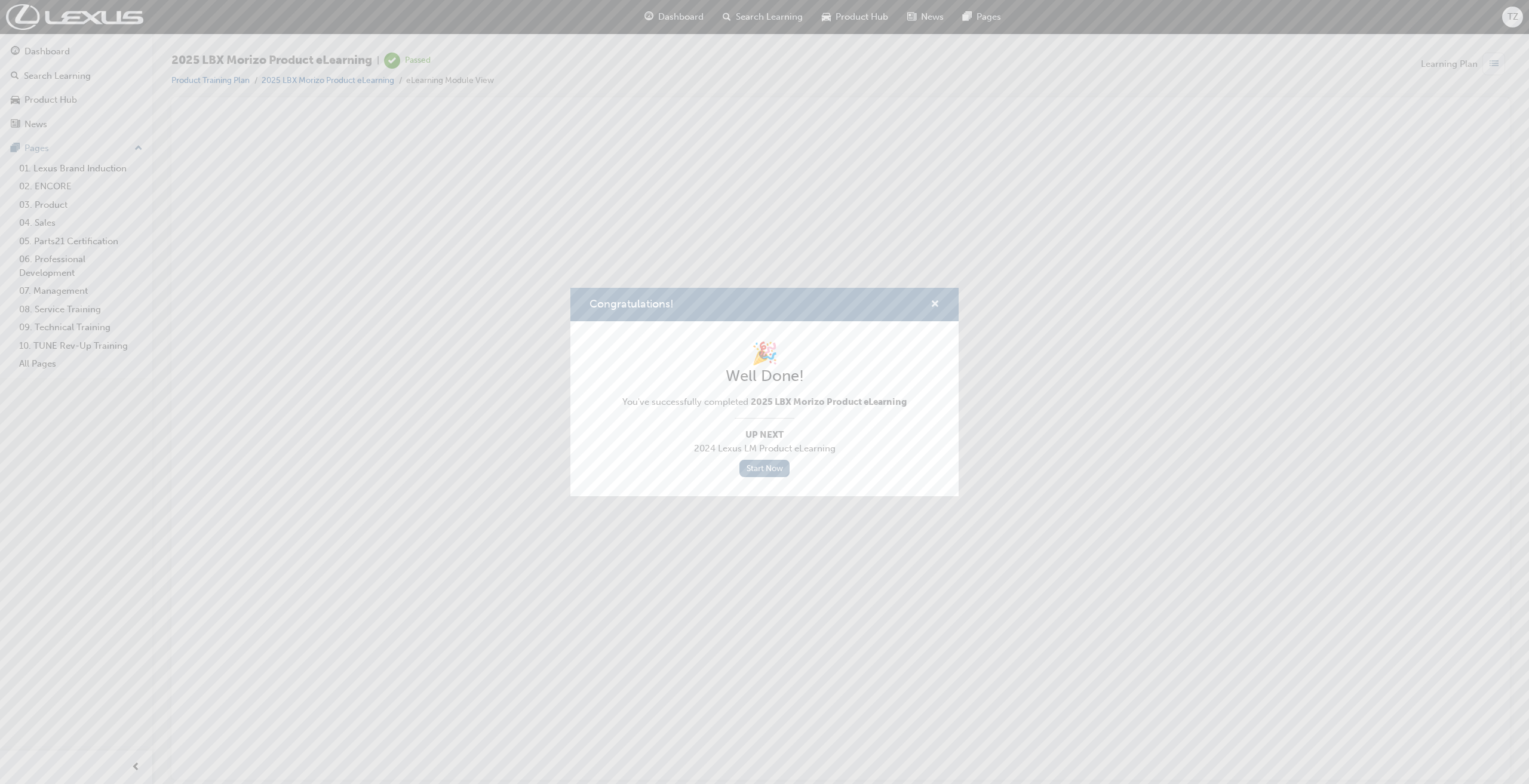
click at [935, 301] on span "cross-icon" at bounding box center [935, 305] width 9 height 10
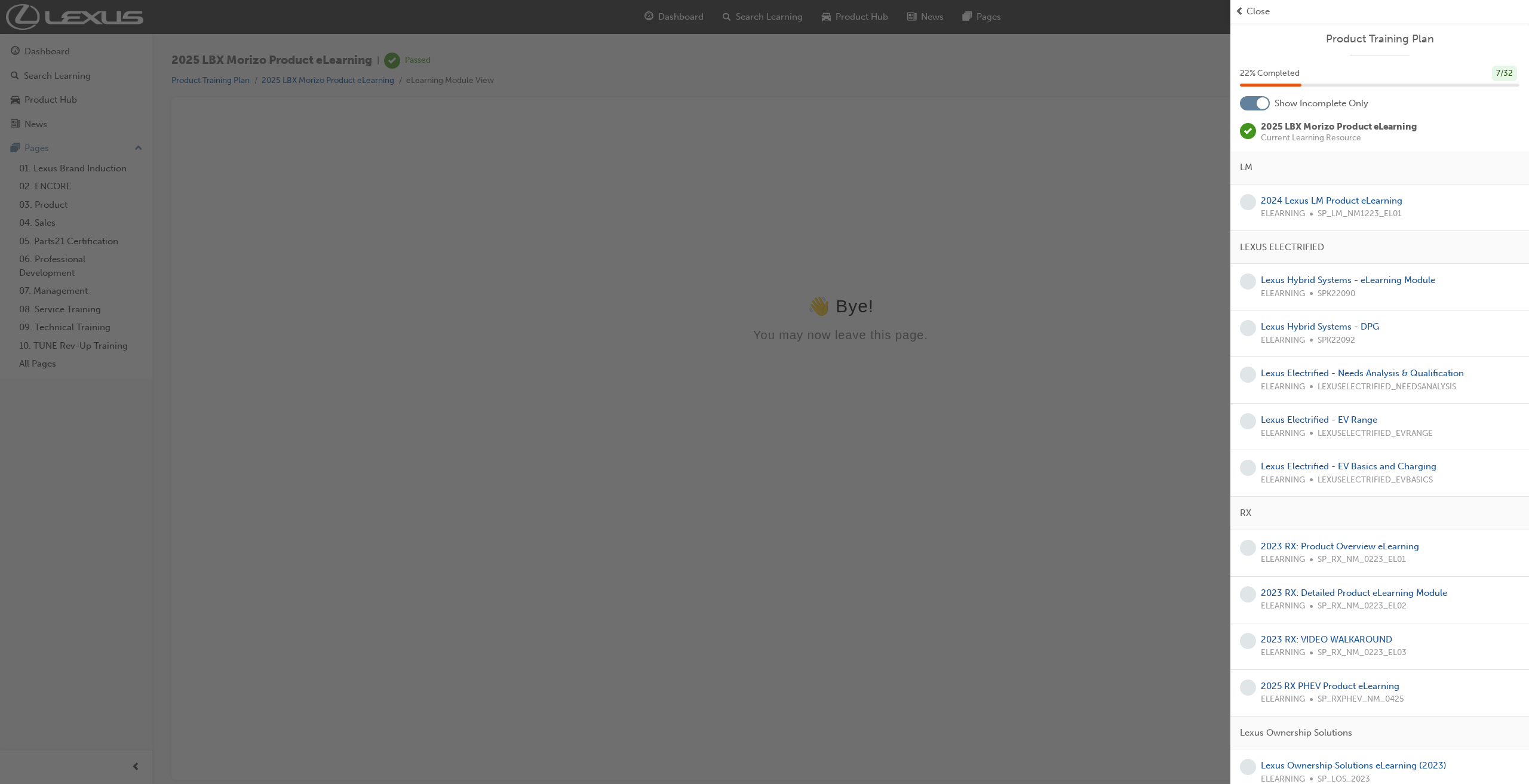
click at [1261, 12] on span "Close" at bounding box center [1258, 12] width 23 height 14
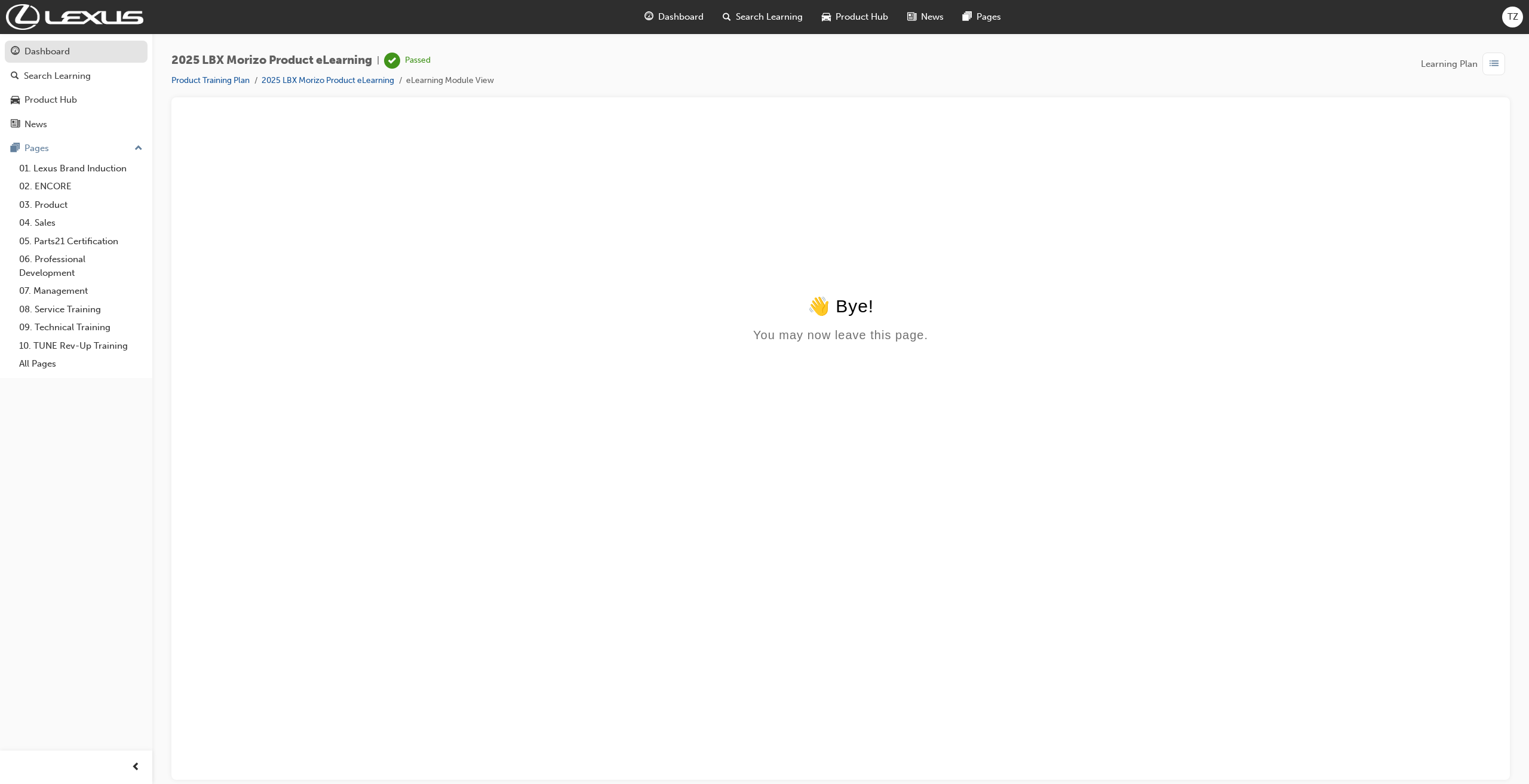
click at [68, 58] on div "Dashboard" at bounding box center [47, 52] width 45 height 14
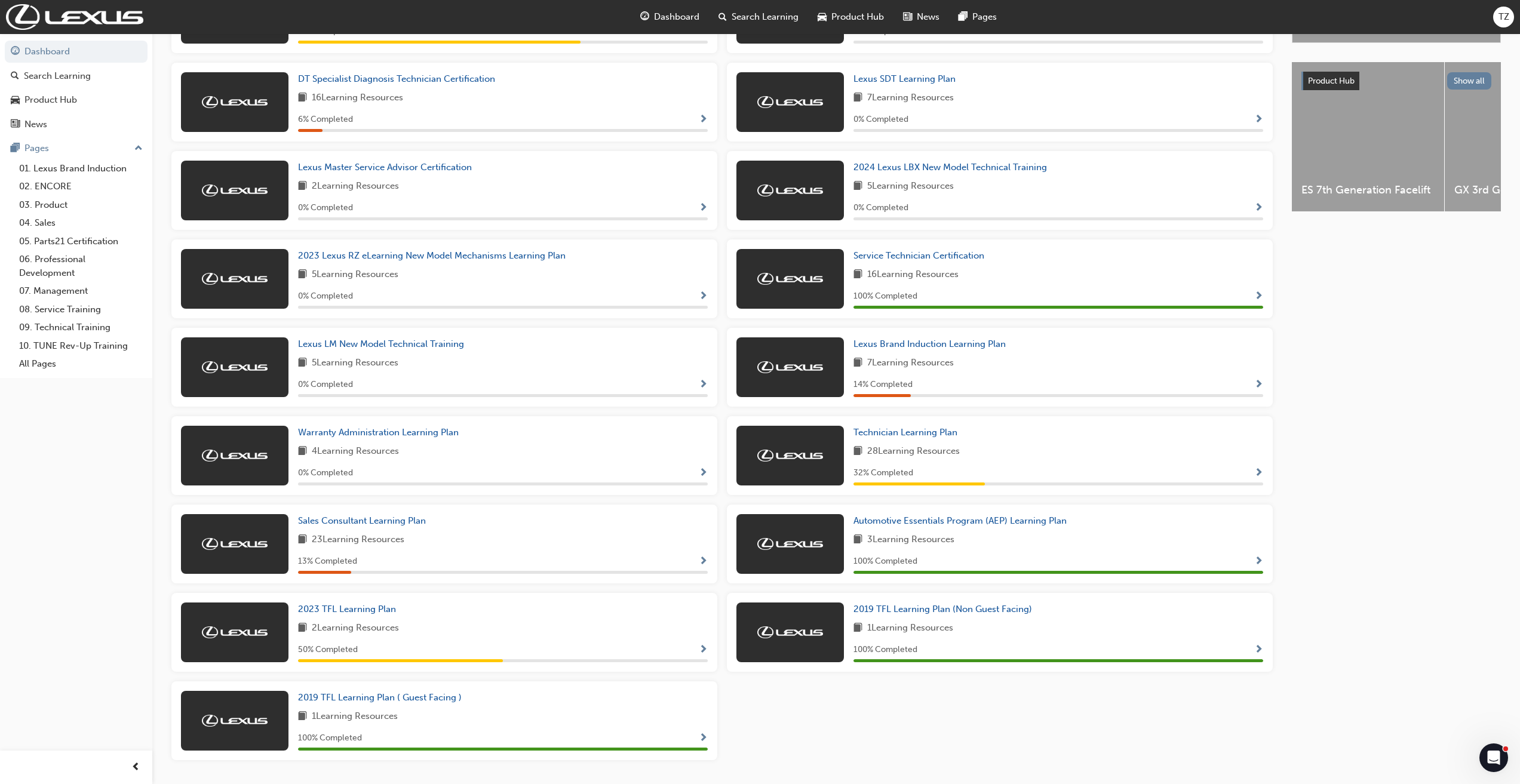
scroll to position [467, 0]
